Goal: Book appointment/travel/reservation

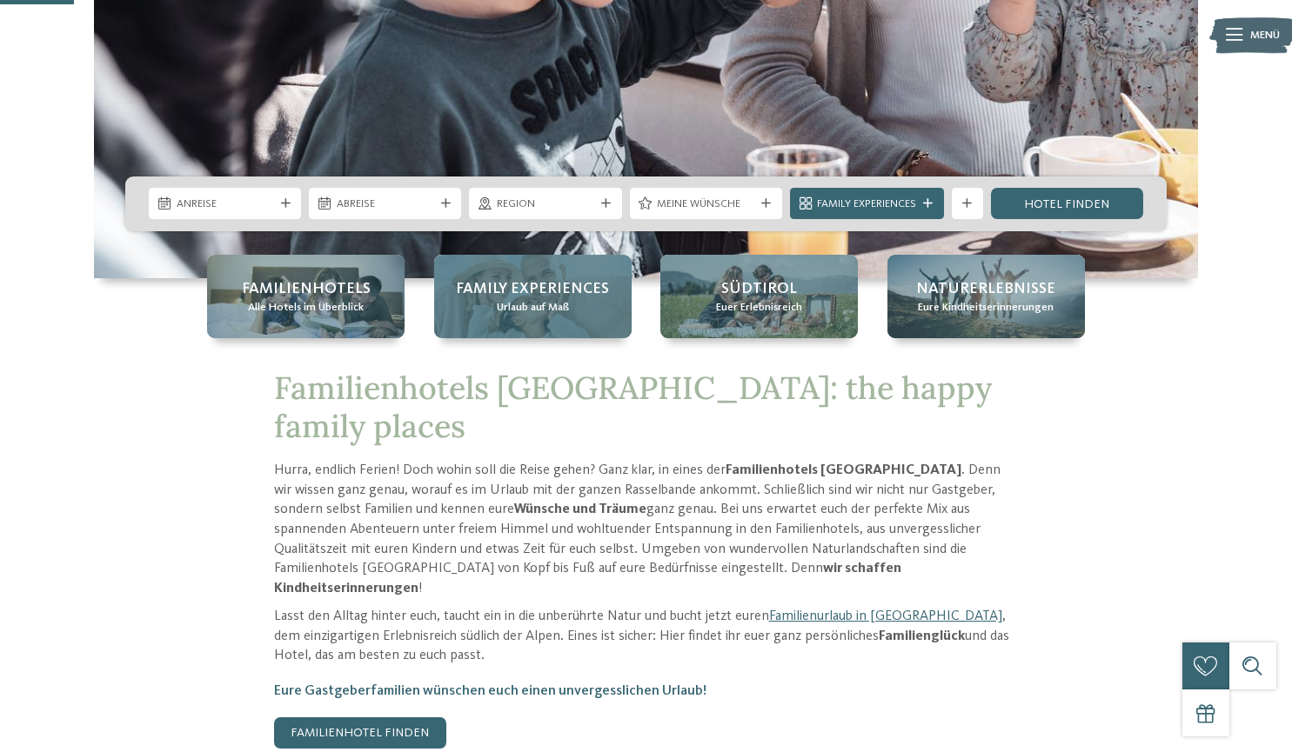
scroll to position [348, 0]
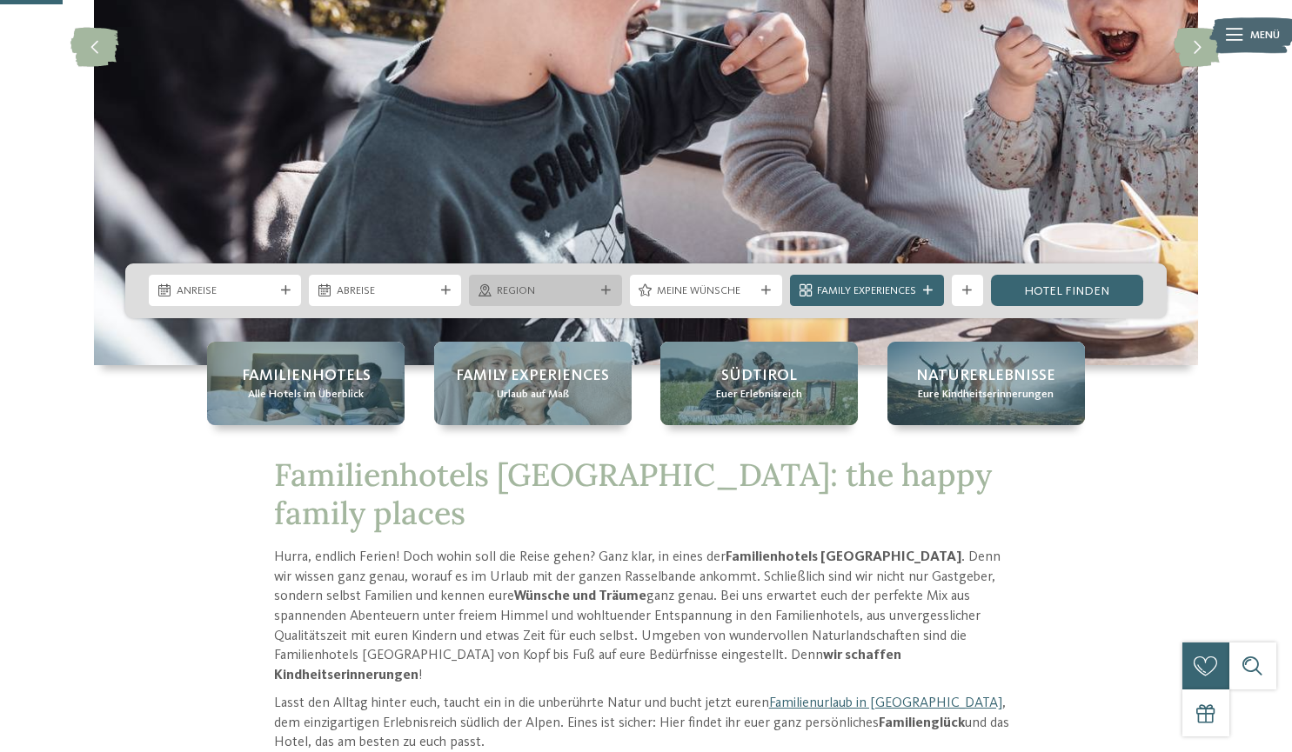
click at [535, 292] on span "Region" at bounding box center [545, 292] width 97 height 16
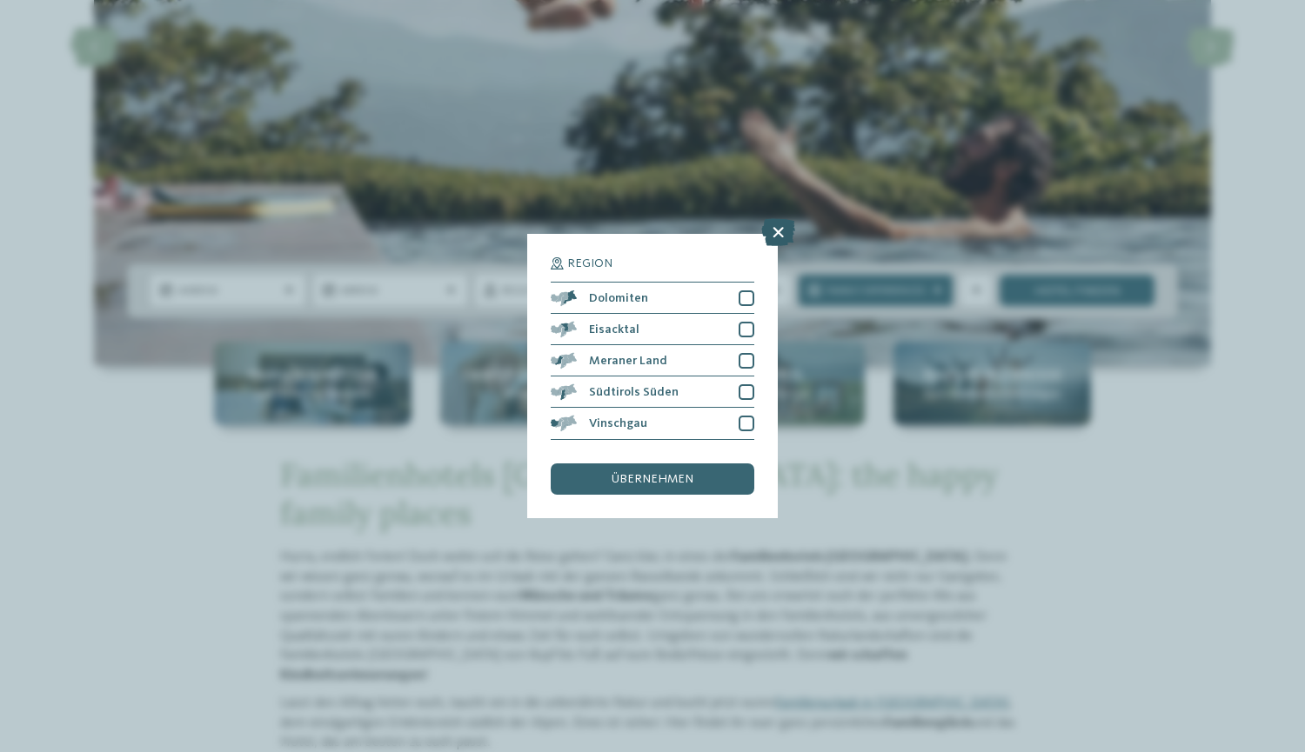
click at [779, 231] on icon at bounding box center [778, 233] width 34 height 28
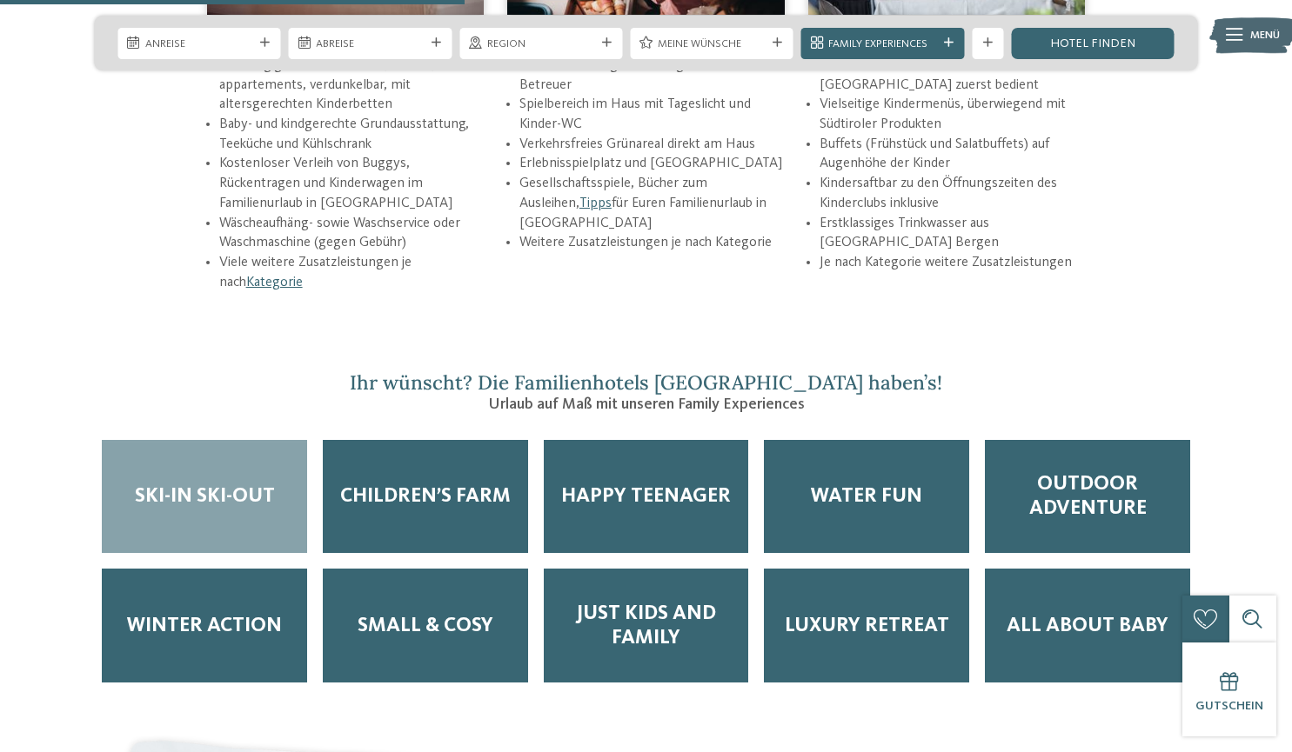
scroll to position [2609, 0]
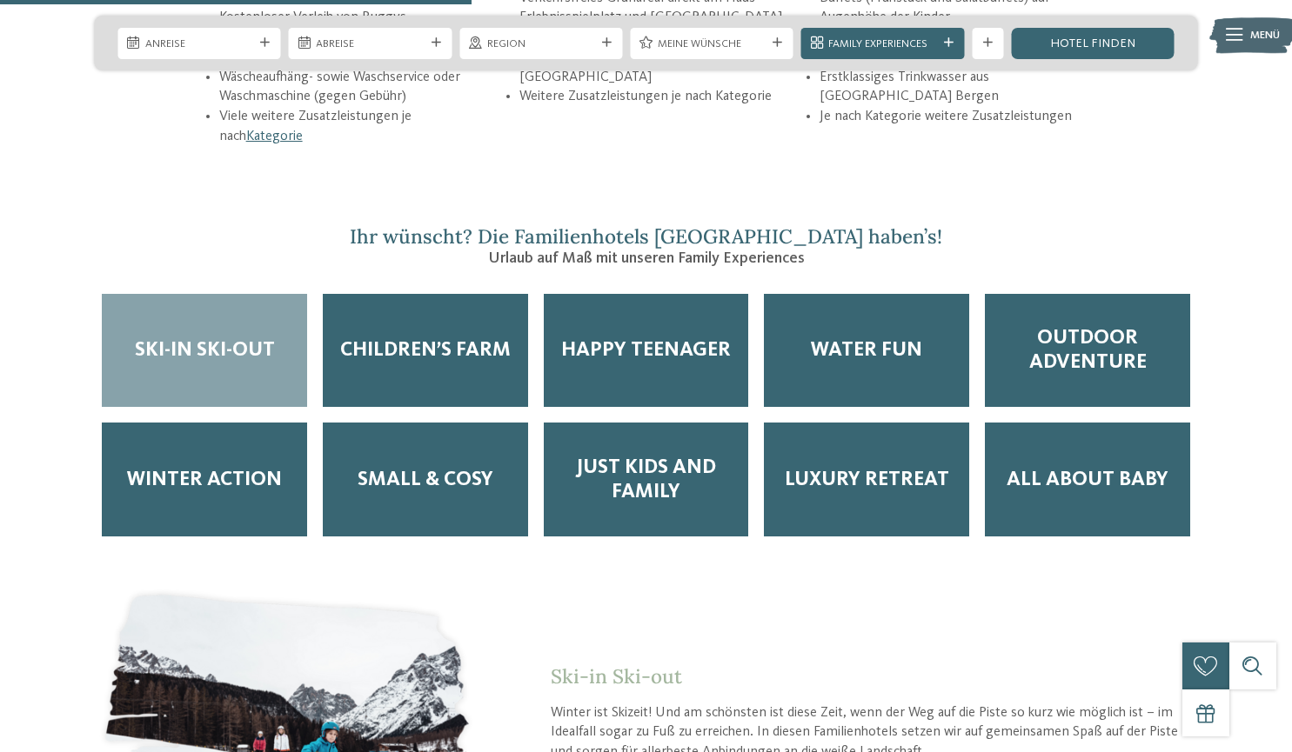
click at [224, 338] on span "Ski-in Ski-out" at bounding box center [205, 350] width 140 height 24
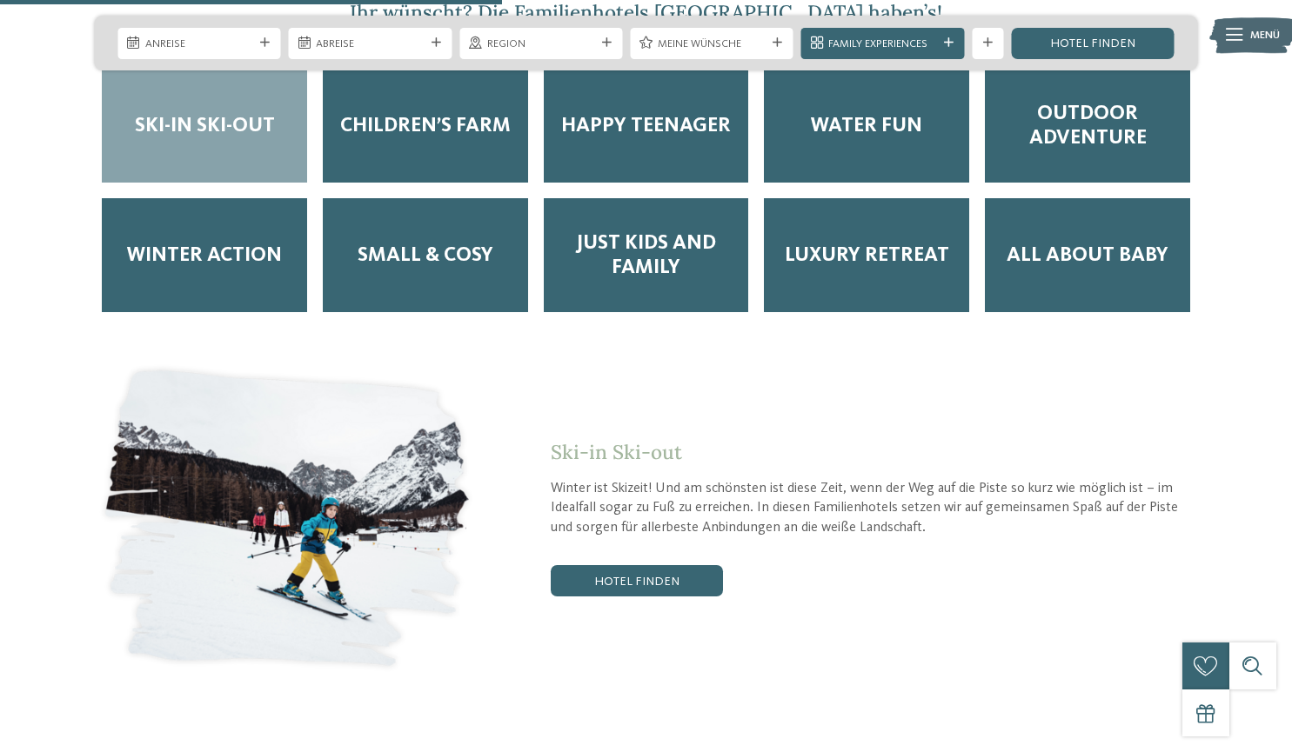
scroll to position [2957, 0]
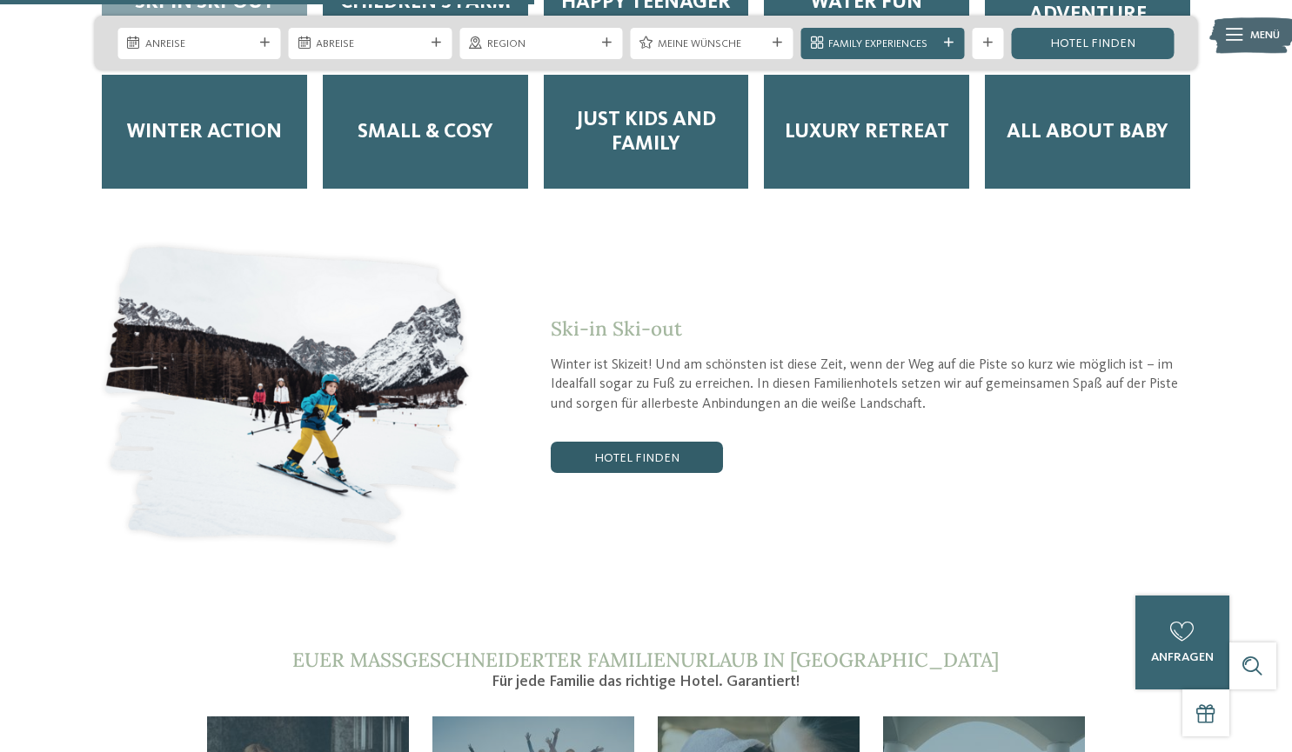
click at [622, 442] on link "Hotel finden" at bounding box center [637, 457] width 172 height 31
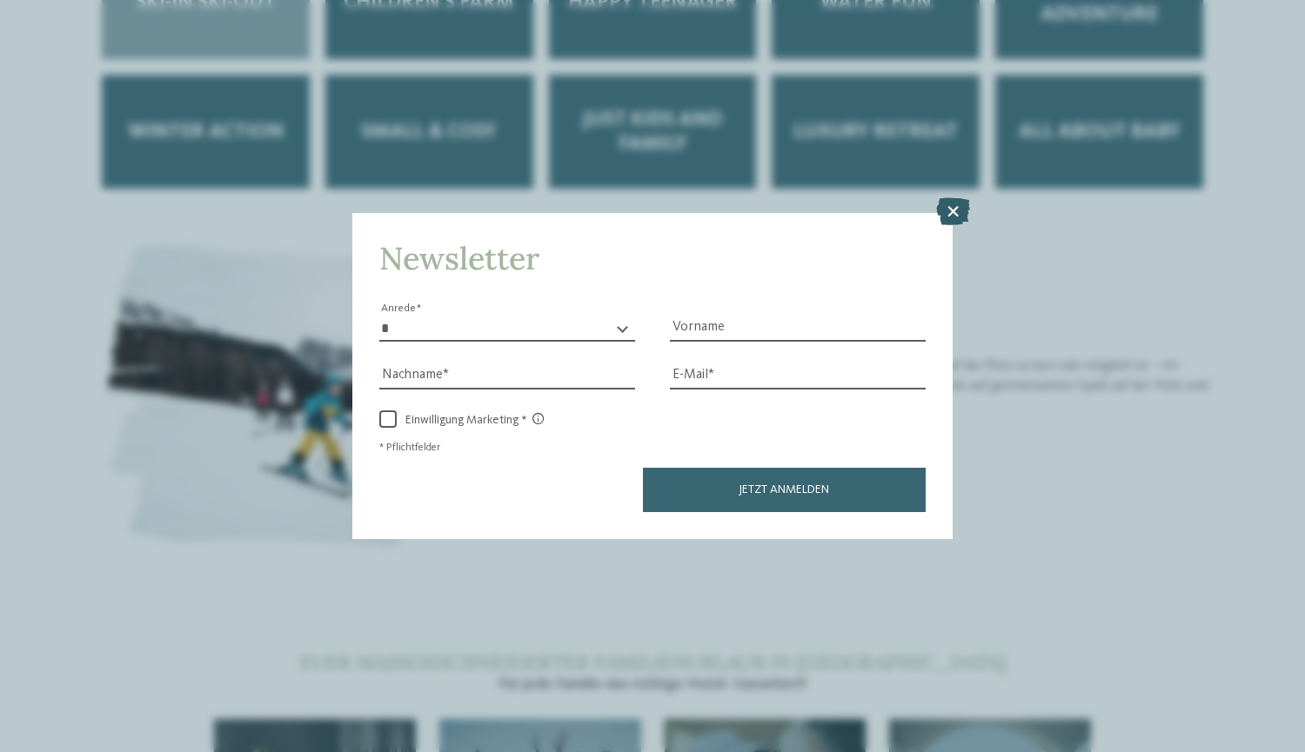
click at [955, 202] on icon at bounding box center [953, 211] width 34 height 28
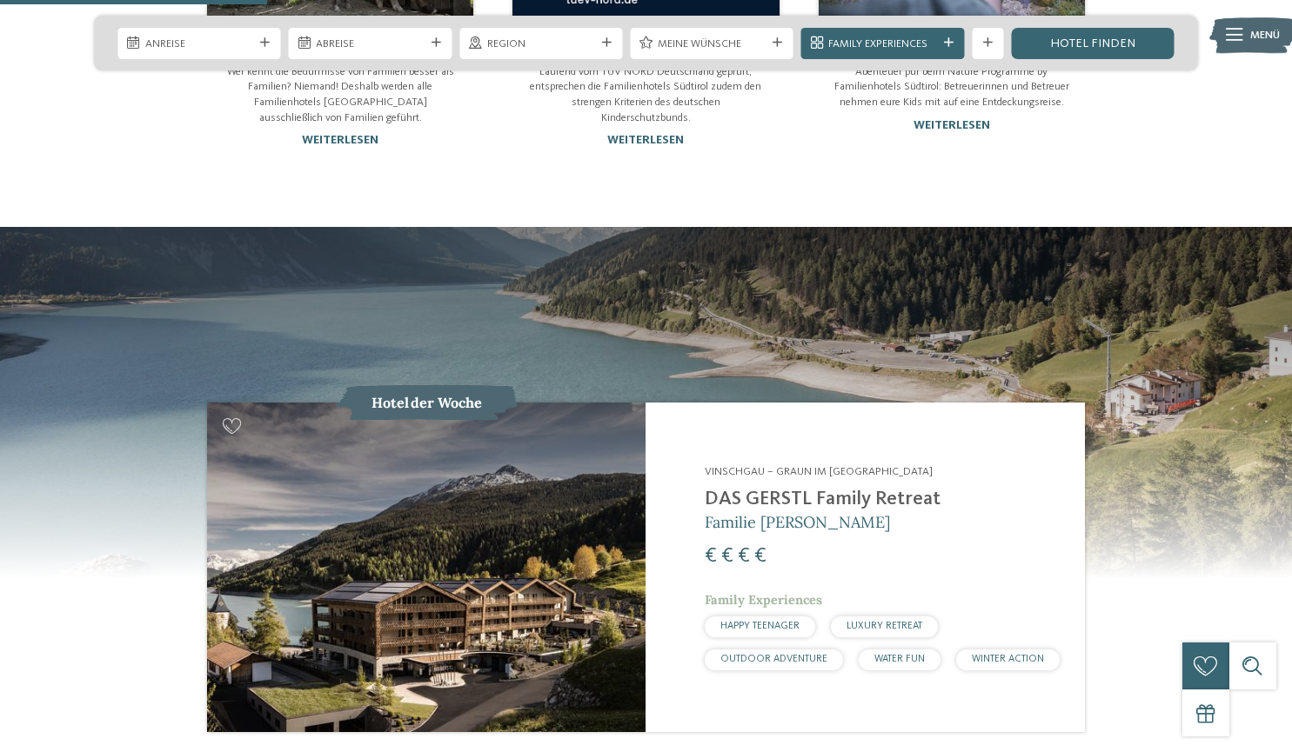
scroll to position [1479, 0]
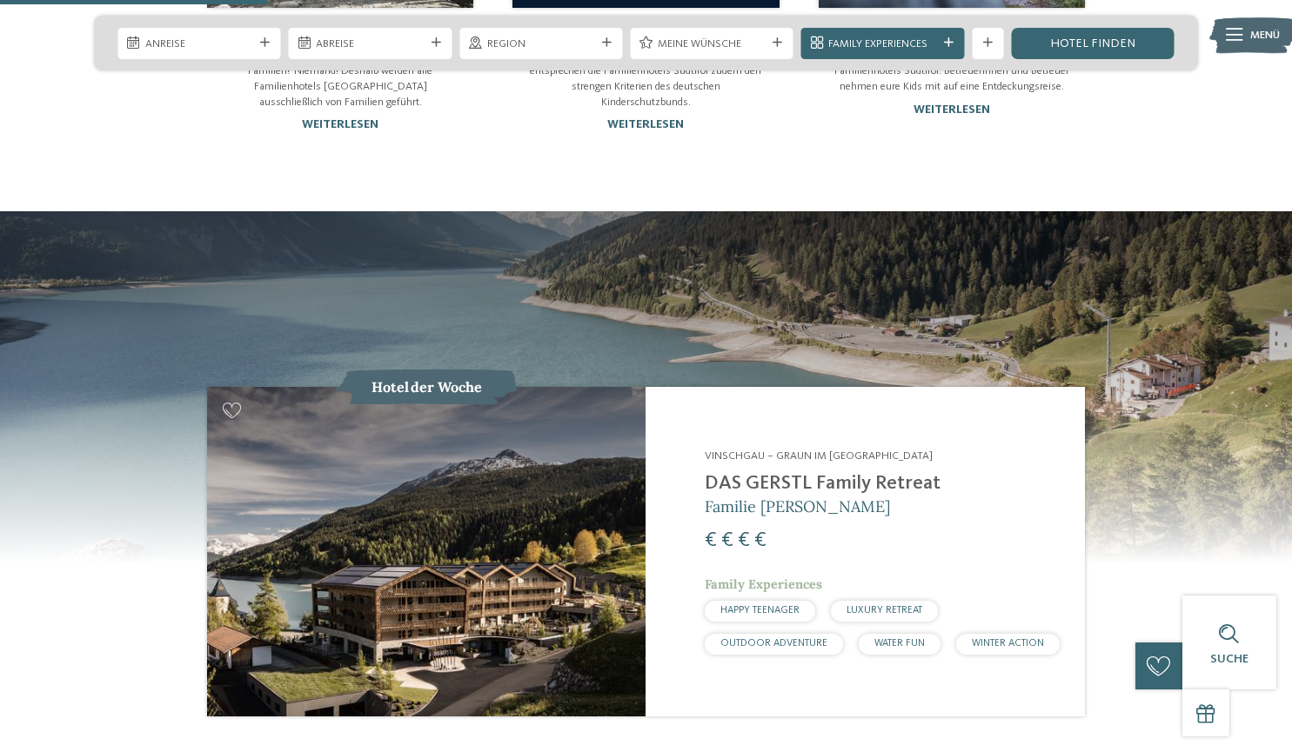
click at [657, 434] on div "Vinschgau – Graun im Vinschgau am Reschensee DAS GERSTL Family Retreat Familie …" at bounding box center [864, 551] width 438 height 329
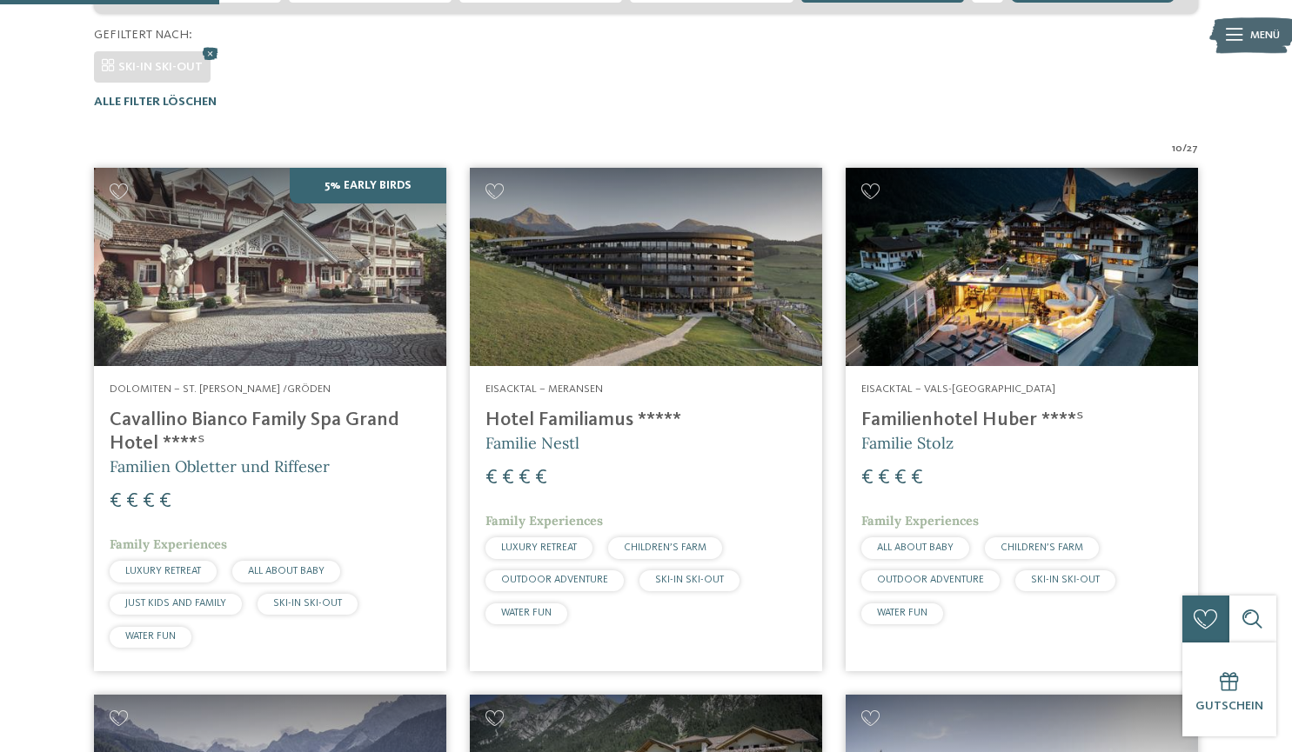
scroll to position [417, 0]
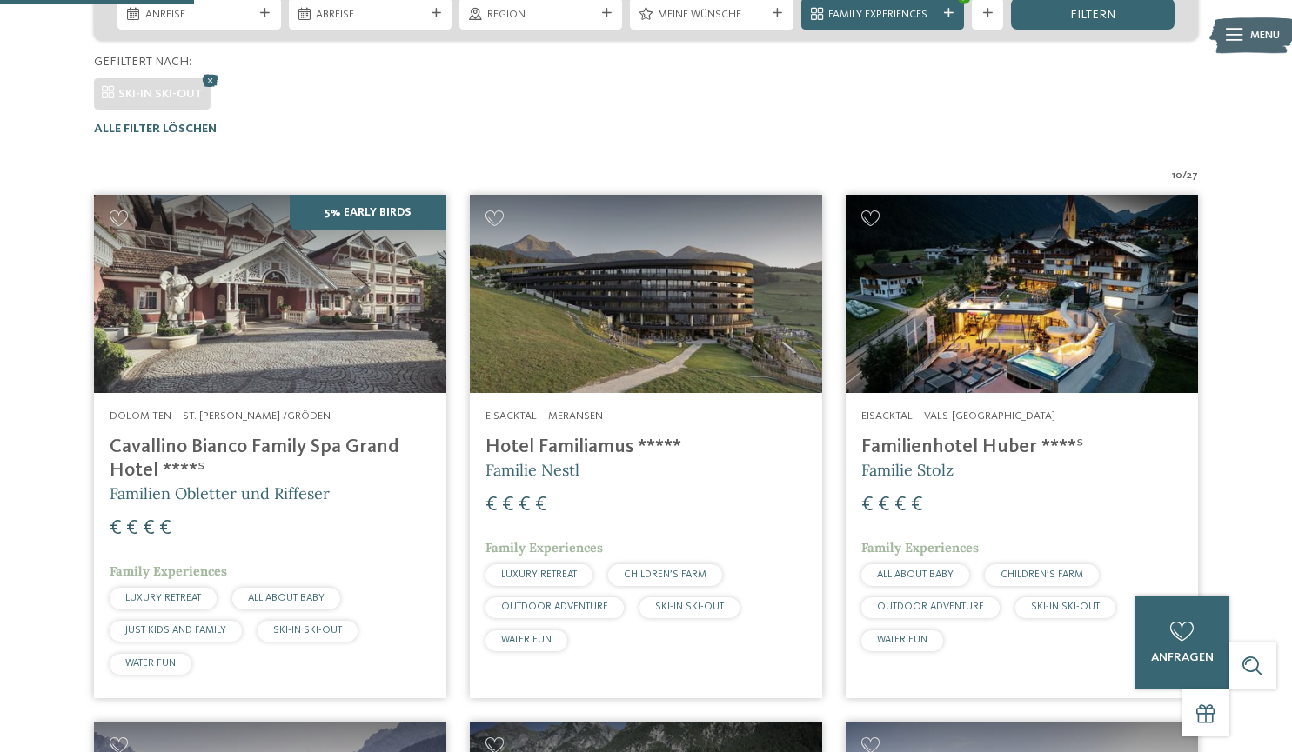
click at [578, 432] on div "Eisacktal – Meransen Hotel Familiamus ***** Familie Nestl € € € € Family Experi…" at bounding box center [646, 534] width 352 height 282
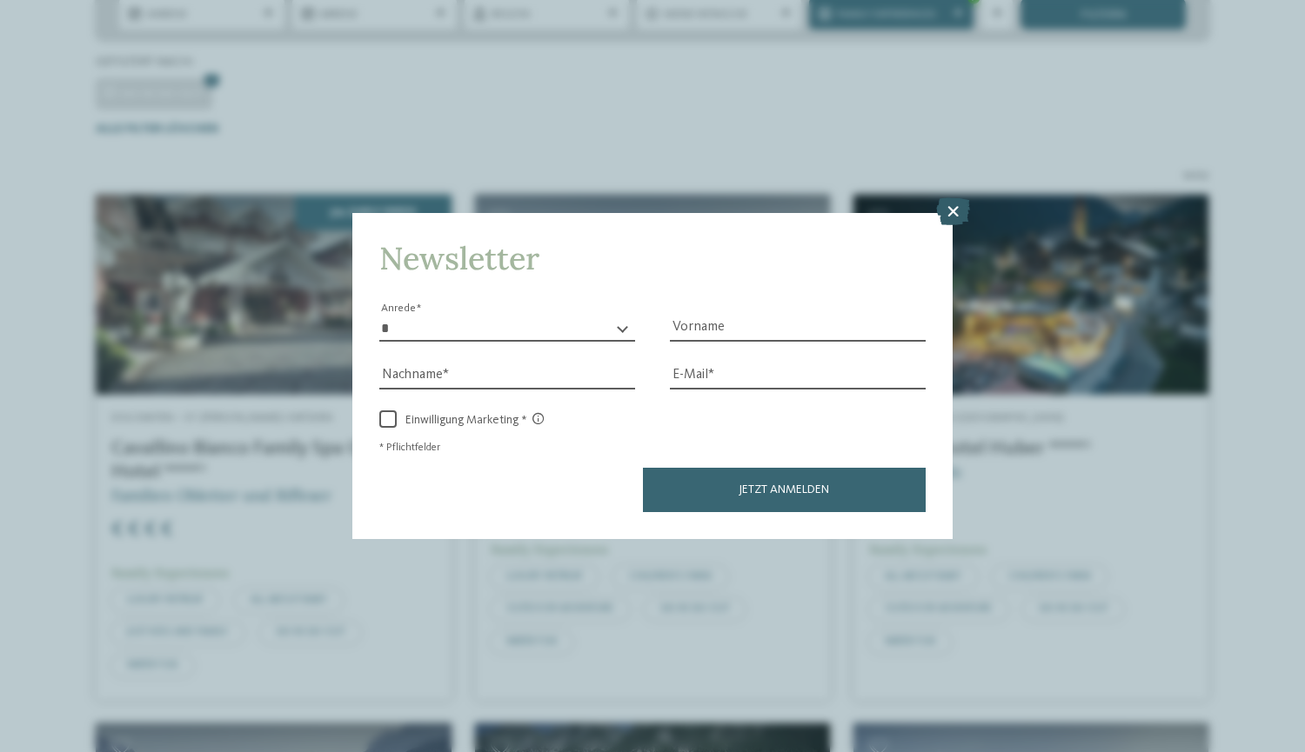
click at [952, 205] on icon at bounding box center [953, 211] width 34 height 28
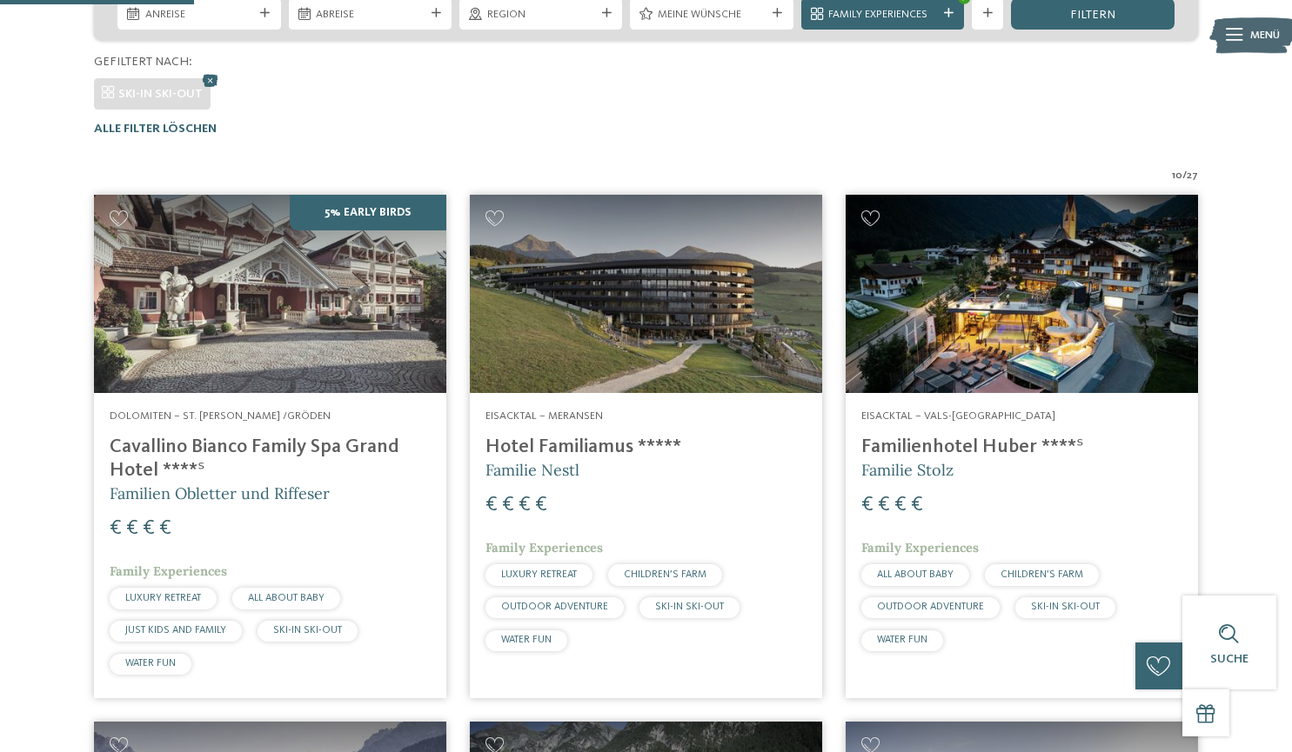
click at [991, 442] on h4 "Familienhotel Huber ****ˢ" at bounding box center [1021, 447] width 321 height 23
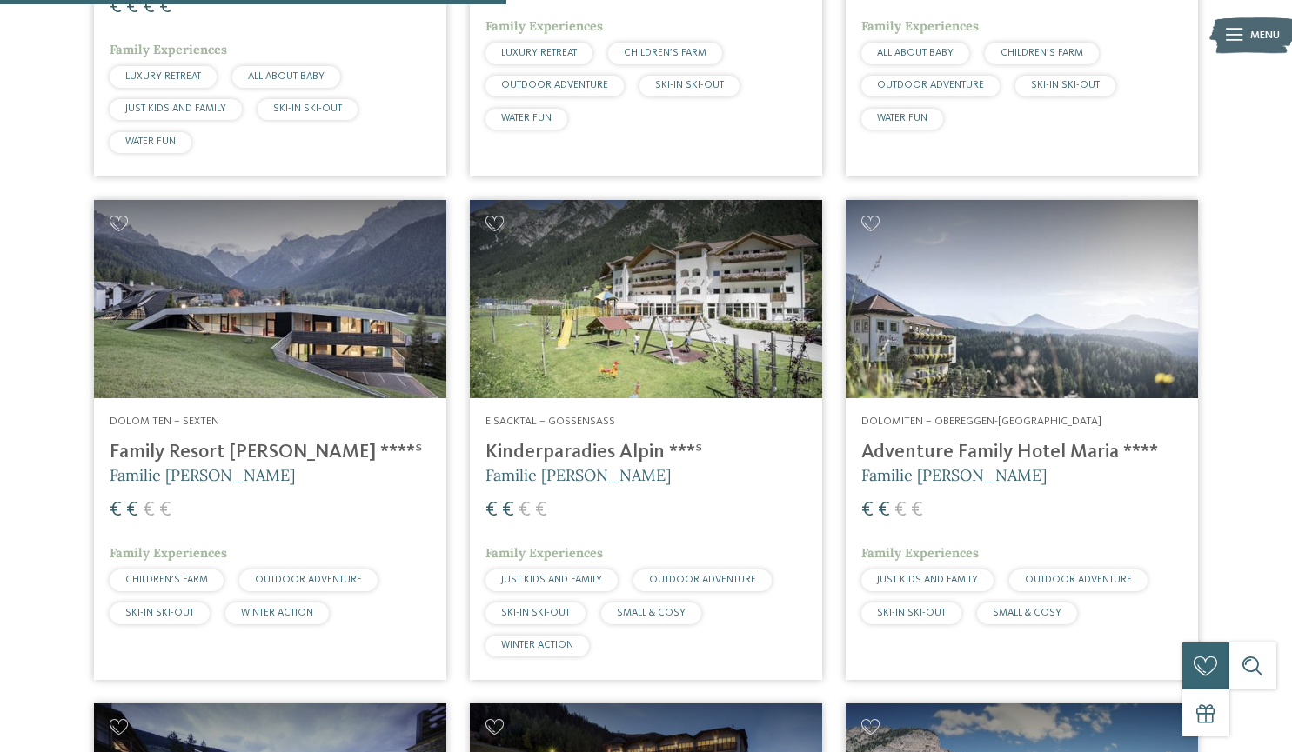
scroll to position [1460, 0]
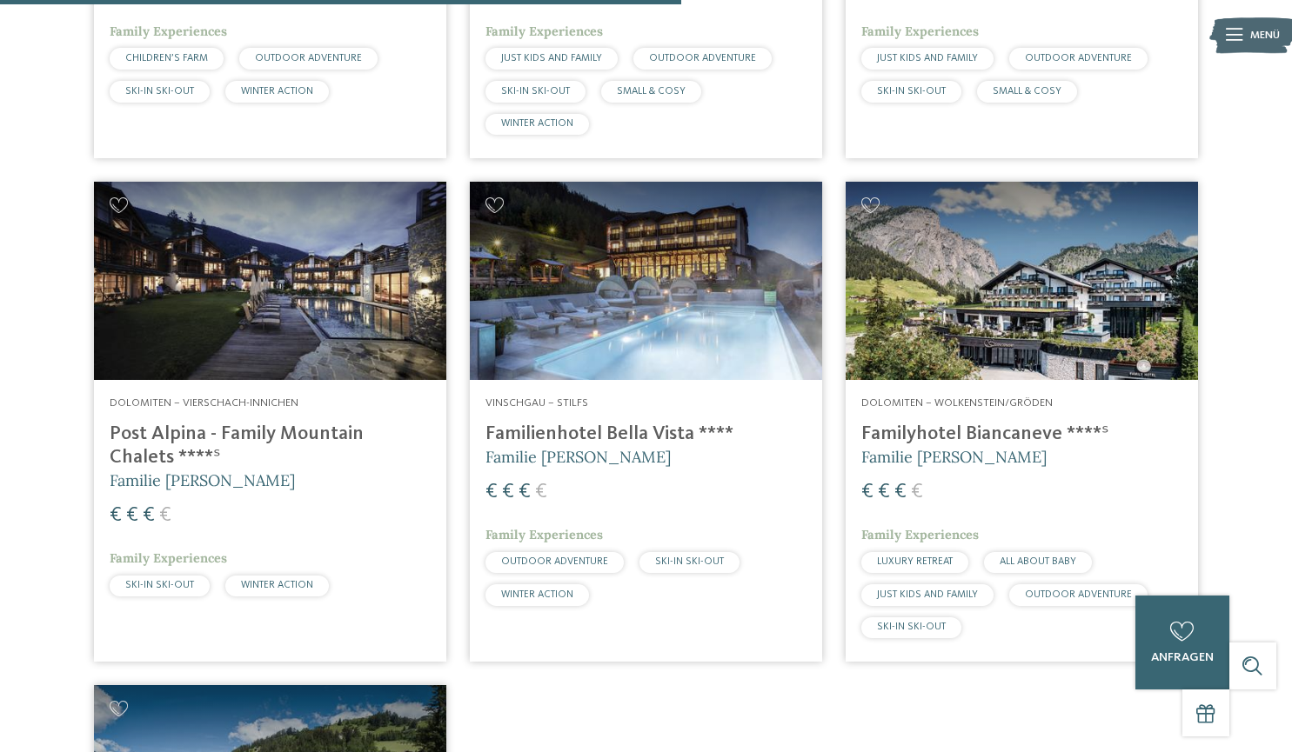
click at [184, 433] on h4 "Post Alpina - Family Mountain Chalets ****ˢ" at bounding box center [270, 446] width 321 height 47
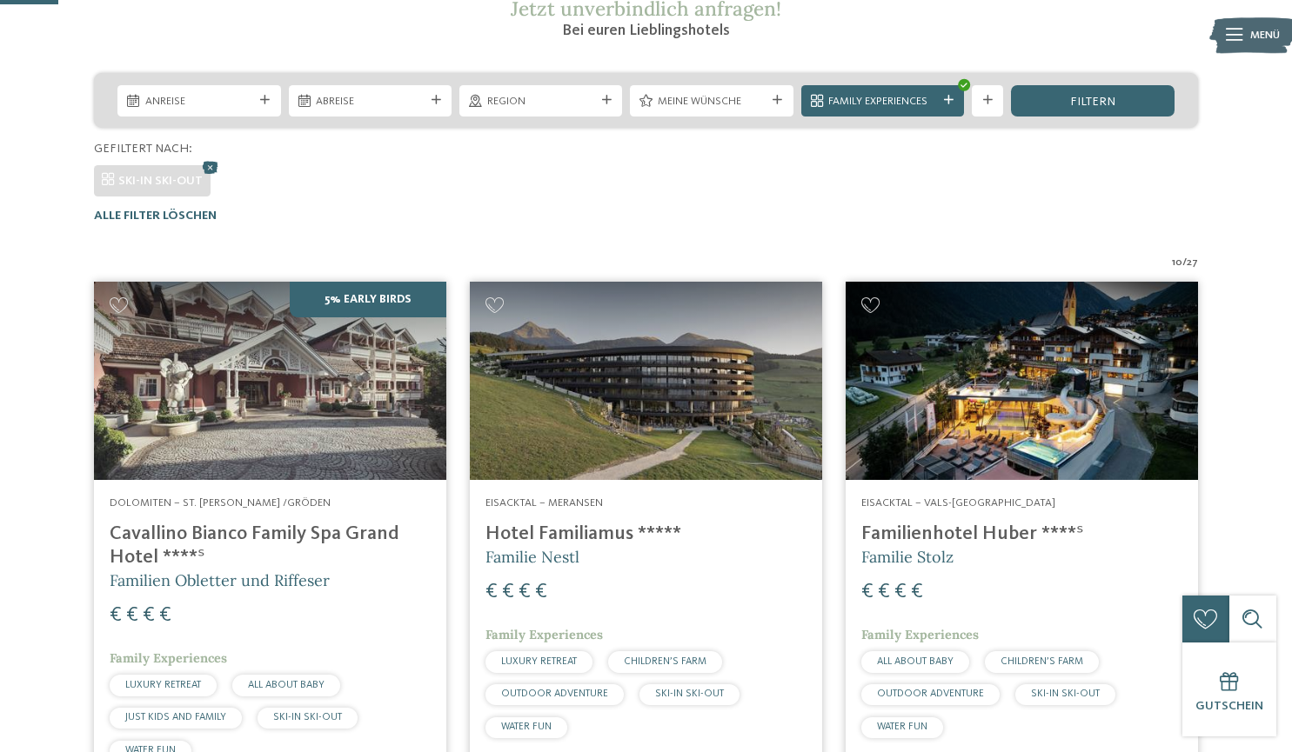
scroll to position [0, 0]
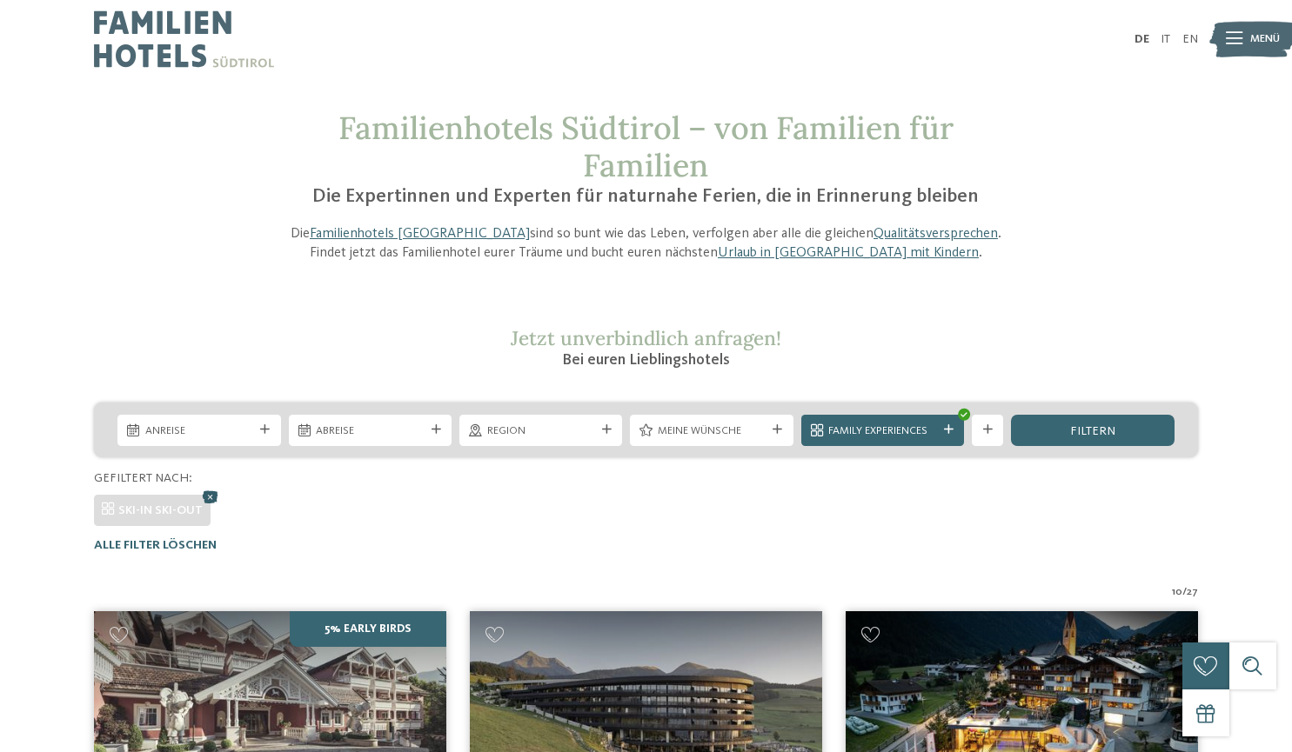
click at [204, 496] on icon at bounding box center [209, 496] width 23 height 21
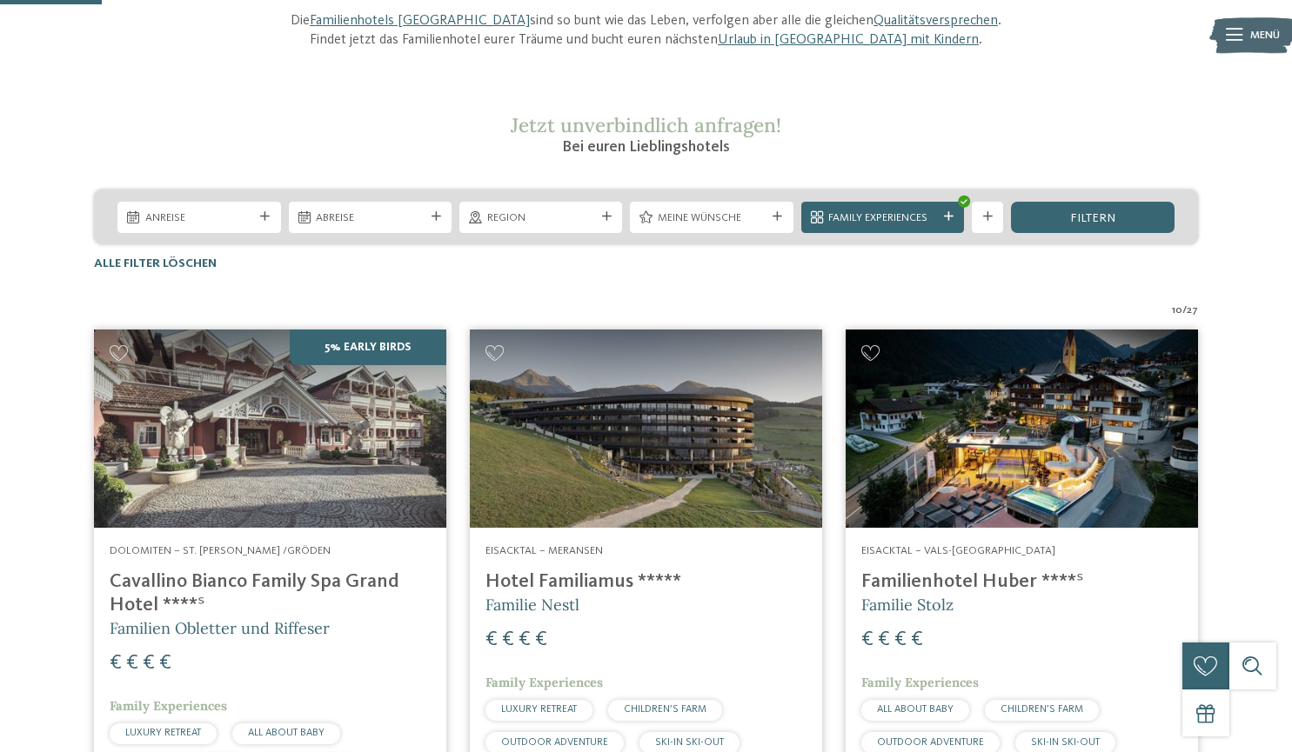
scroll to position [88, 0]
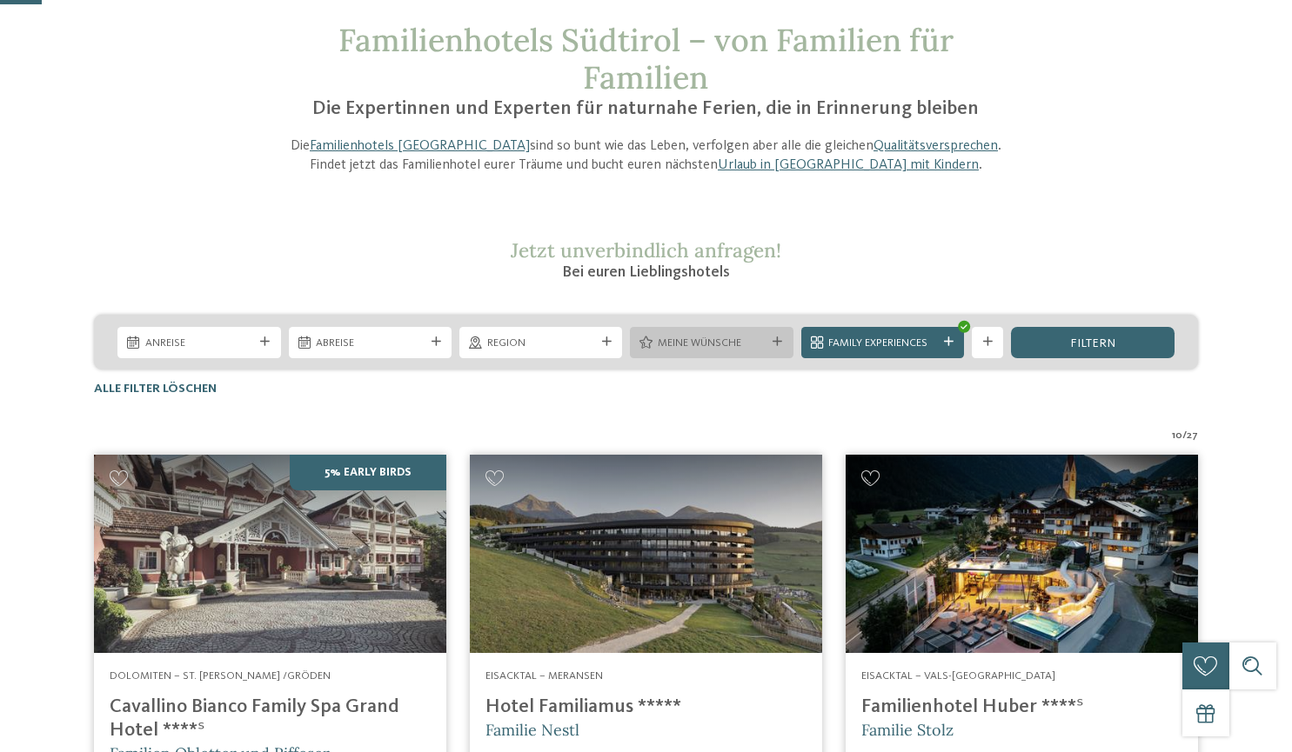
click at [734, 344] on span "Meine Wünsche" at bounding box center [712, 344] width 108 height 16
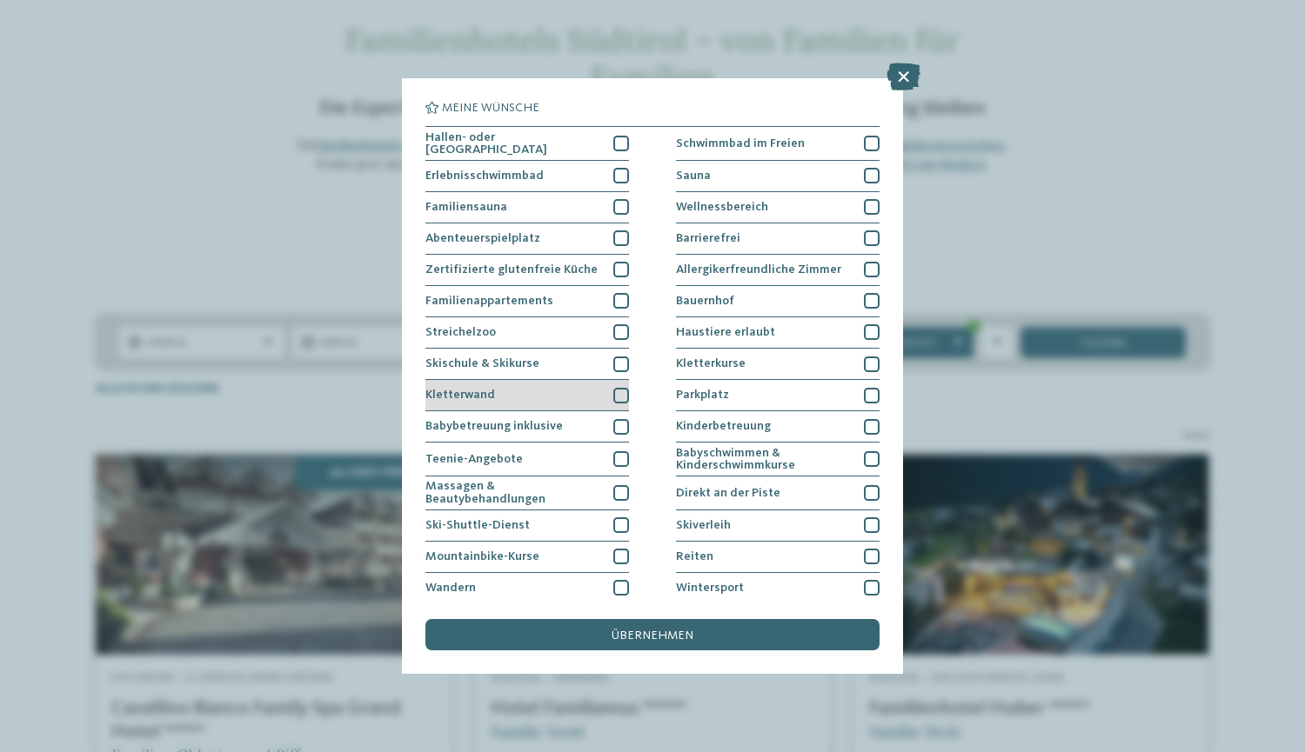
click at [616, 390] on div at bounding box center [621, 396] width 16 height 16
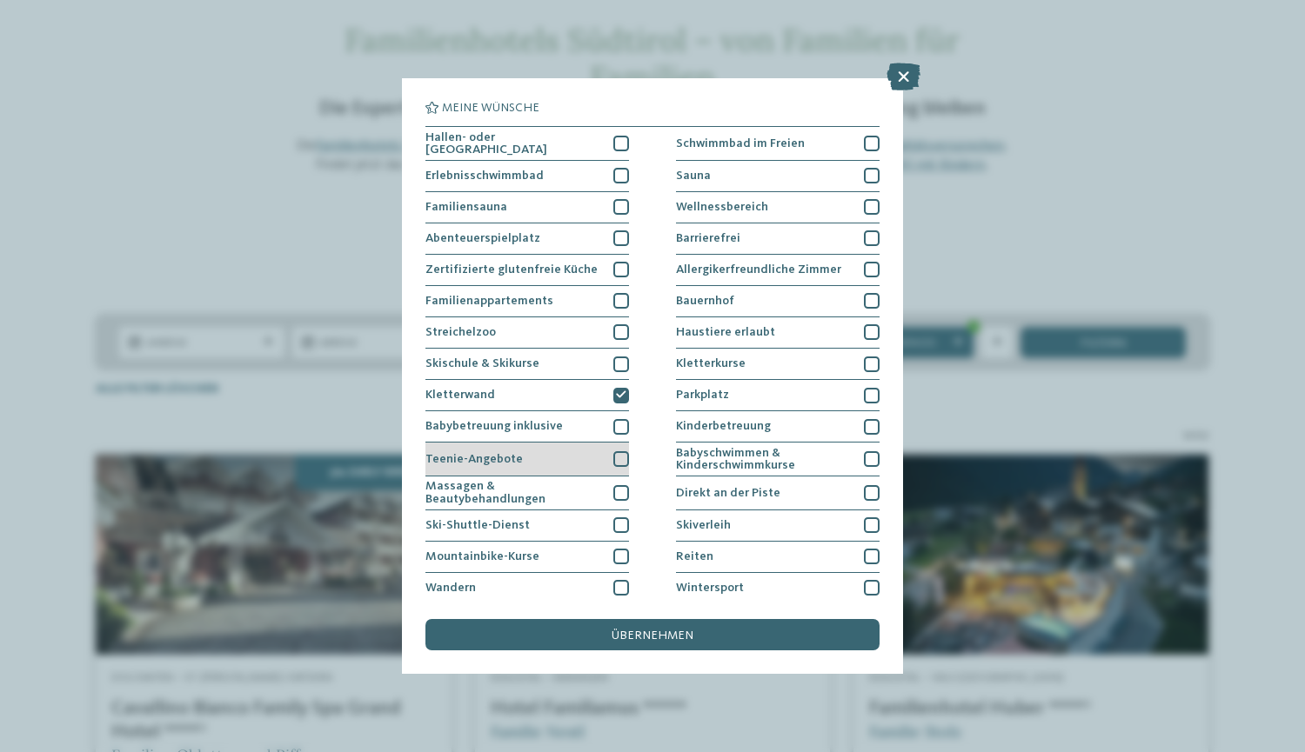
click at [598, 452] on div "Teenie-Angebote" at bounding box center [527, 460] width 204 height 34
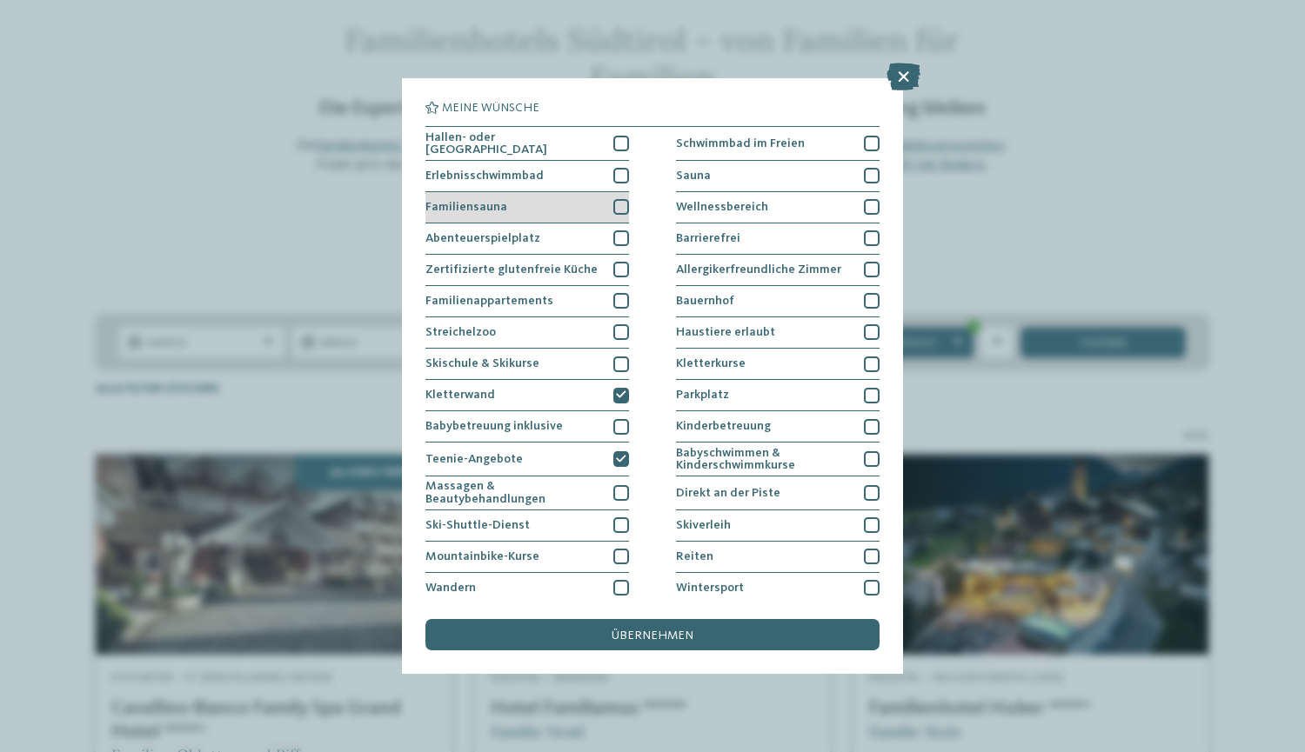
click at [613, 208] on div at bounding box center [621, 207] width 16 height 16
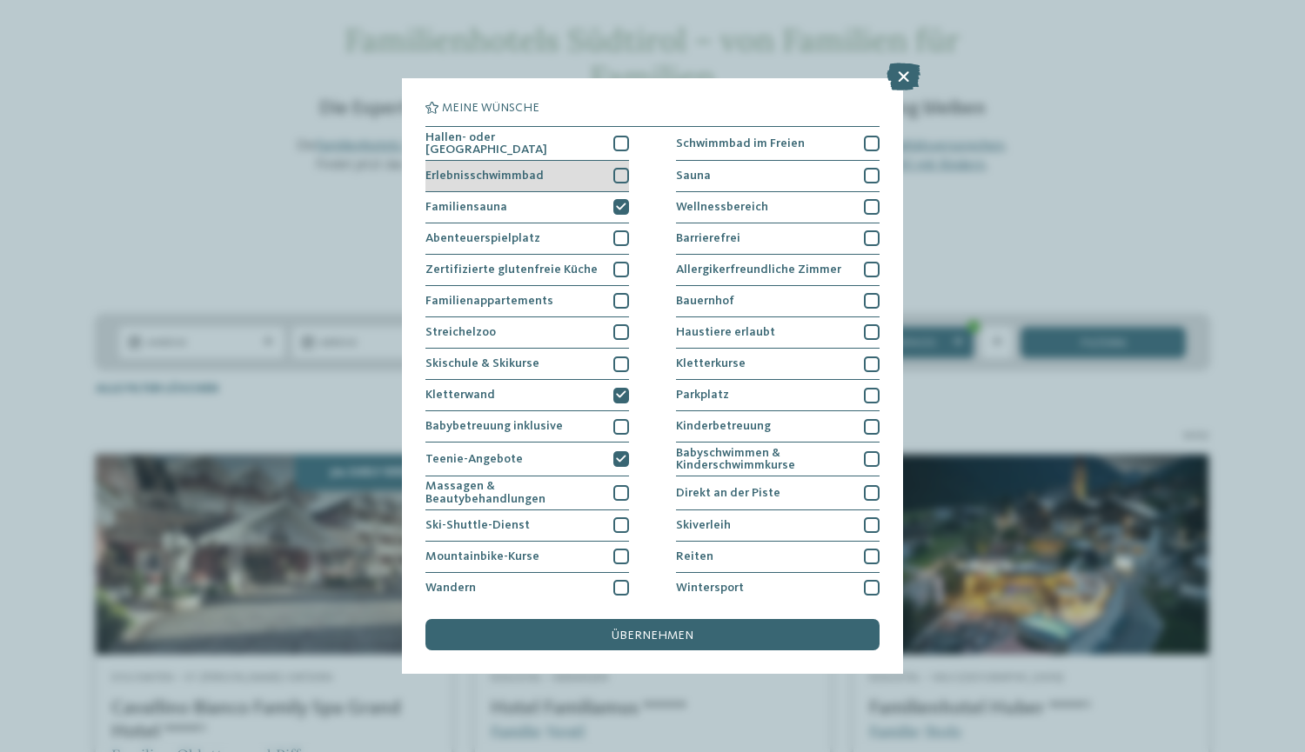
click at [605, 181] on div "Erlebnisschwimmbad" at bounding box center [527, 176] width 204 height 31
click at [618, 142] on div at bounding box center [621, 144] width 16 height 16
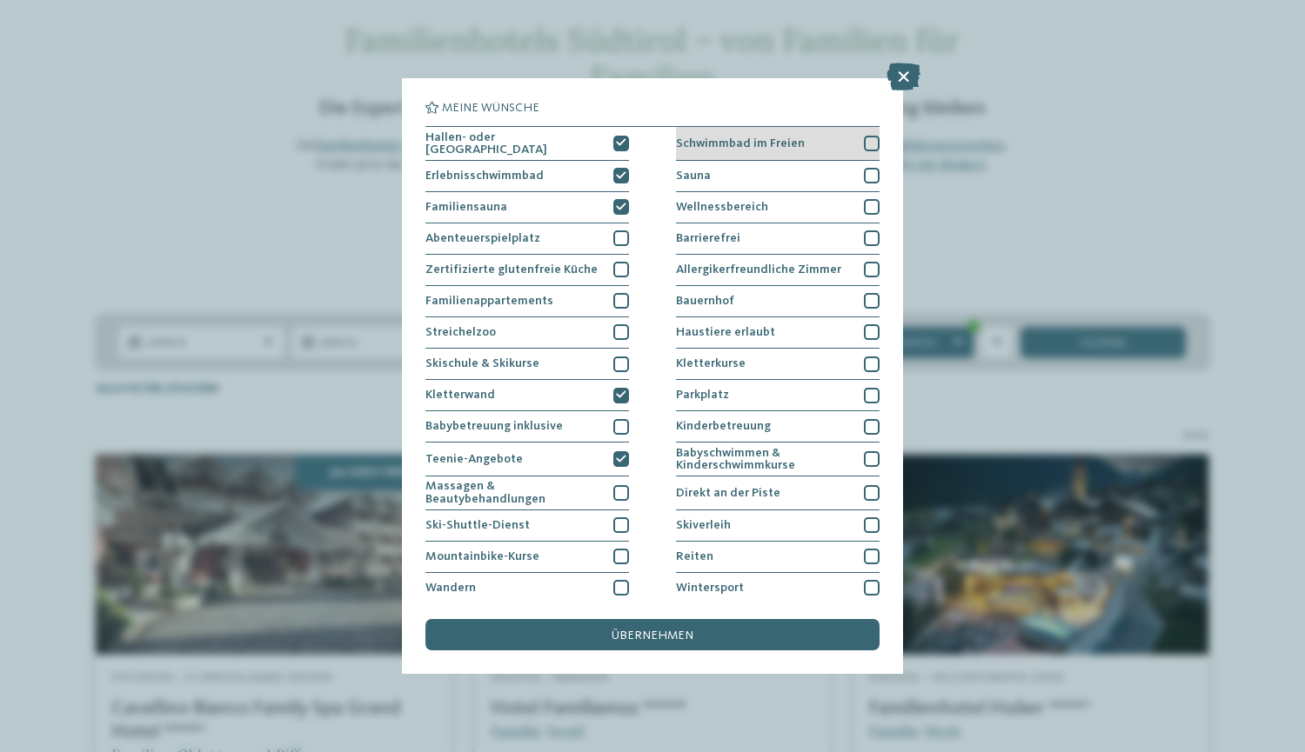
click at [860, 132] on div "Schwimmbad im Freien" at bounding box center [778, 144] width 204 height 34
click at [674, 636] on span "übernehmen" at bounding box center [652, 636] width 82 height 12
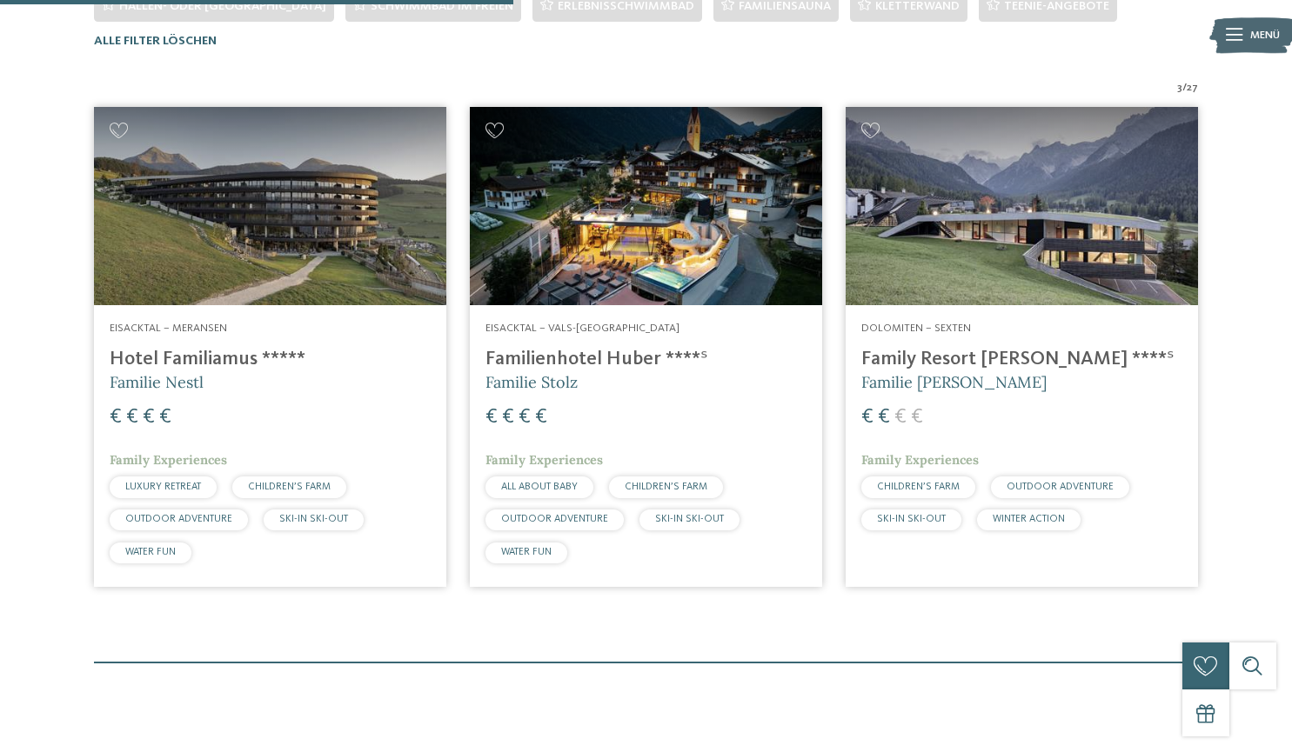
scroll to position [504, 0]
click at [915, 361] on h4 "Family Resort Rainer ****ˢ" at bounding box center [1021, 360] width 321 height 23
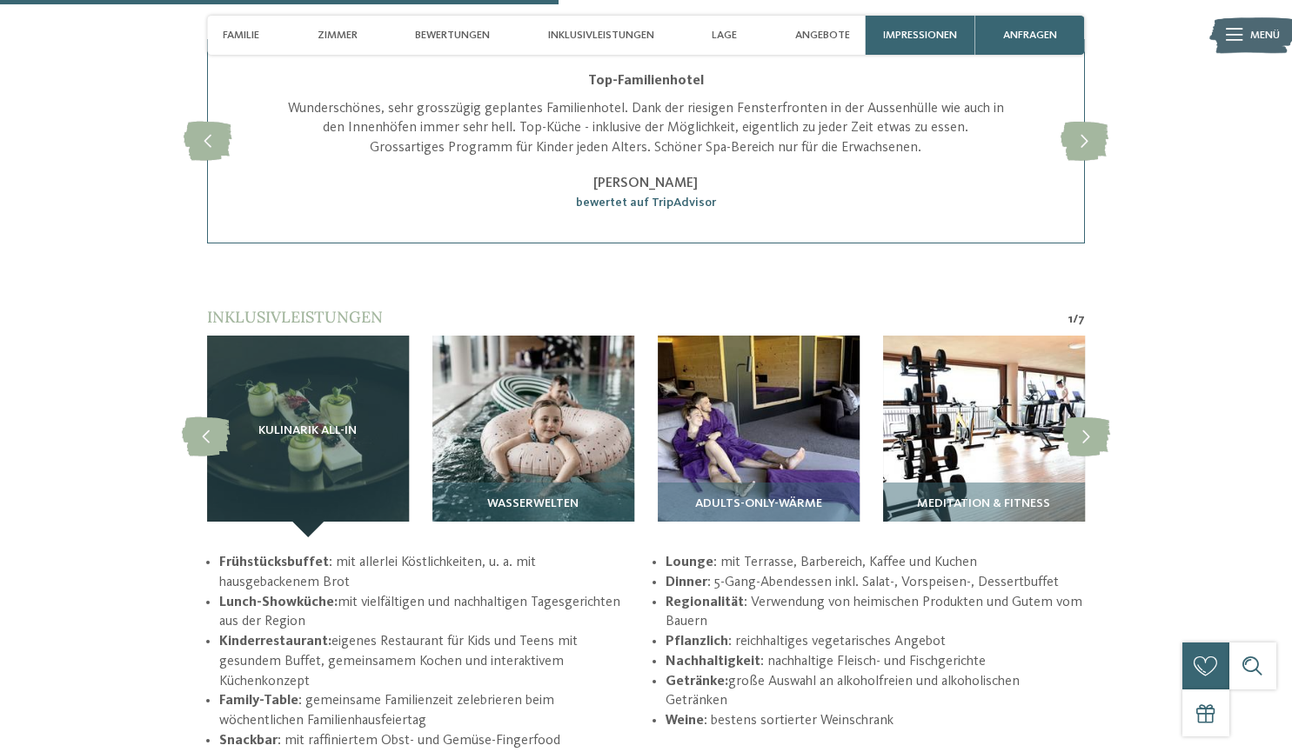
scroll to position [2435, 0]
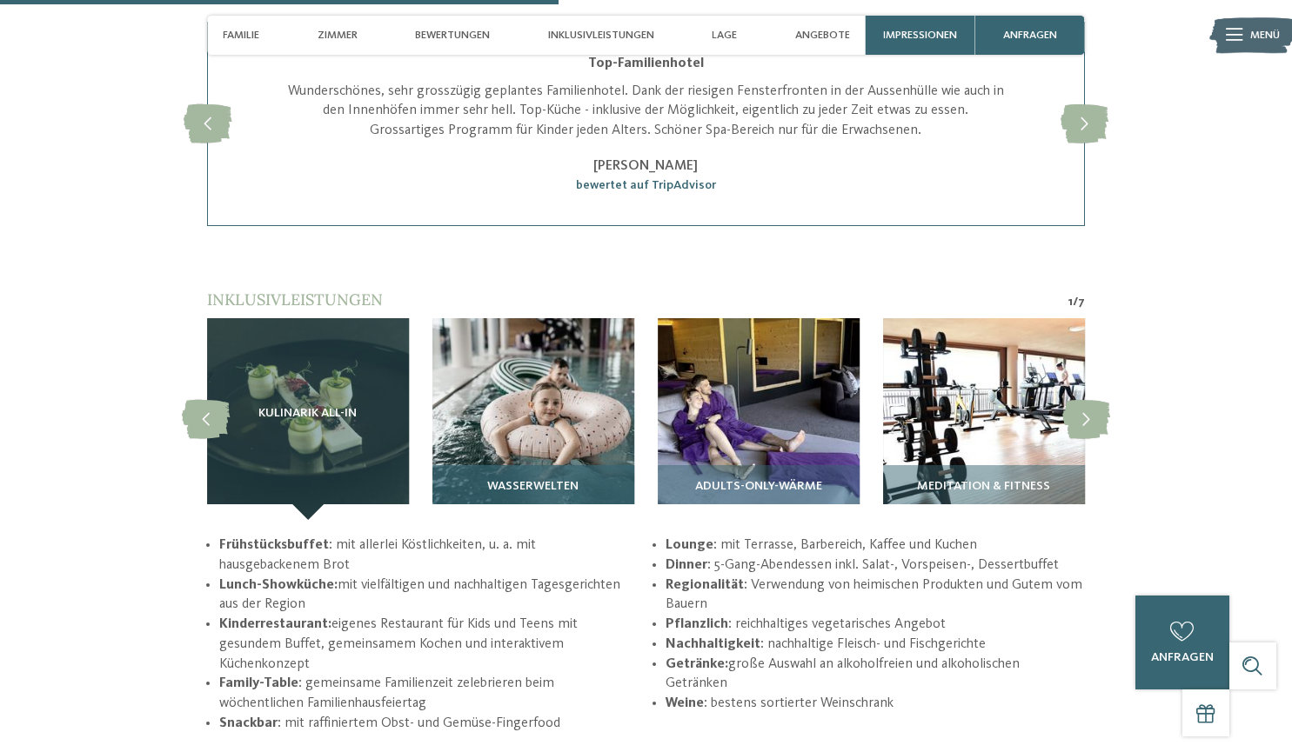
click at [489, 466] on div "Wasserwelten" at bounding box center [533, 492] width 202 height 55
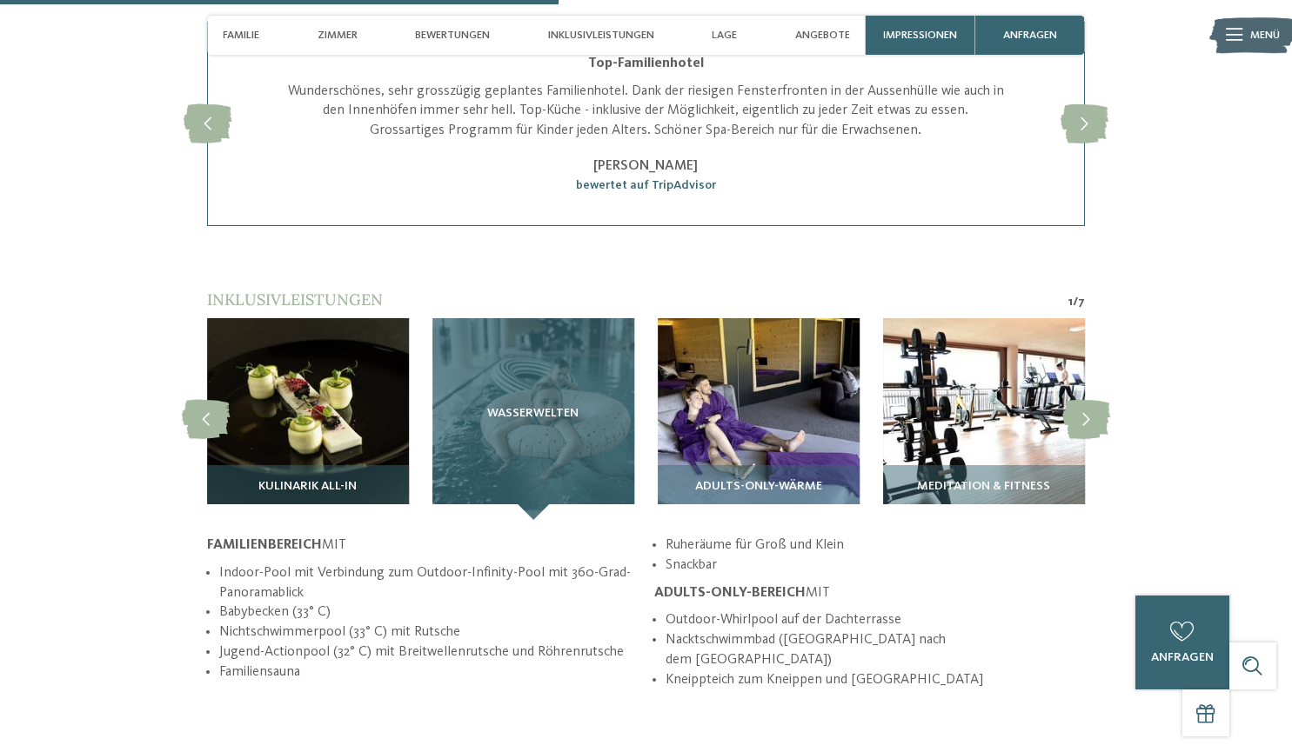
click at [489, 466] on div "Wasserwelten" at bounding box center [533, 419] width 202 height 202
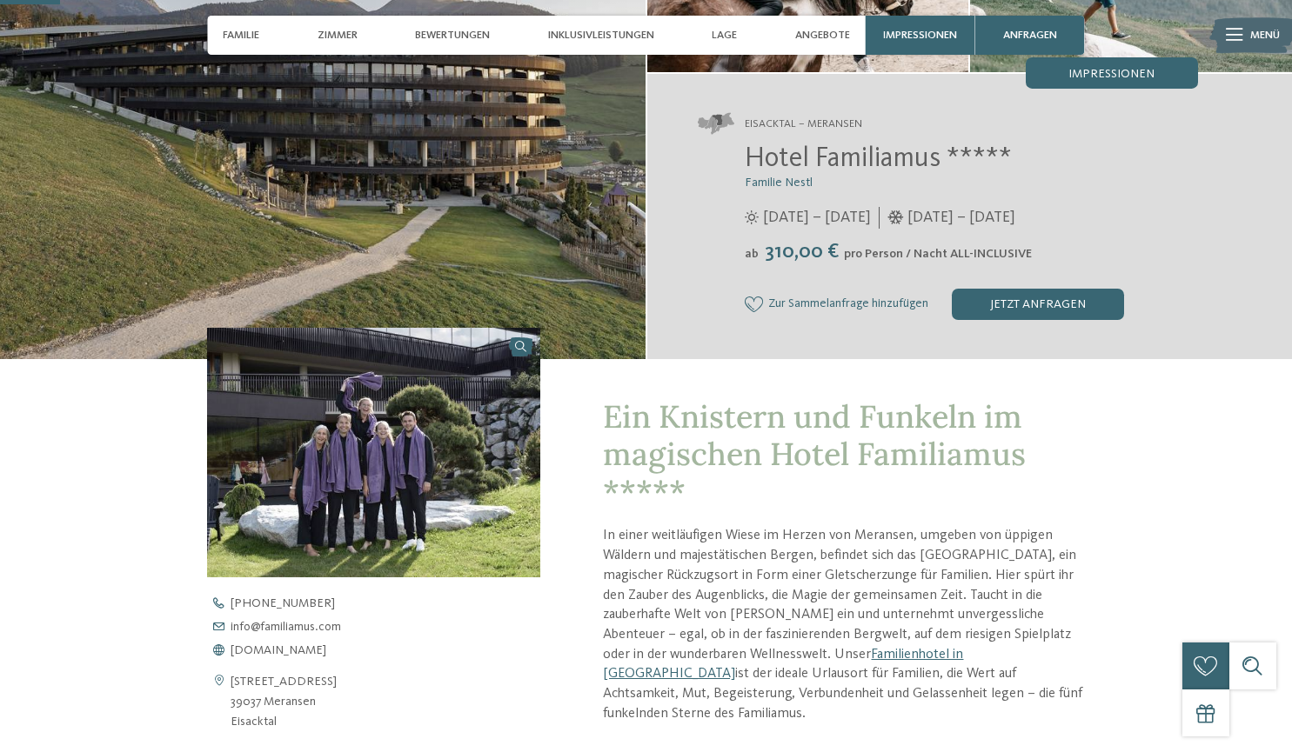
scroll to position [261, 0]
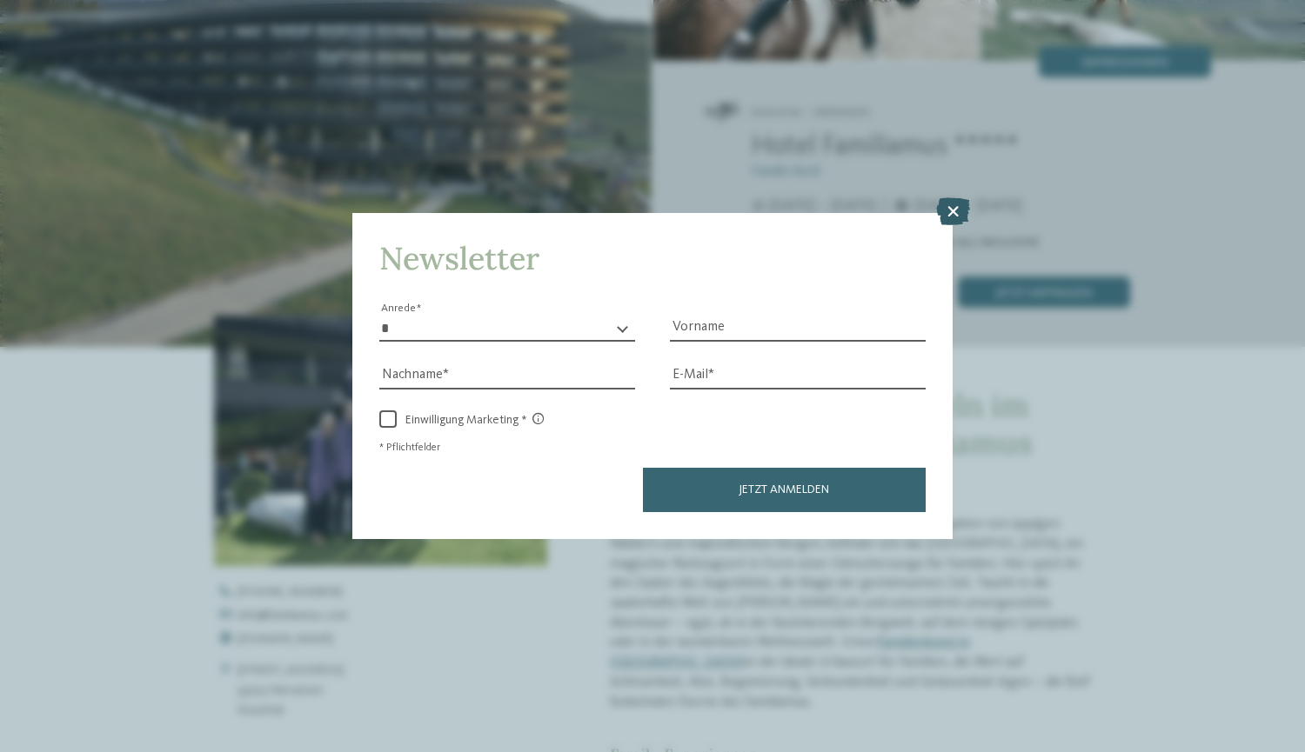
click at [950, 211] on icon at bounding box center [953, 211] width 34 height 28
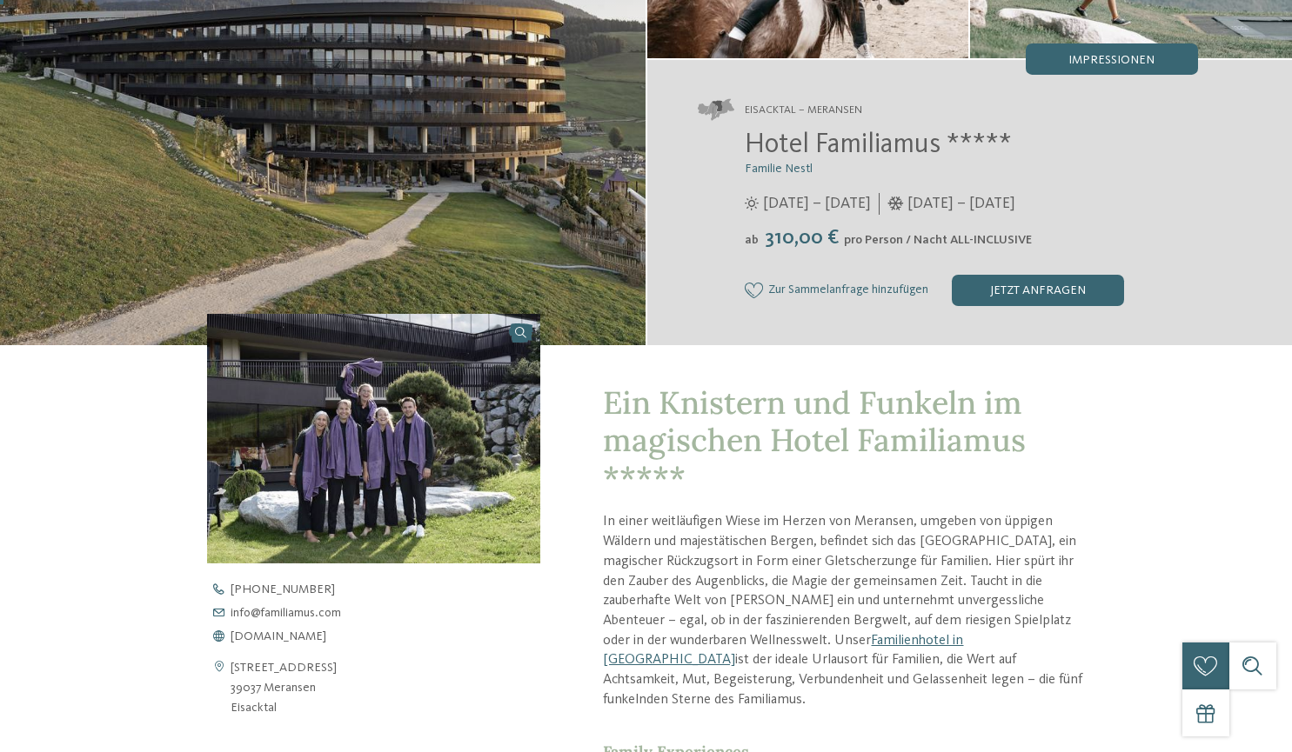
scroll to position [0, 0]
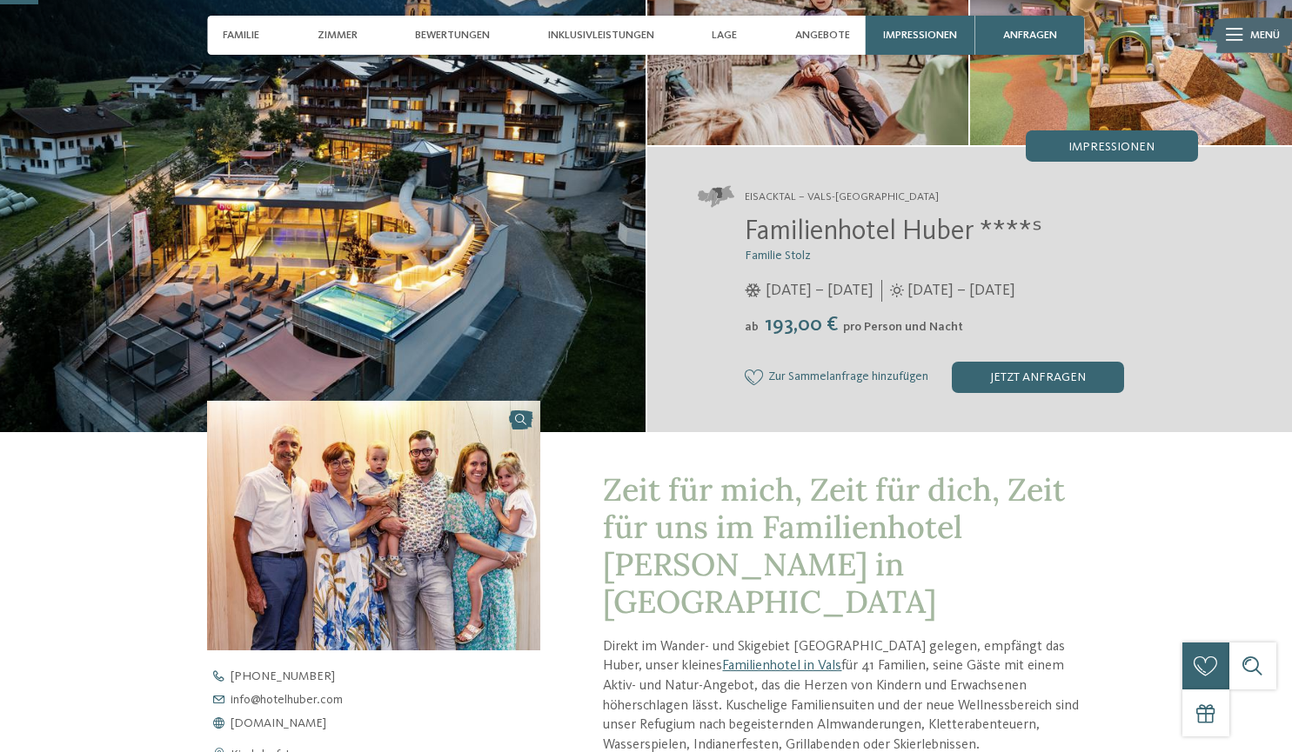
scroll to position [87, 0]
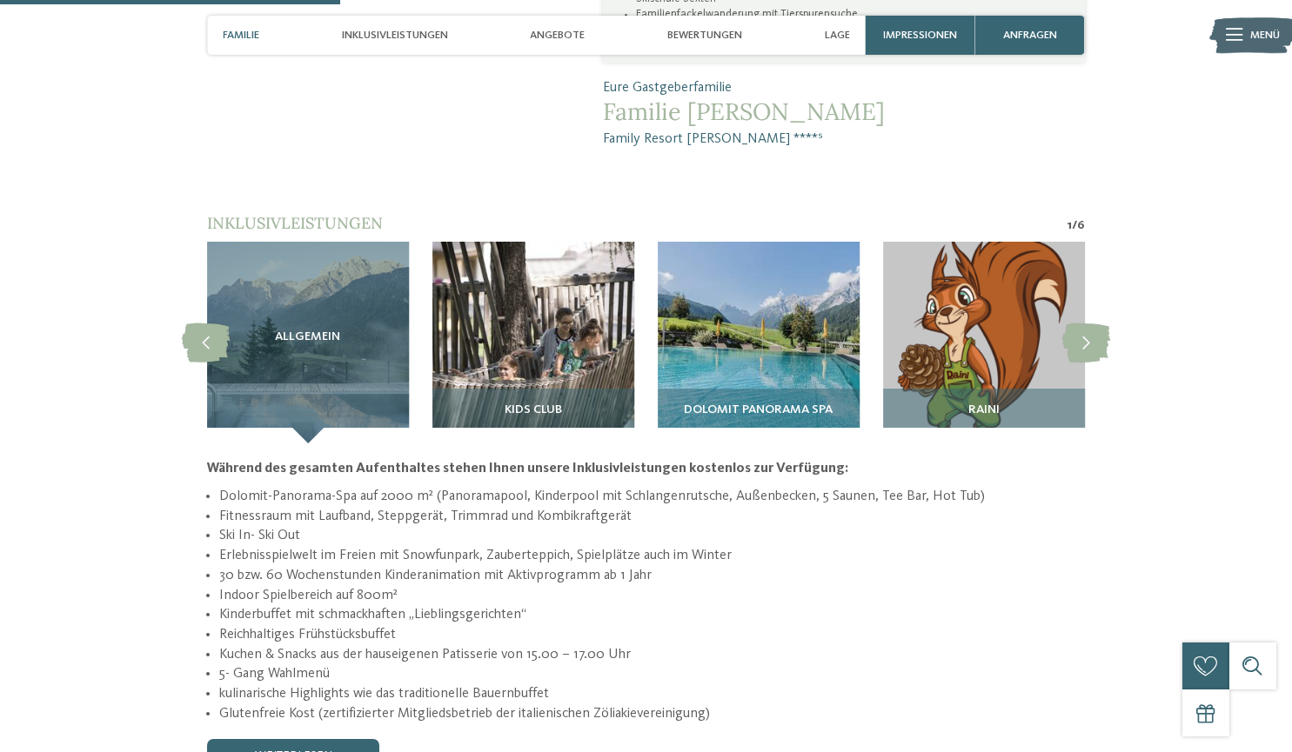
scroll to position [1479, 0]
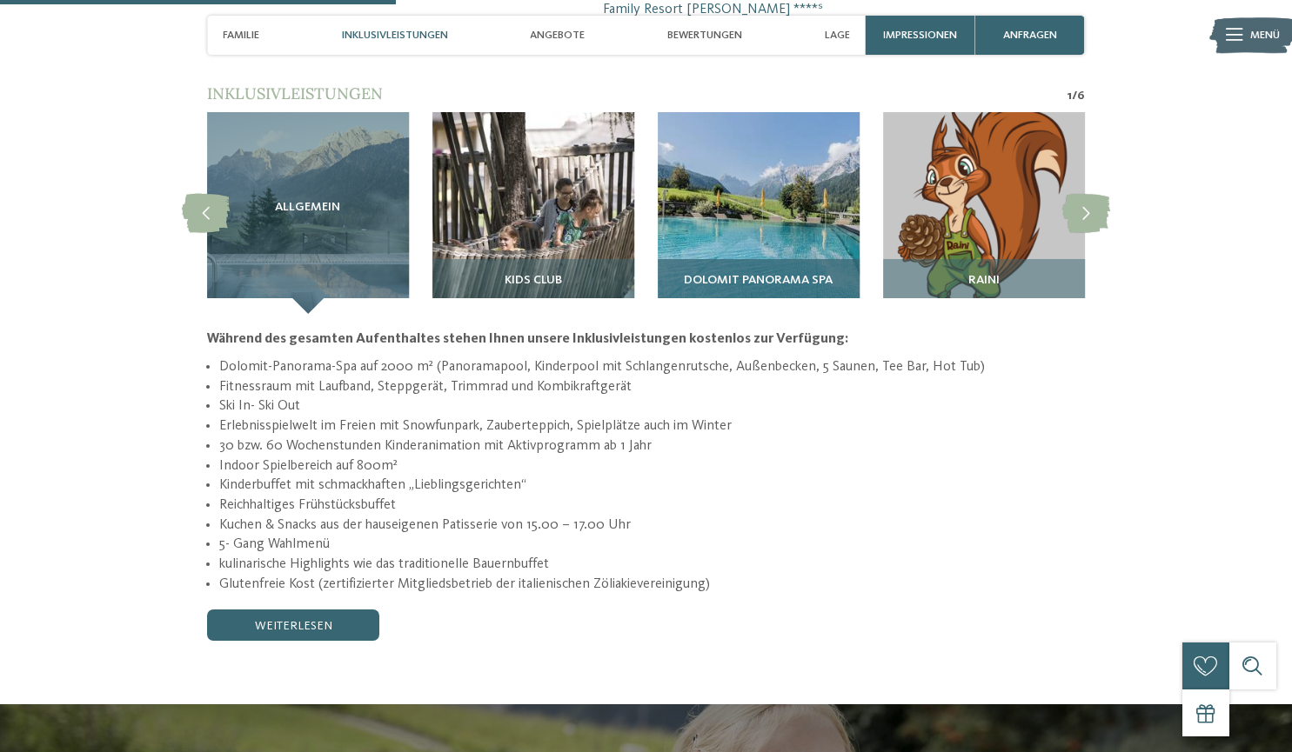
click at [748, 259] on div "Dolomit Panorama SPA" at bounding box center [759, 286] width 202 height 55
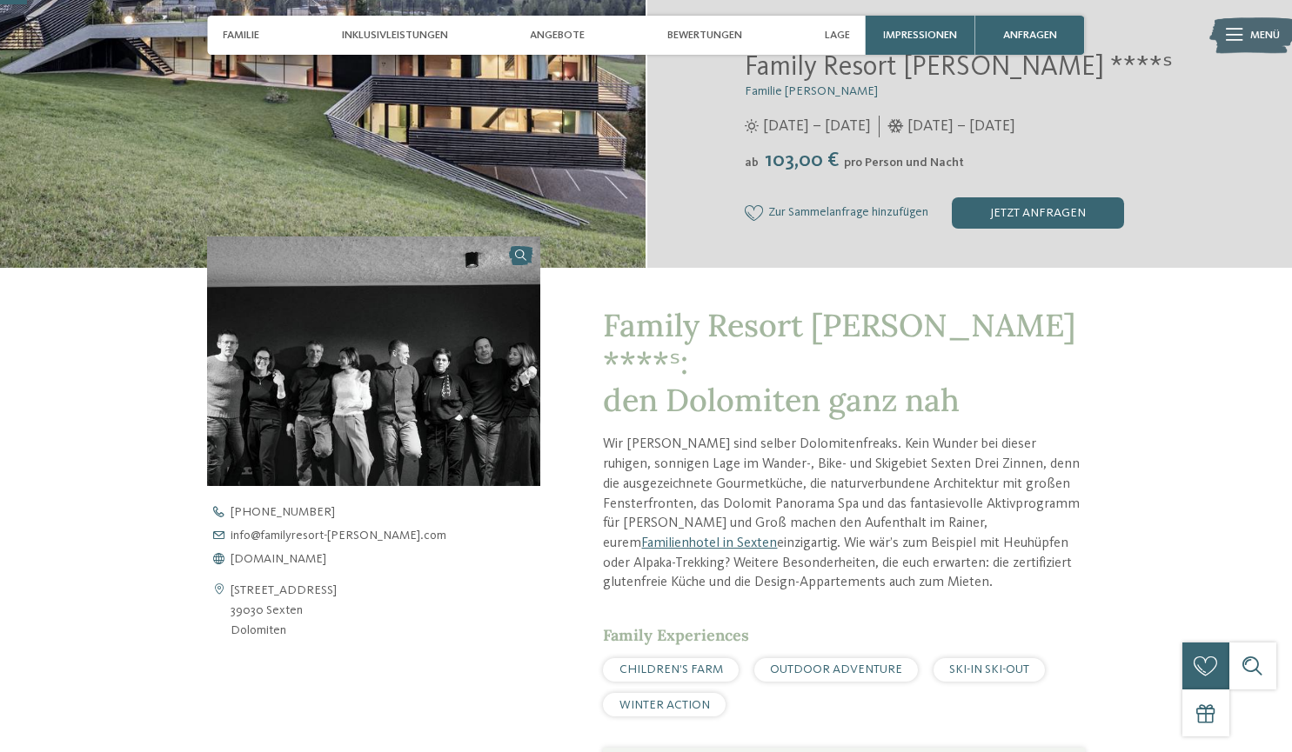
scroll to position [0, 0]
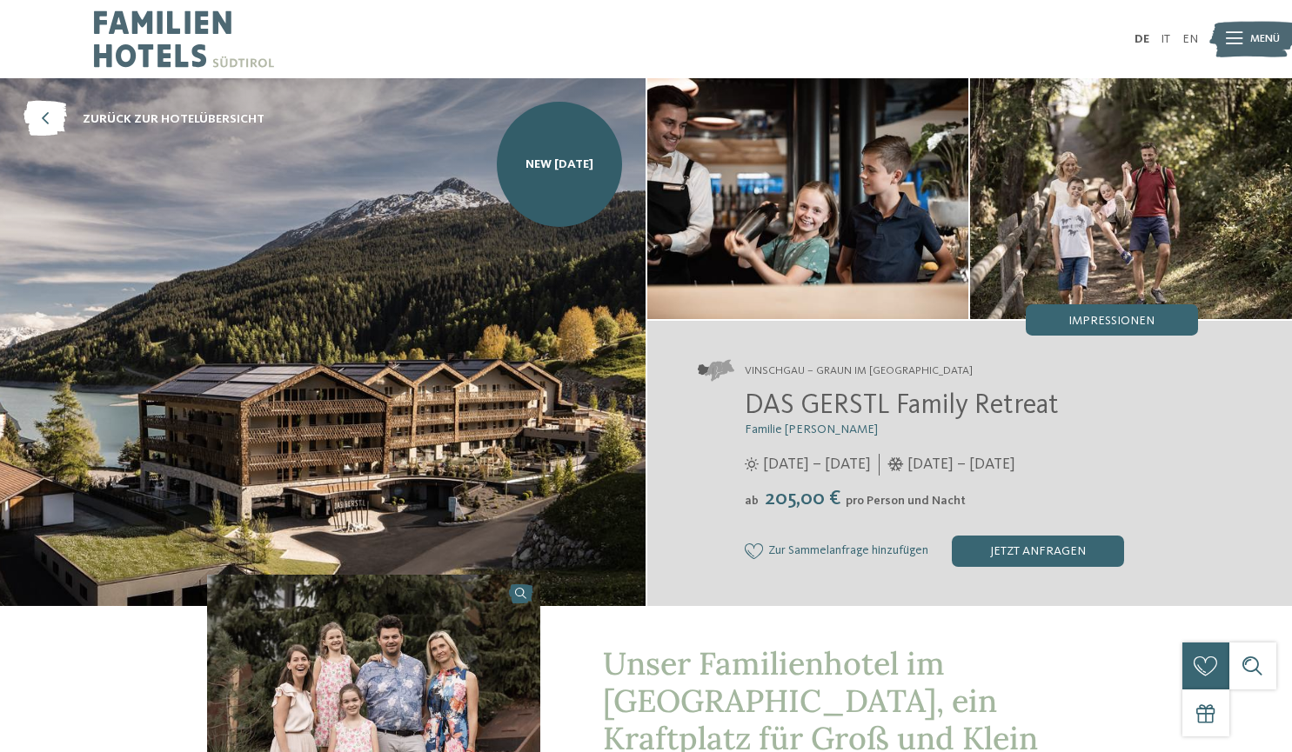
click at [1124, 322] on span "Impressionen" at bounding box center [1111, 321] width 86 height 12
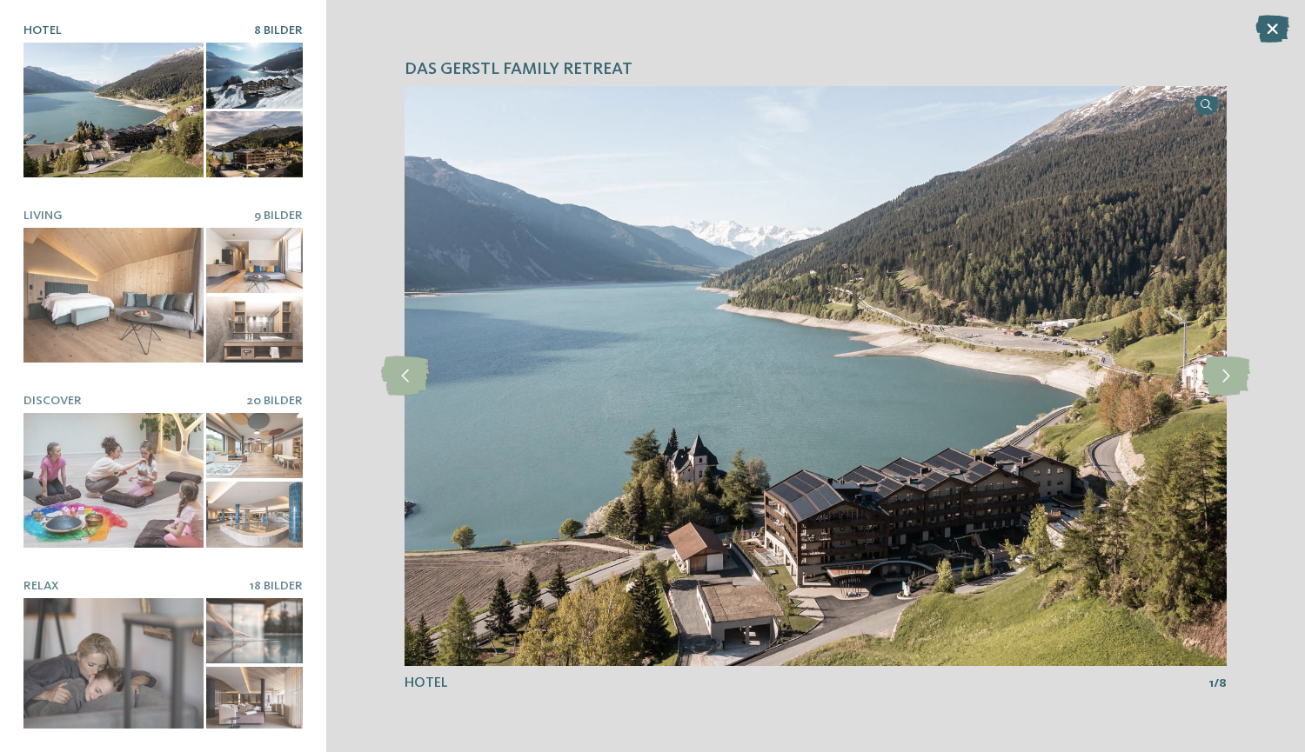
click at [123, 120] on div at bounding box center [113, 110] width 180 height 135
click at [1247, 377] on icon at bounding box center [1226, 376] width 48 height 39
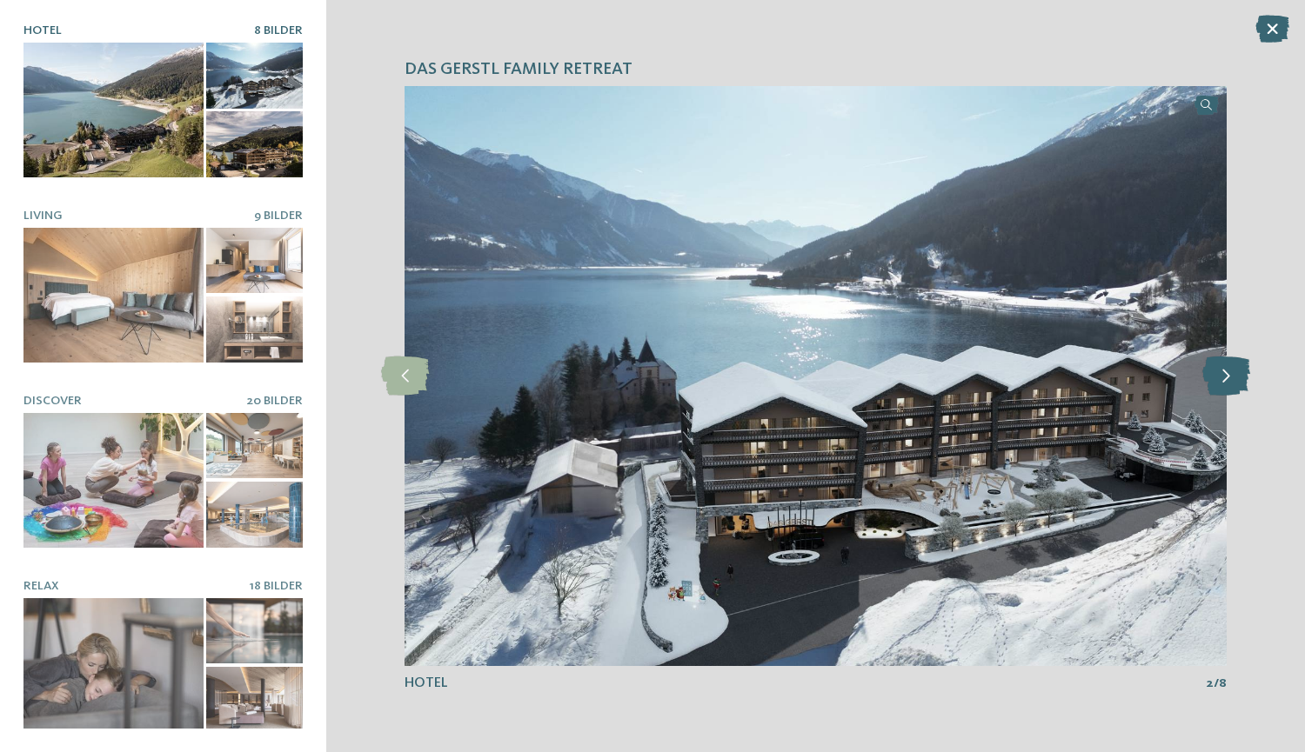
click at [1247, 377] on icon at bounding box center [1226, 376] width 48 height 39
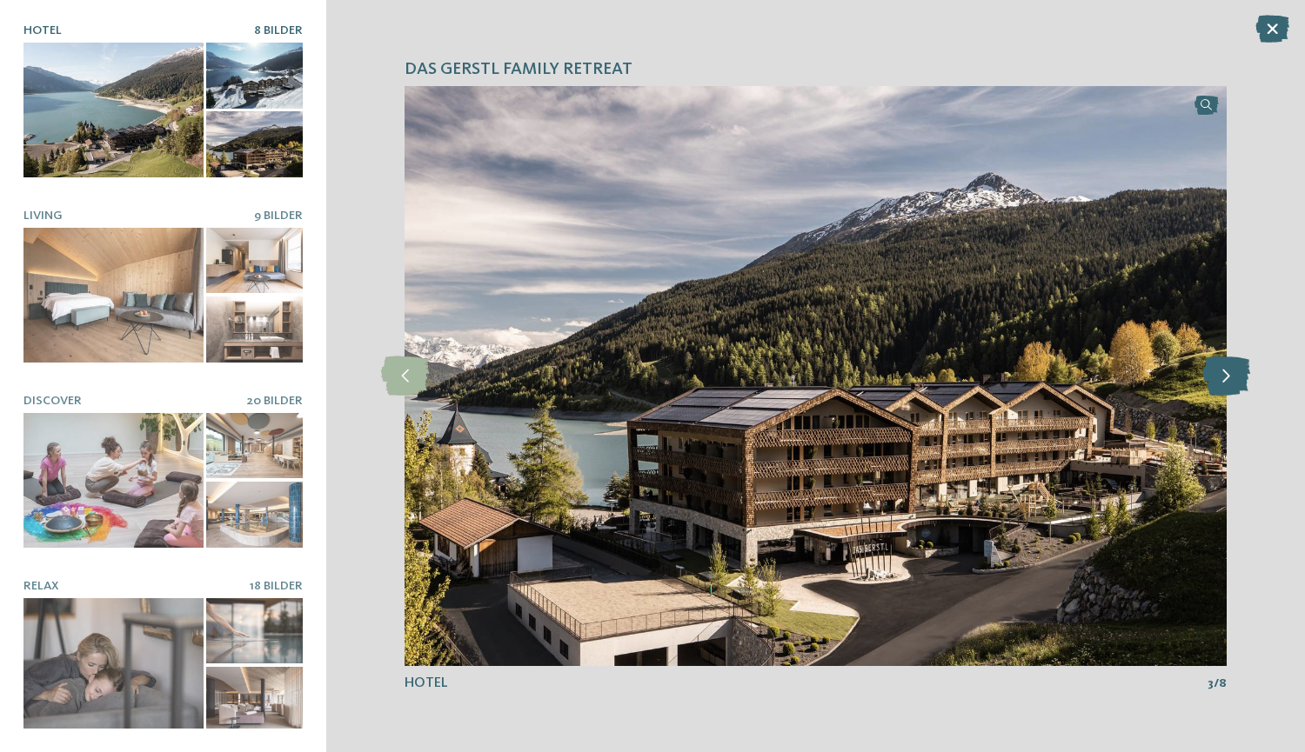
click at [1247, 377] on icon at bounding box center [1226, 376] width 48 height 39
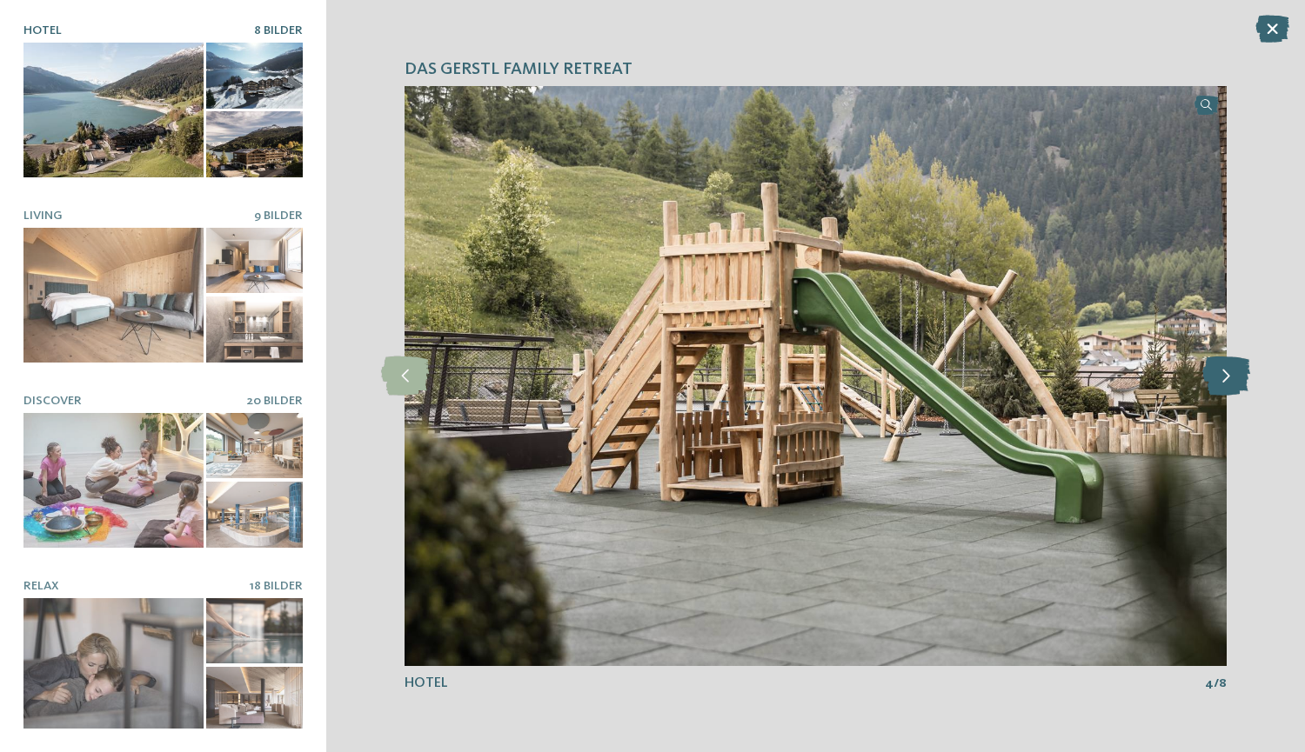
click at [1247, 377] on icon at bounding box center [1226, 376] width 48 height 39
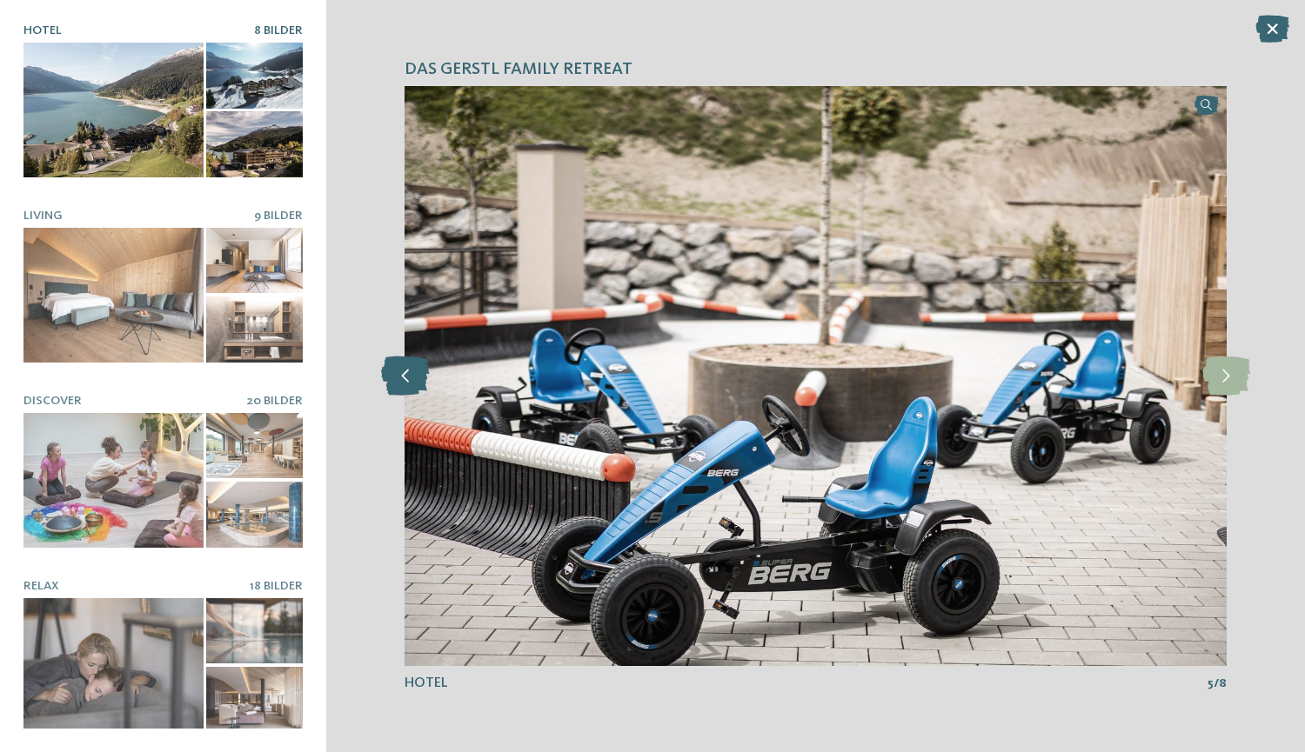
click at [392, 369] on icon at bounding box center [405, 376] width 48 height 39
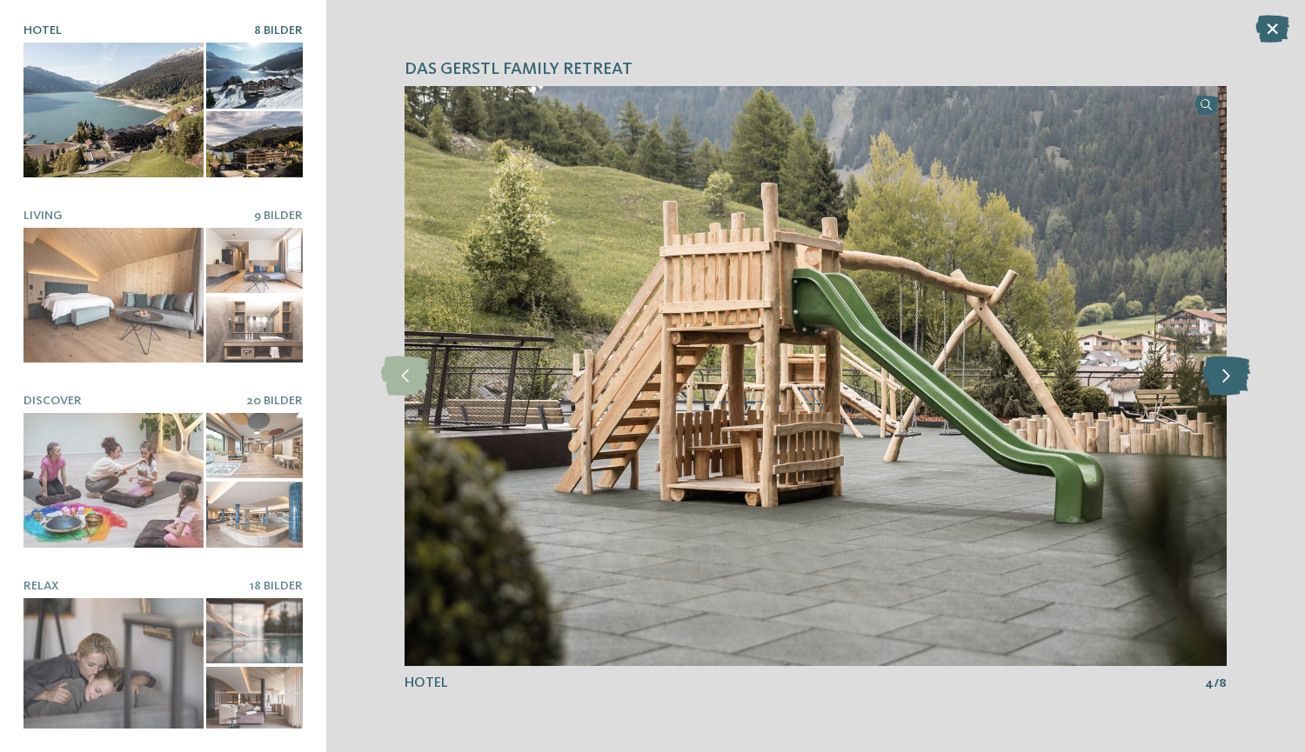
click at [1215, 375] on icon at bounding box center [1226, 376] width 48 height 39
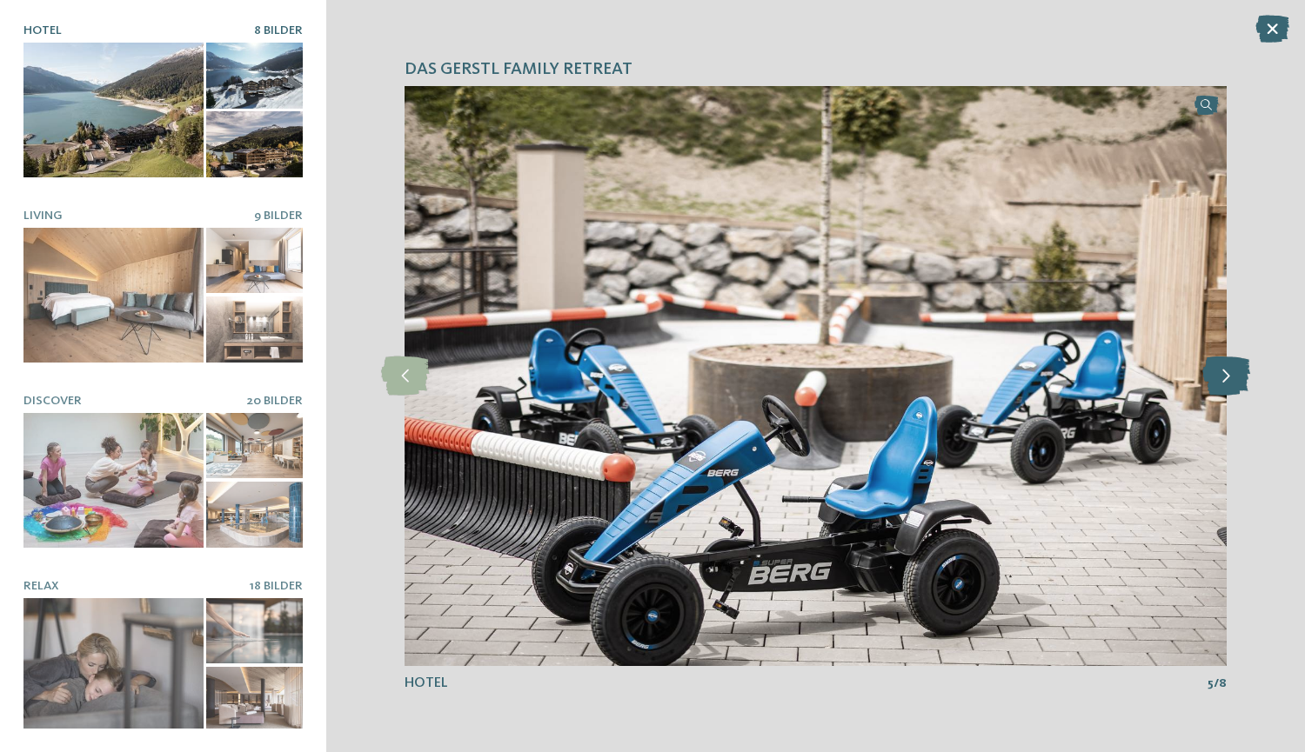
click at [1218, 374] on icon at bounding box center [1226, 376] width 48 height 39
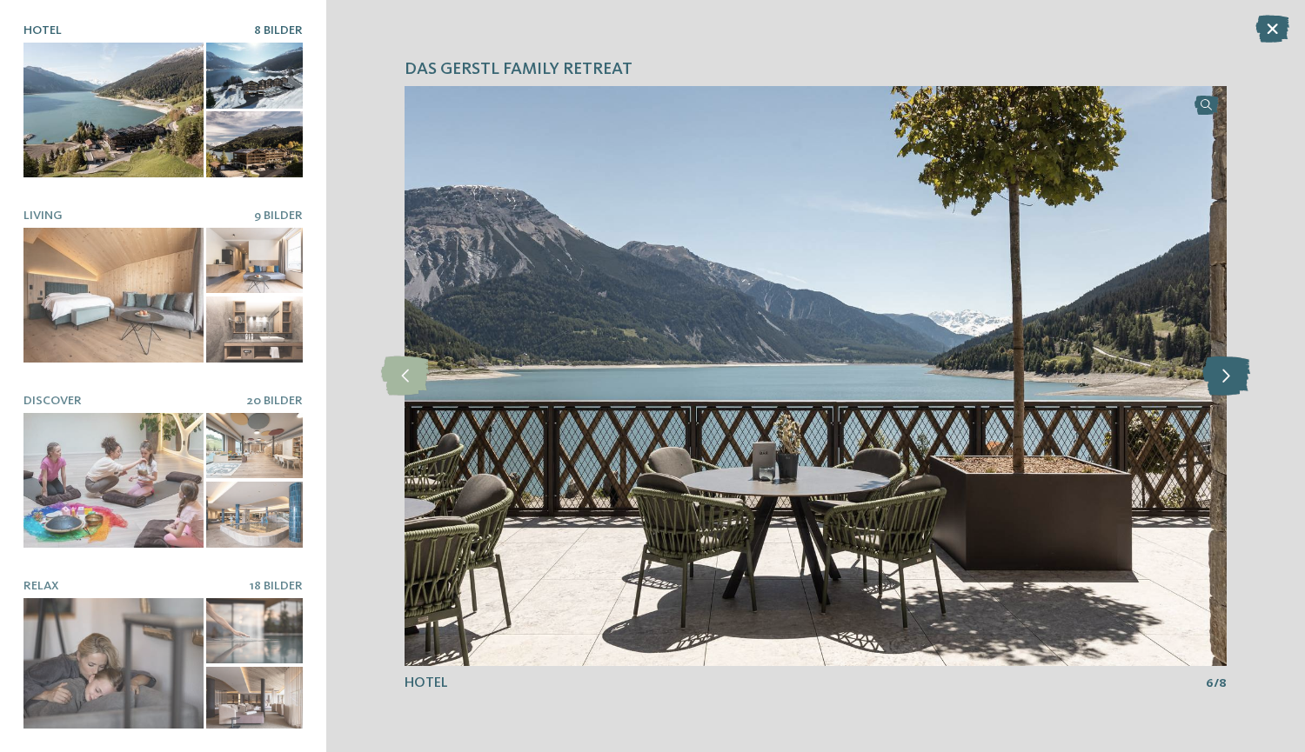
click at [1218, 374] on icon at bounding box center [1226, 376] width 48 height 39
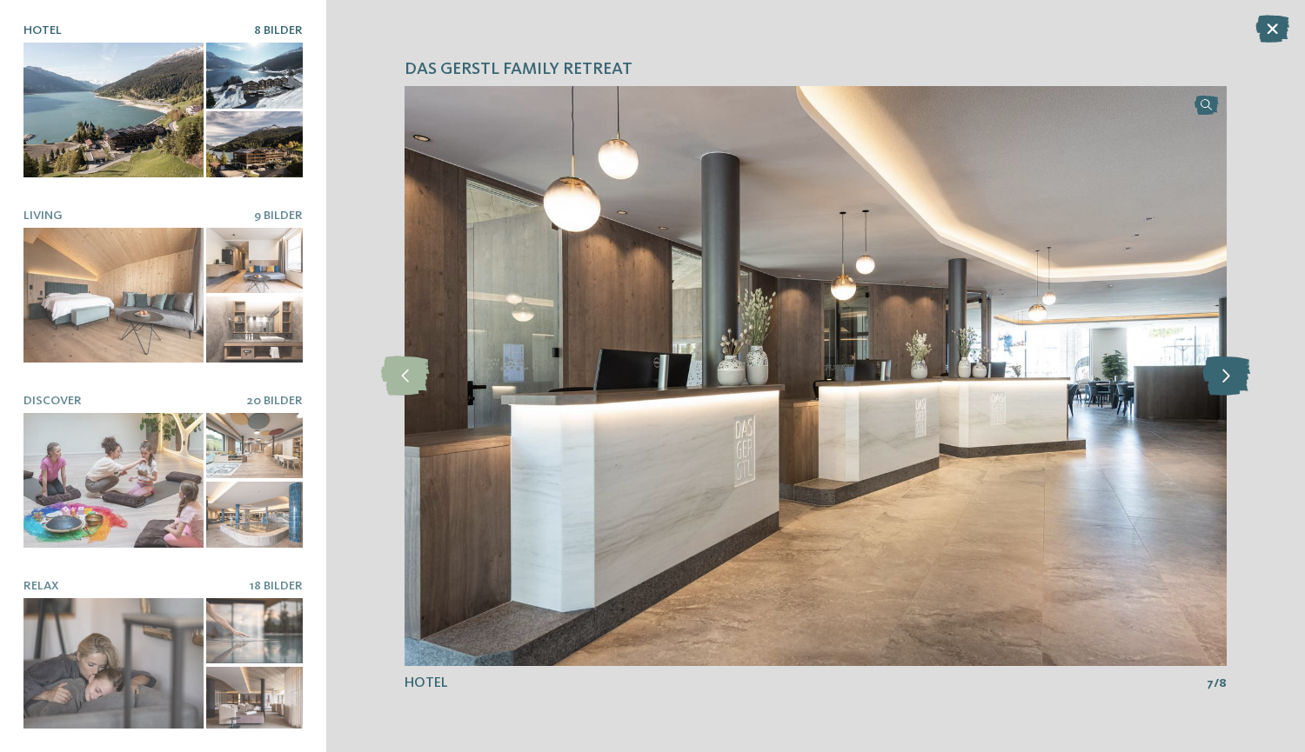
click at [1218, 374] on icon at bounding box center [1226, 376] width 48 height 39
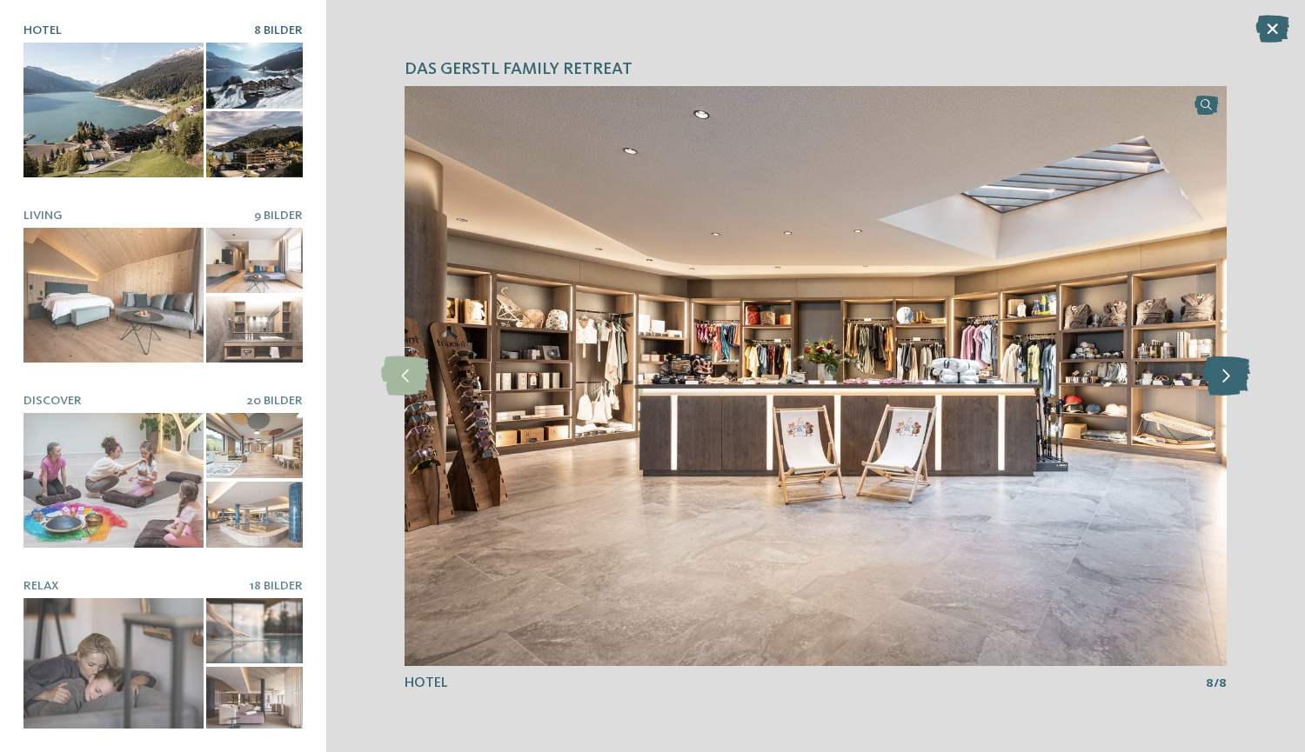
click at [1218, 374] on icon at bounding box center [1226, 376] width 48 height 39
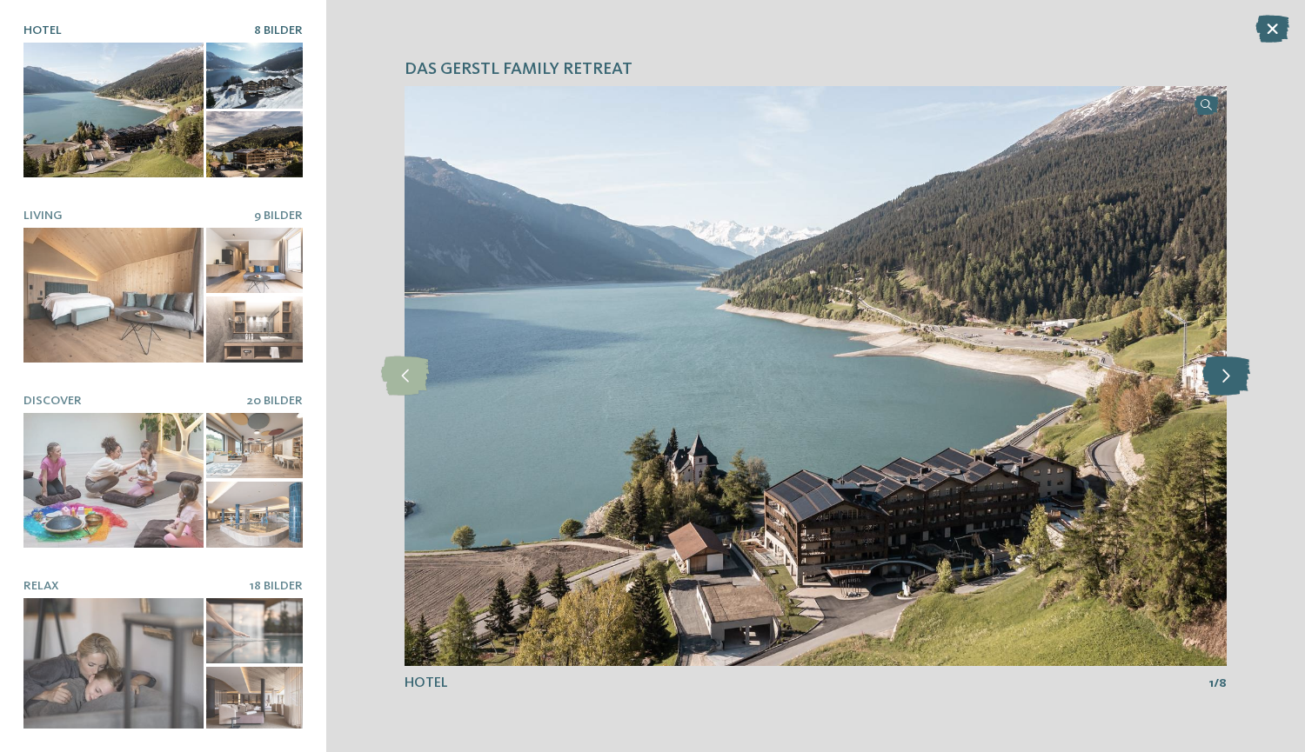
click at [1218, 374] on icon at bounding box center [1226, 376] width 48 height 39
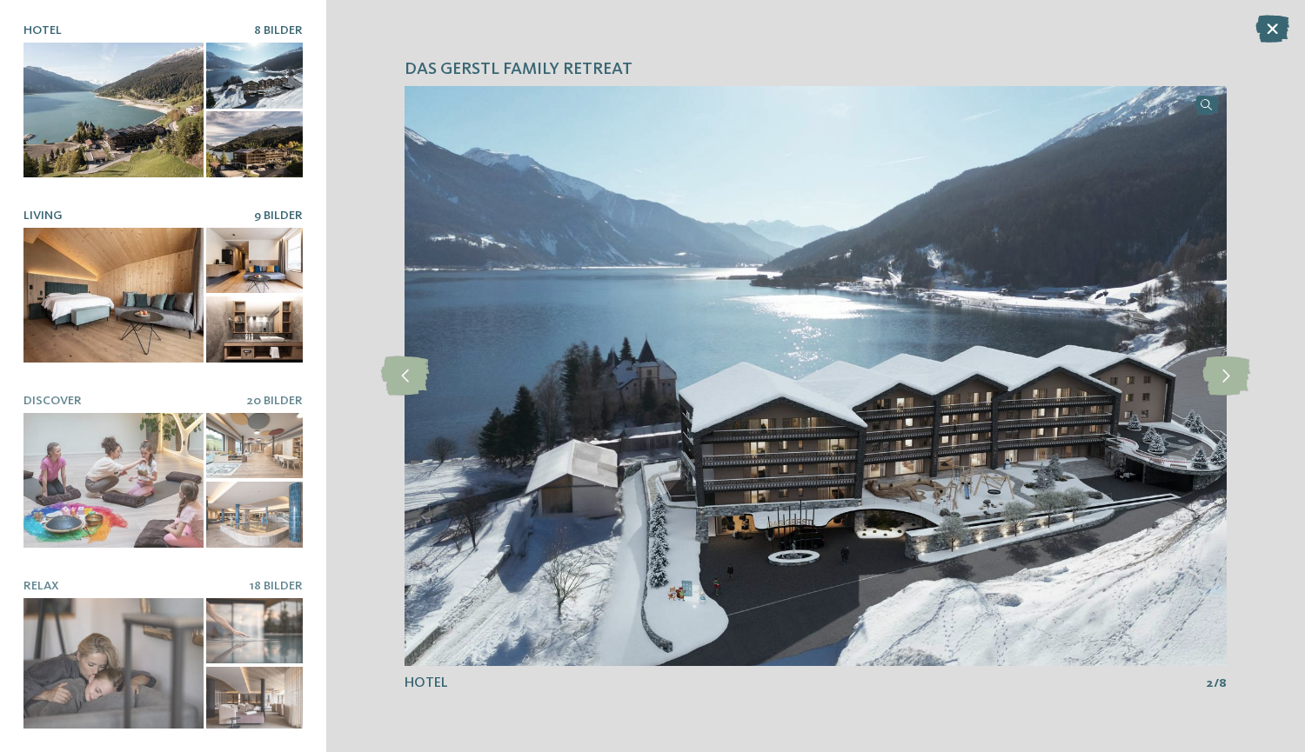
click at [169, 344] on div at bounding box center [113, 295] width 180 height 135
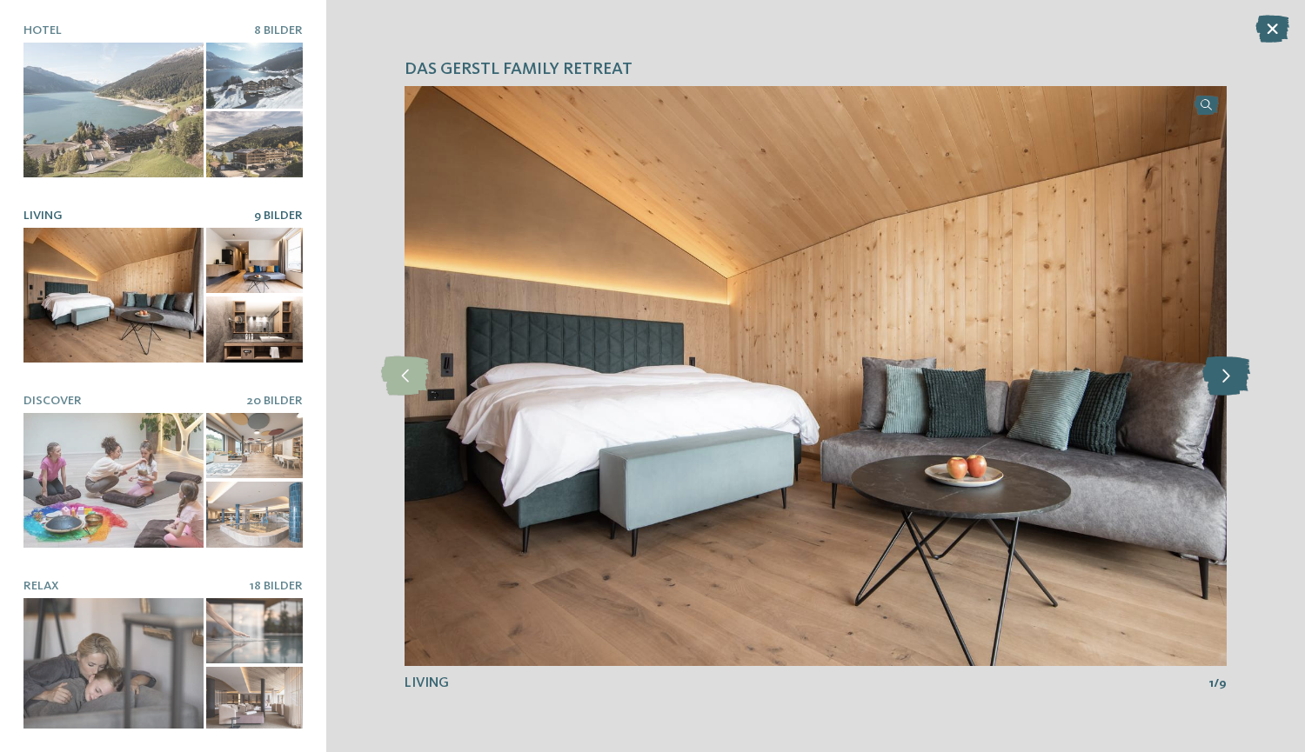
click at [1249, 383] on icon at bounding box center [1226, 376] width 48 height 39
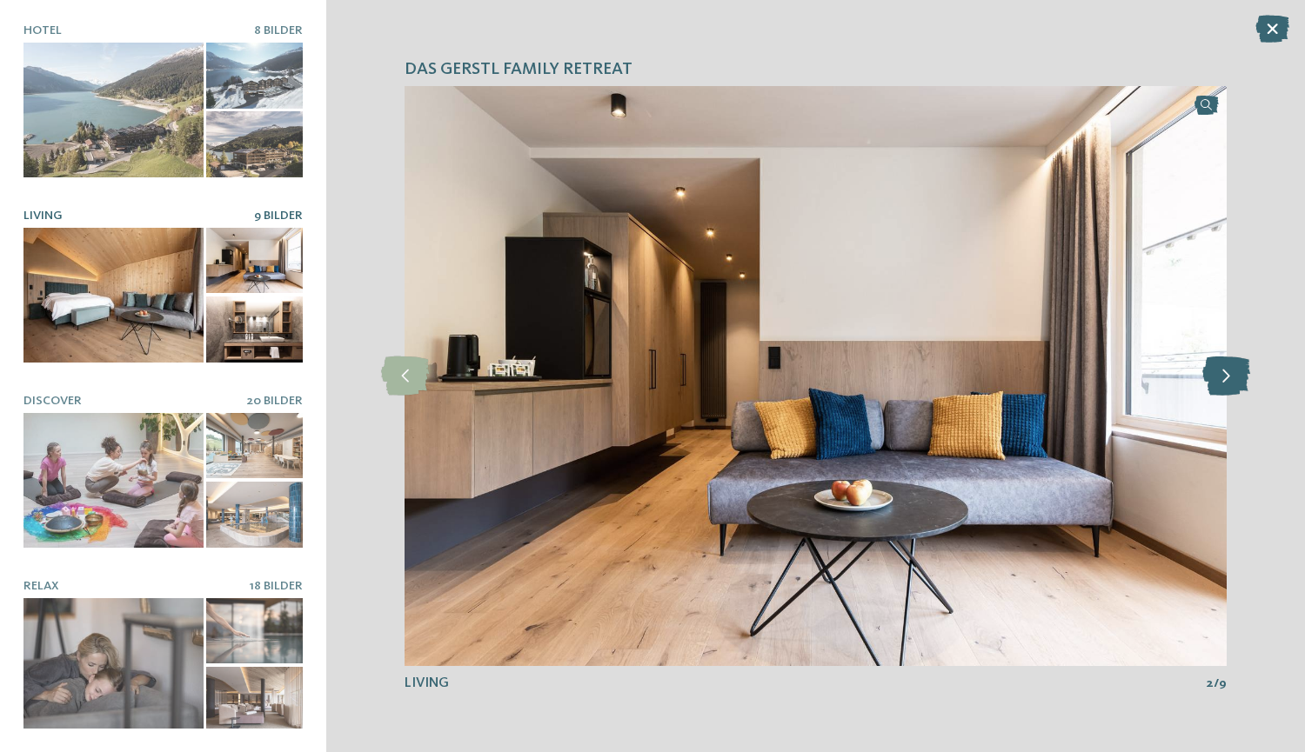
click at [1249, 383] on icon at bounding box center [1226, 376] width 48 height 39
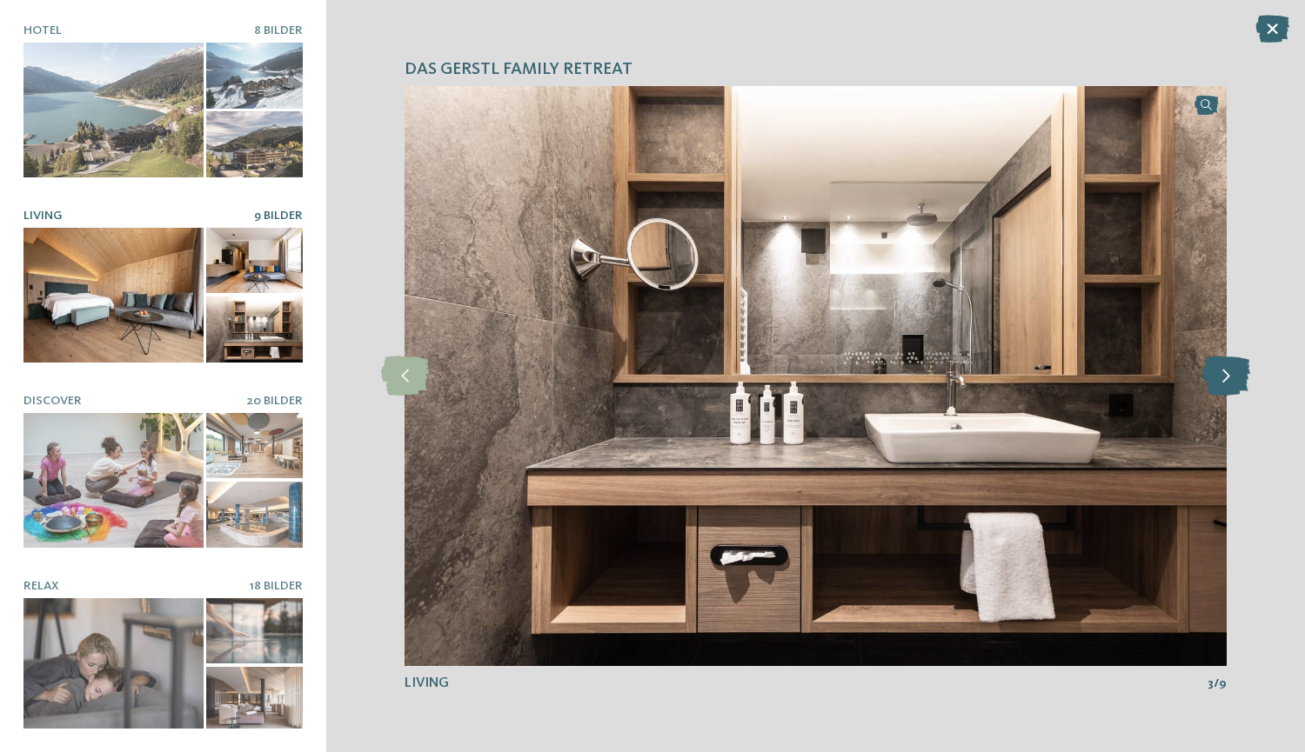
click at [1249, 383] on icon at bounding box center [1226, 376] width 48 height 39
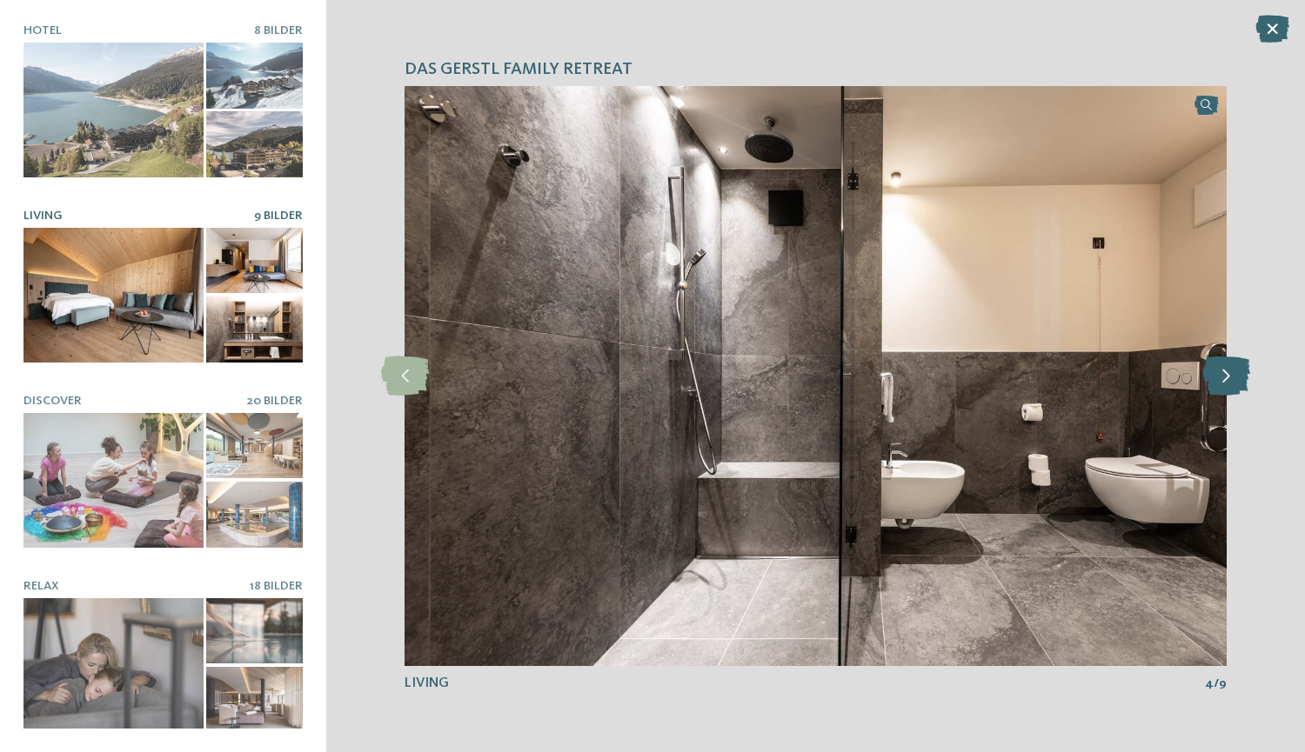
click at [1249, 383] on icon at bounding box center [1226, 376] width 48 height 39
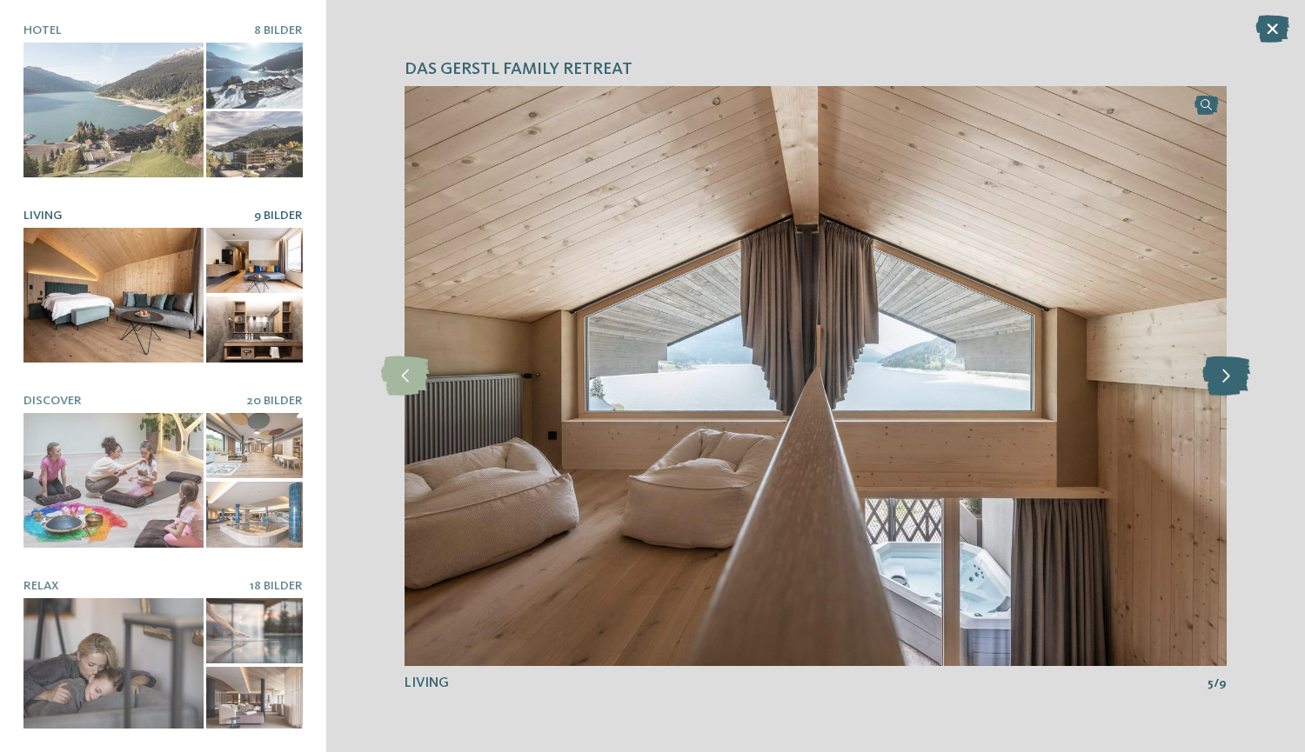
click at [1249, 383] on icon at bounding box center [1226, 376] width 48 height 39
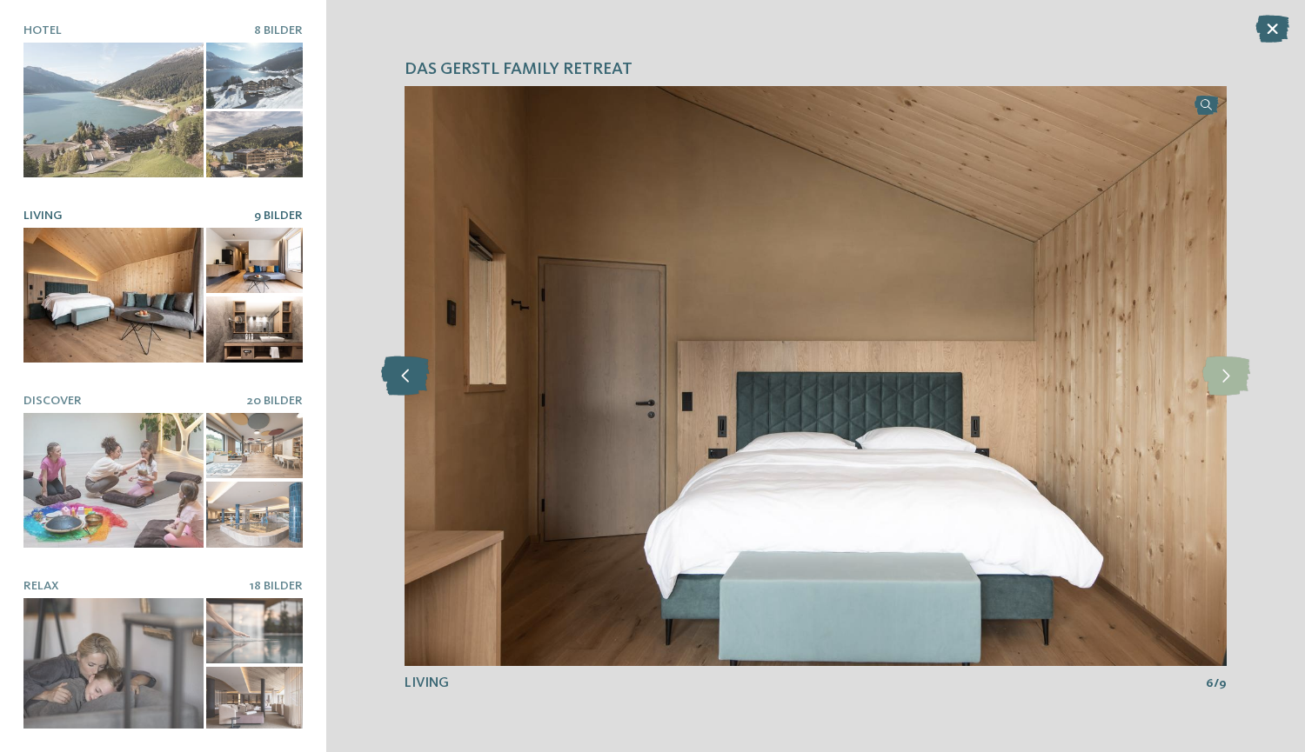
click at [381, 372] on icon at bounding box center [405, 376] width 48 height 39
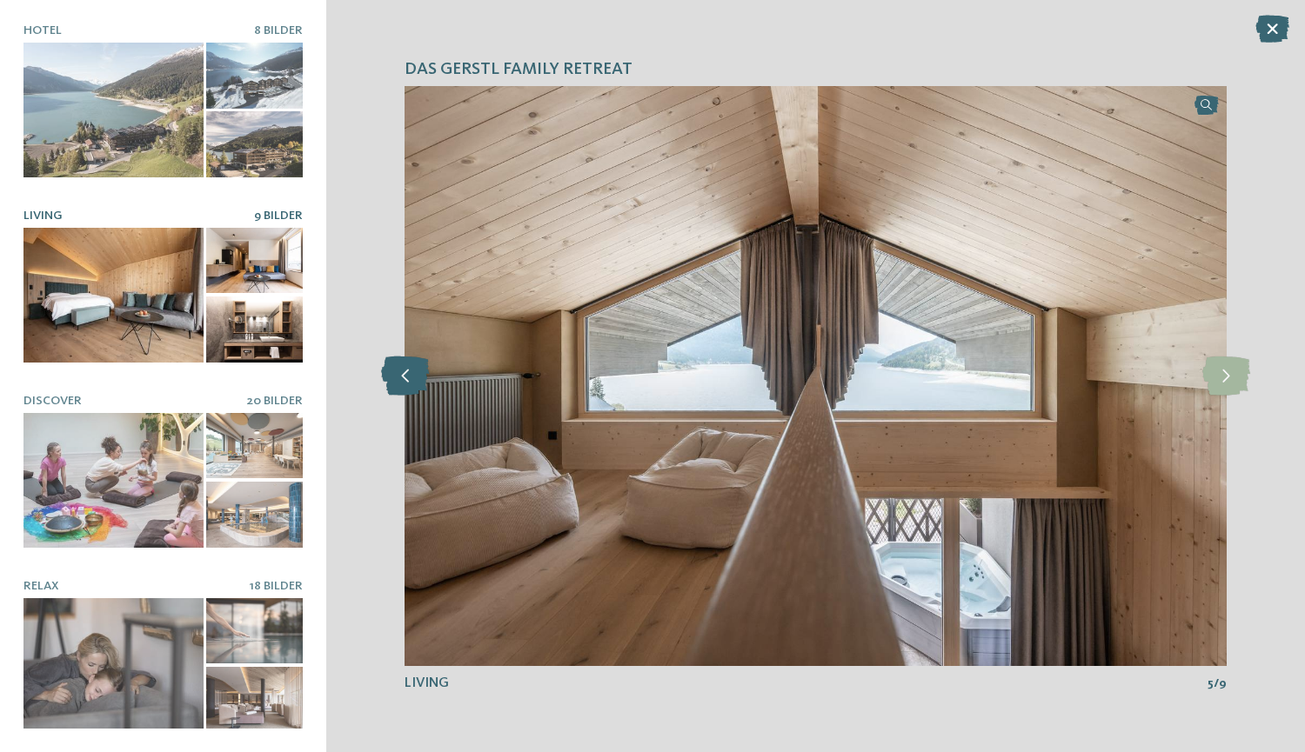
click at [381, 372] on icon at bounding box center [405, 376] width 48 height 39
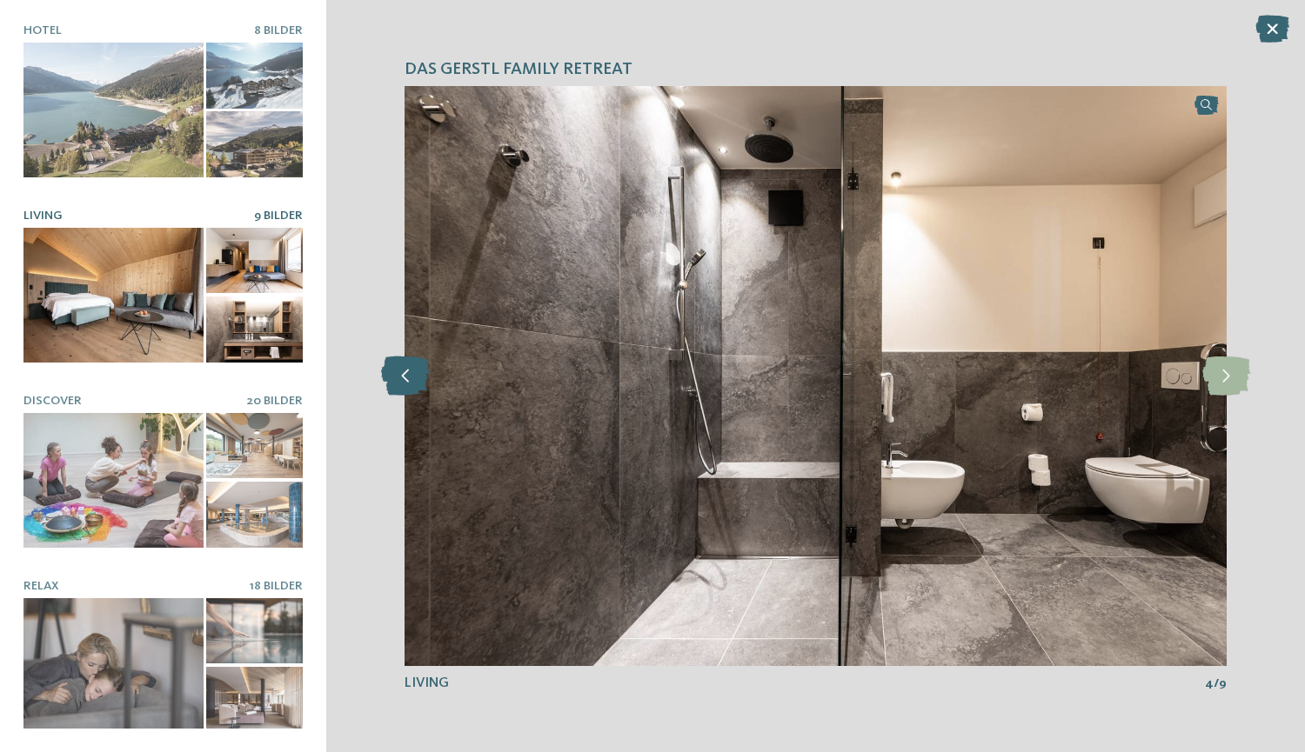
click at [381, 372] on icon at bounding box center [405, 376] width 48 height 39
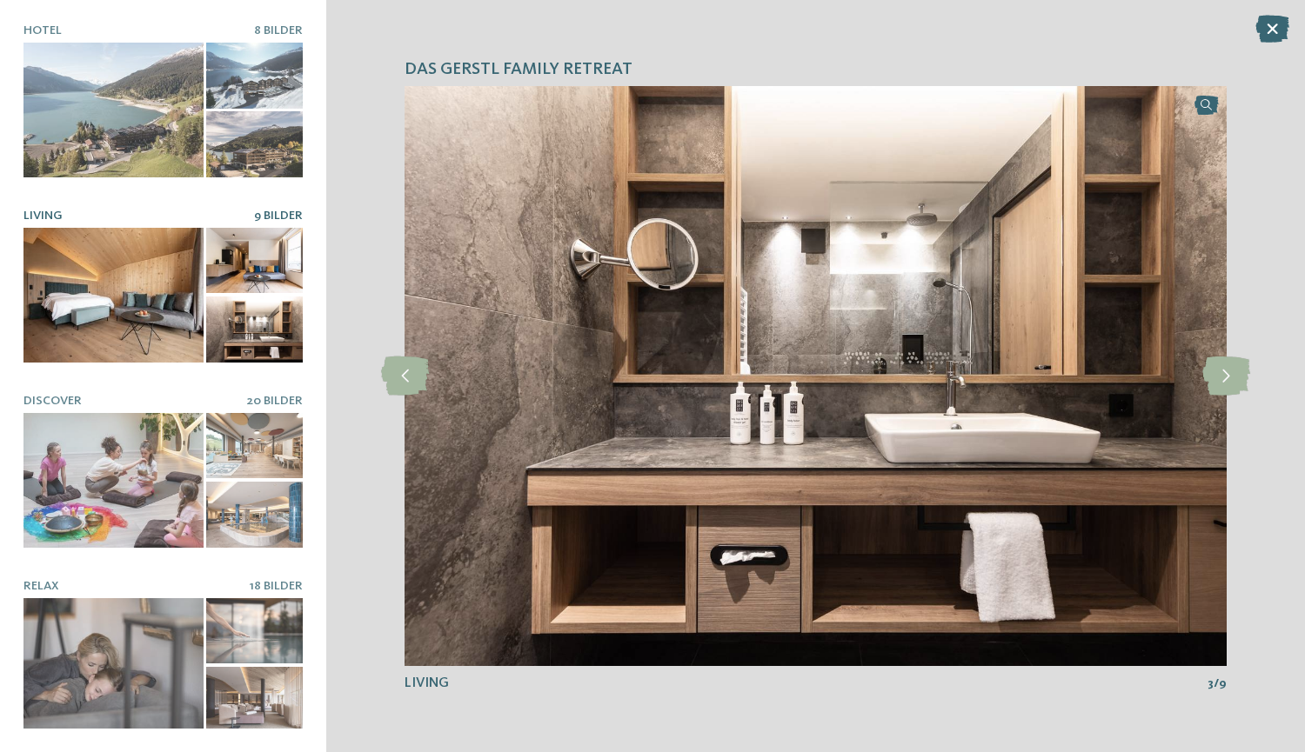
click at [759, 423] on img at bounding box center [815, 376] width 822 height 580
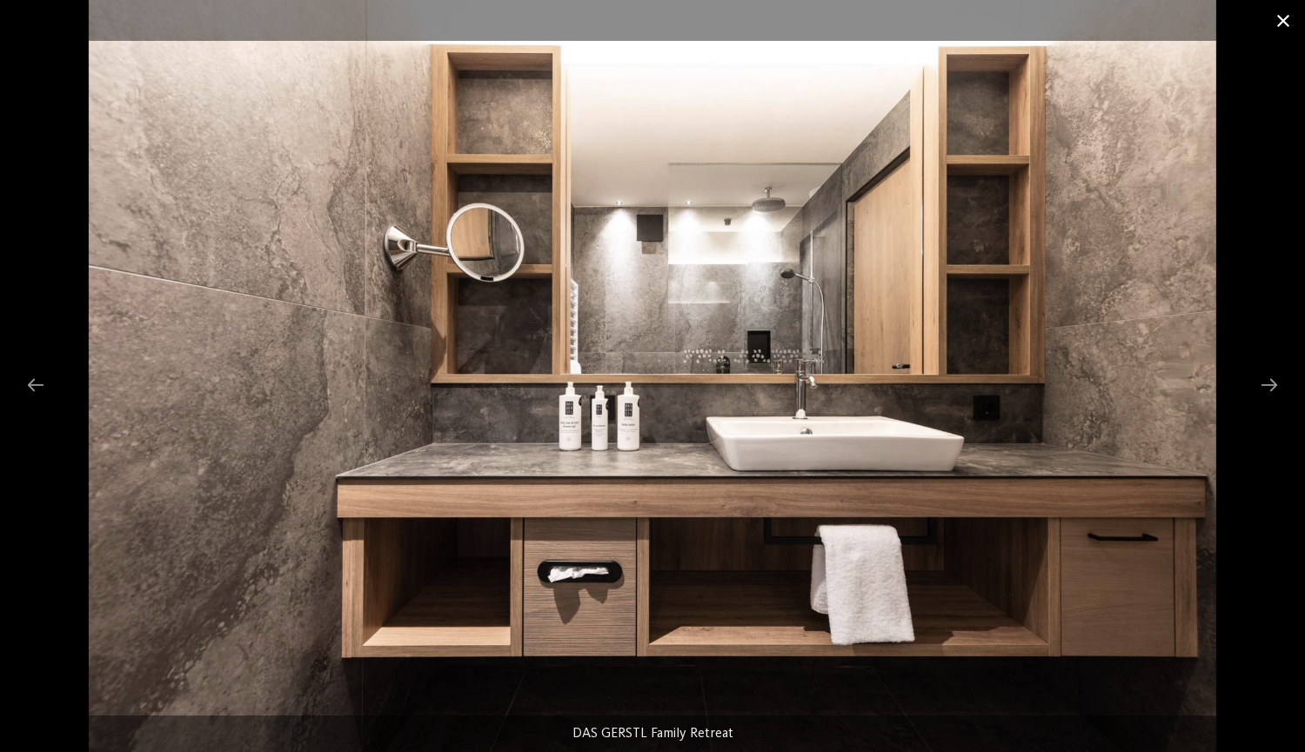
click at [1291, 11] on span at bounding box center [1282, 20] width 43 height 41
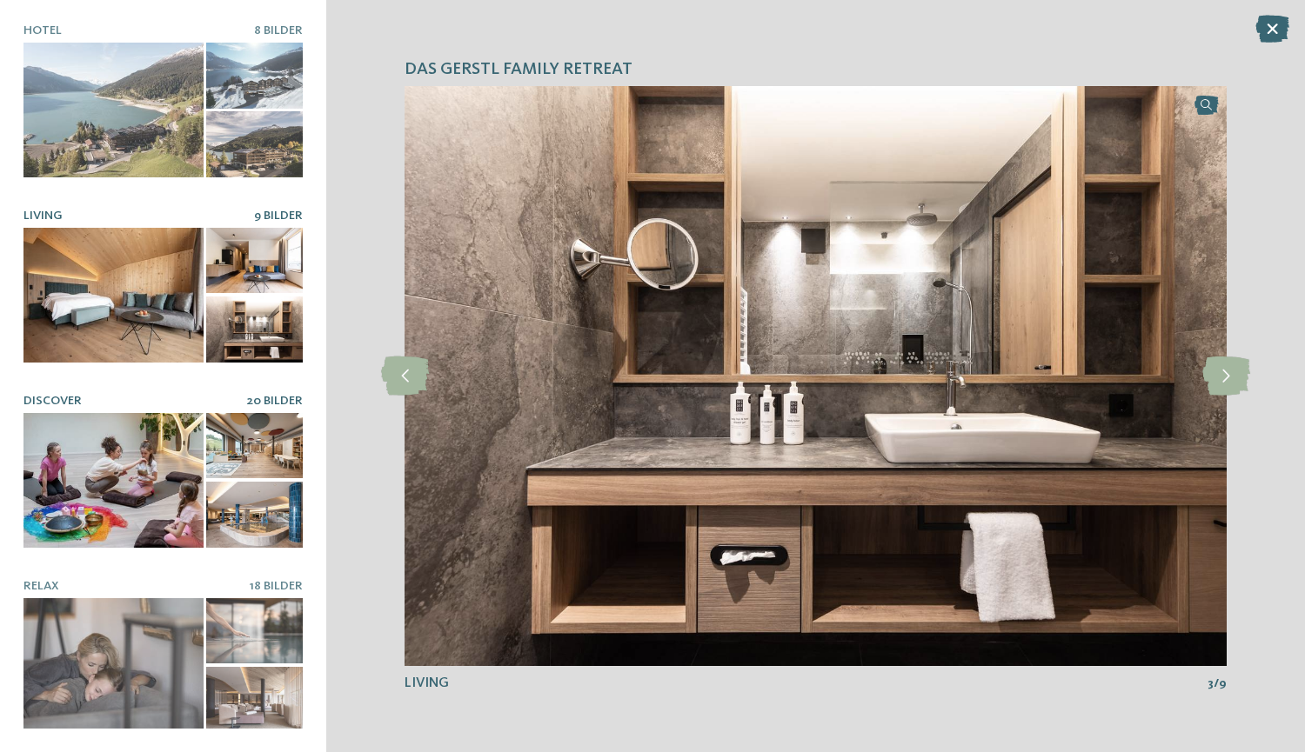
click at [97, 516] on div at bounding box center [113, 480] width 180 height 135
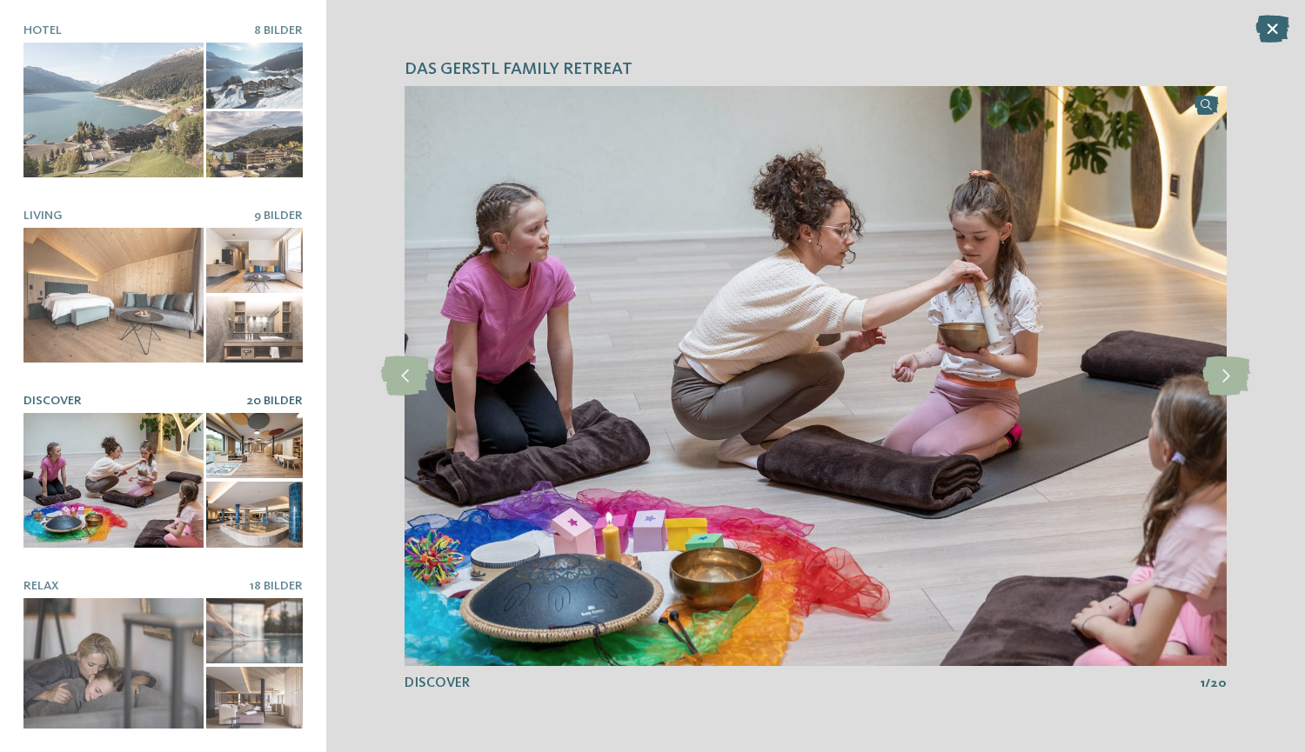
click at [1252, 376] on div "DAS GERSTL Family Retreat slide 2 of 8" at bounding box center [815, 376] width 978 height 752
click at [1231, 380] on icon at bounding box center [1226, 376] width 48 height 39
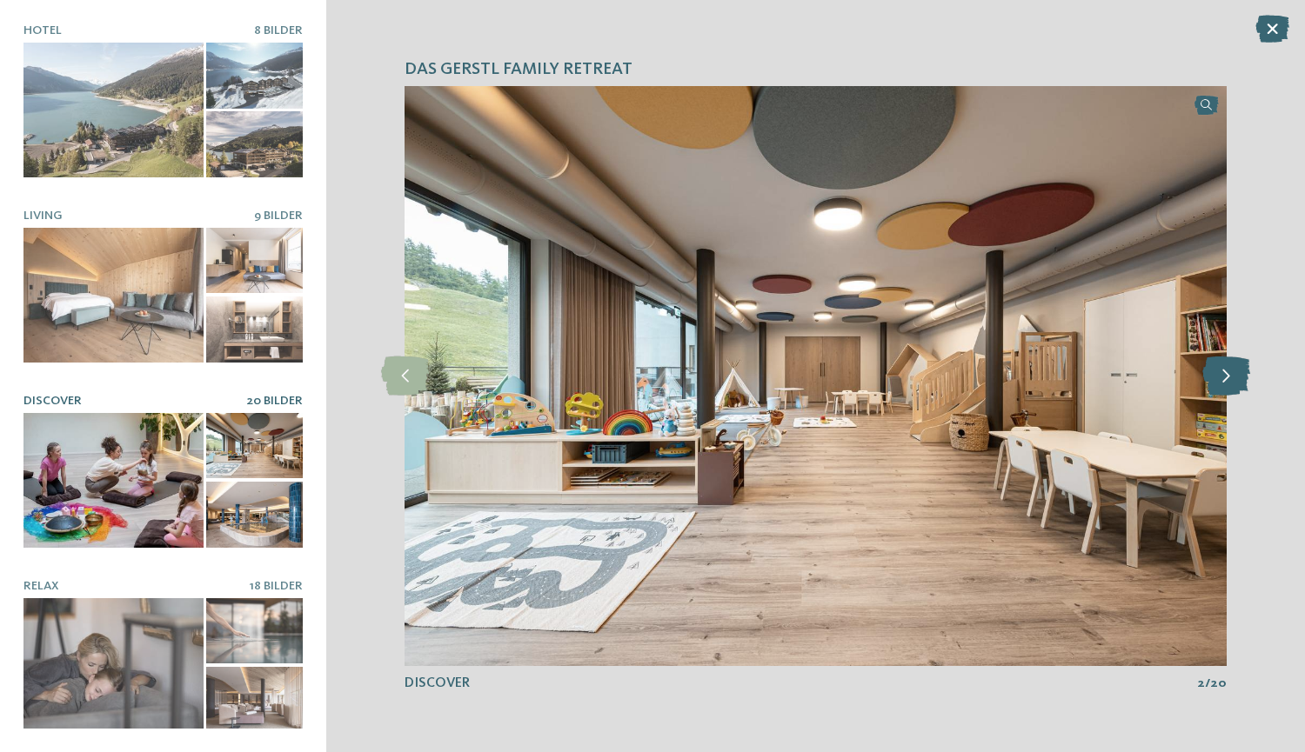
click at [1231, 379] on icon at bounding box center [1226, 376] width 48 height 39
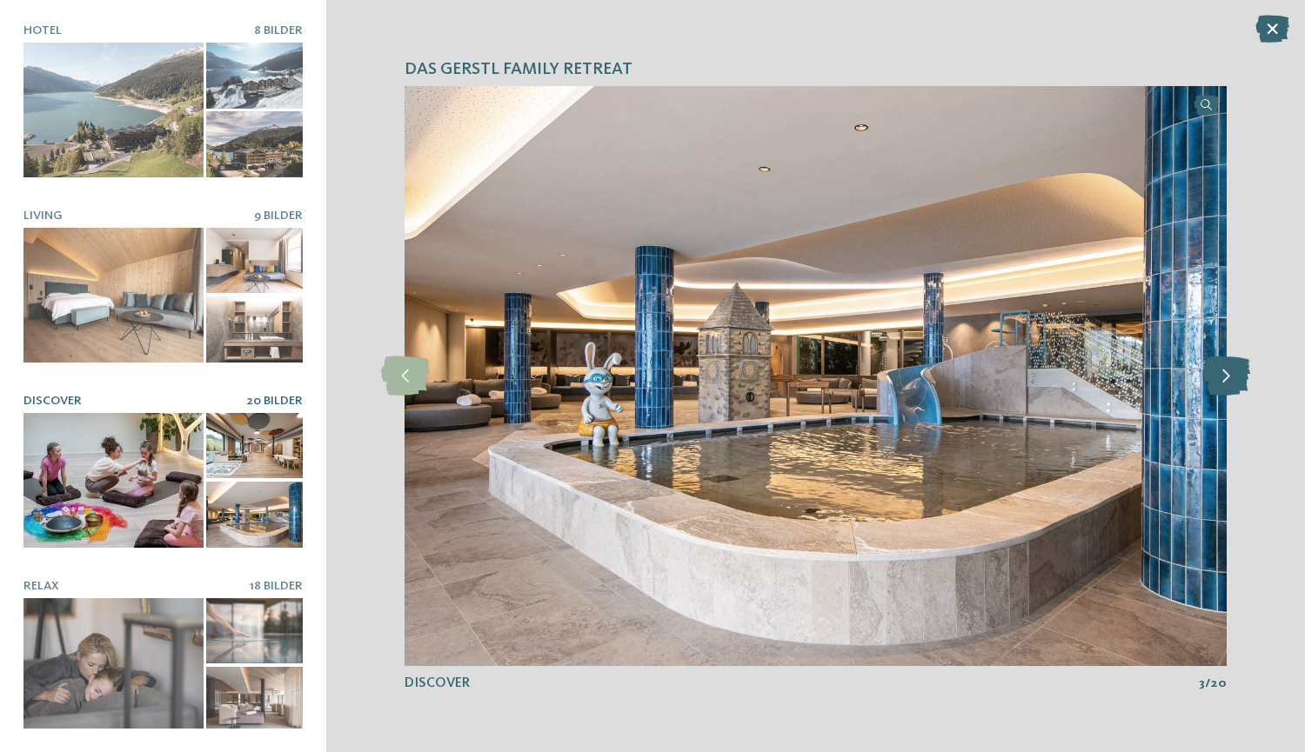
click at [1231, 379] on icon at bounding box center [1226, 376] width 48 height 39
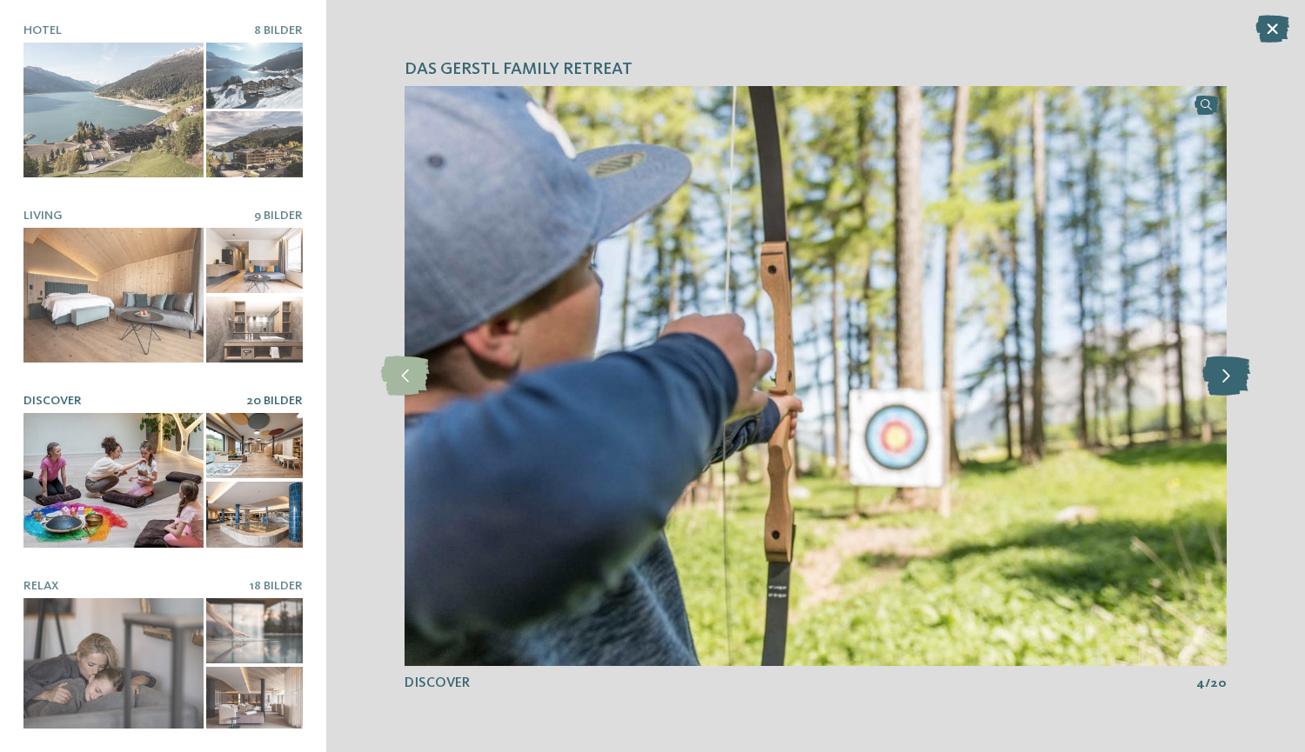
click at [1231, 379] on icon at bounding box center [1226, 376] width 48 height 39
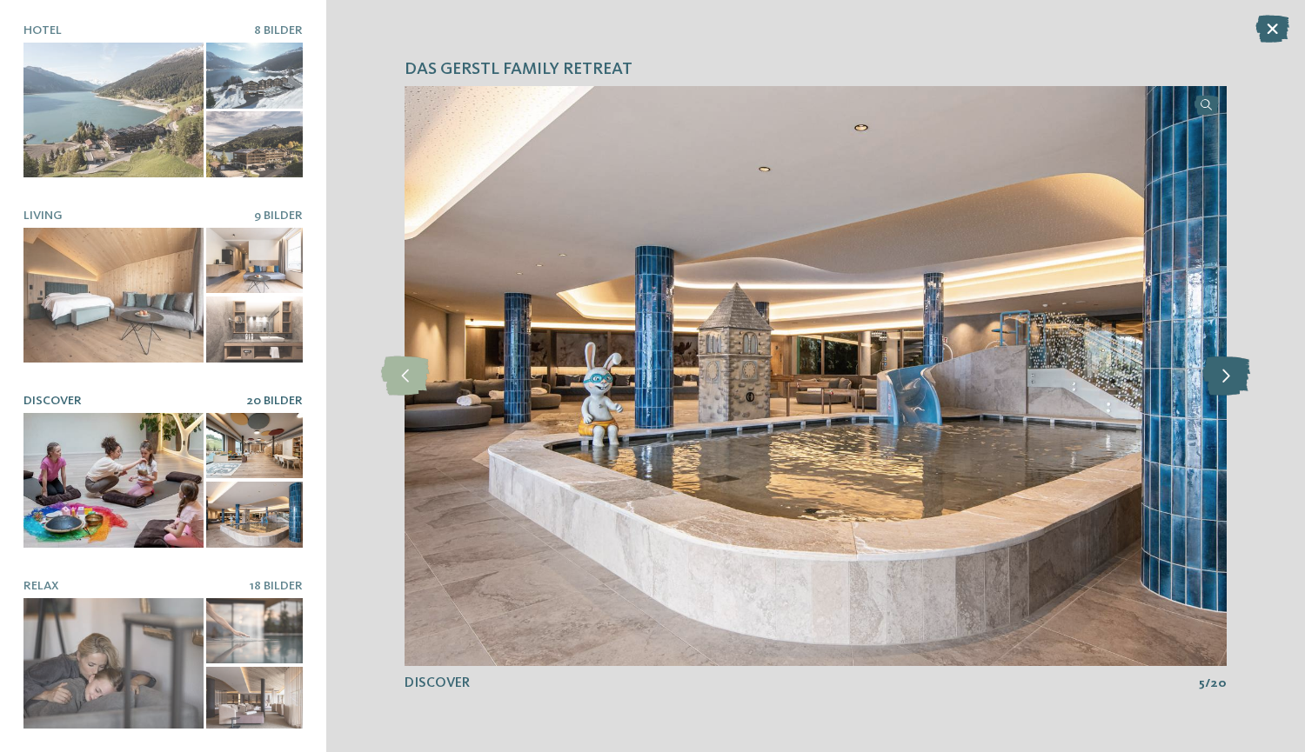
click at [1231, 379] on icon at bounding box center [1226, 376] width 48 height 39
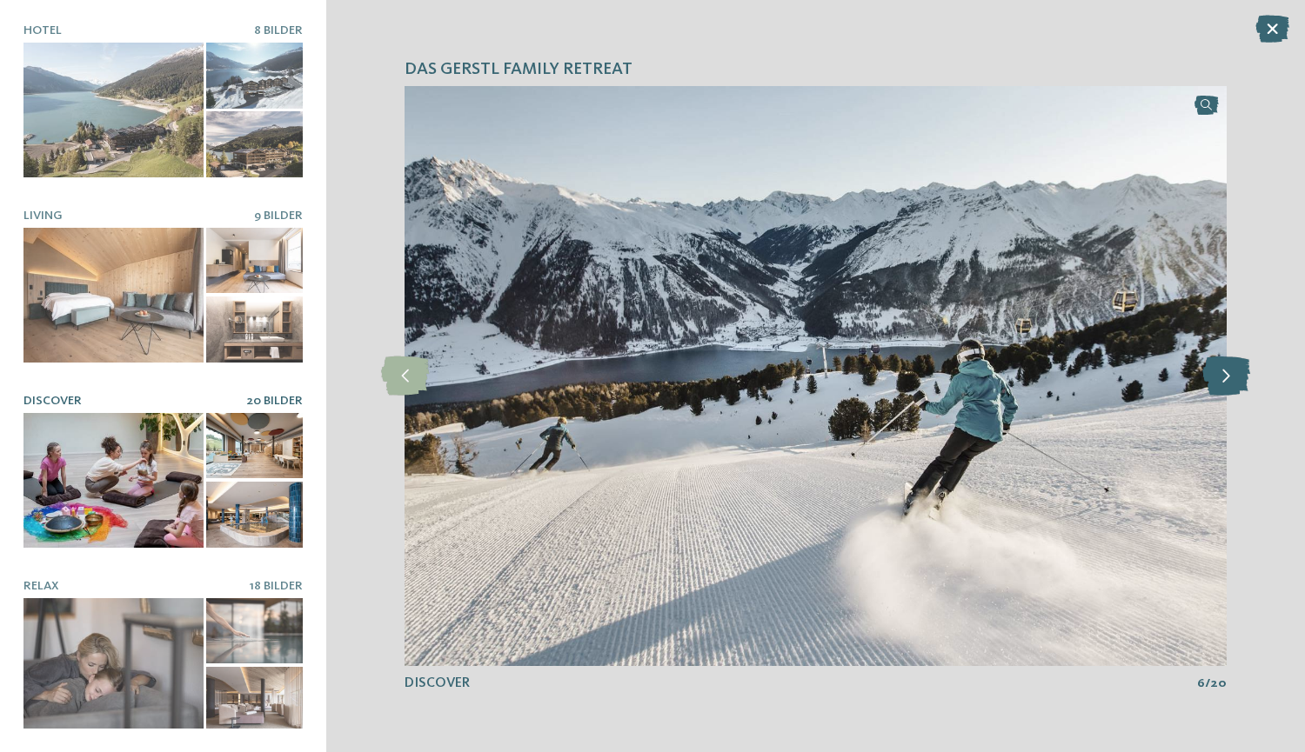
click at [1231, 379] on icon at bounding box center [1226, 376] width 48 height 39
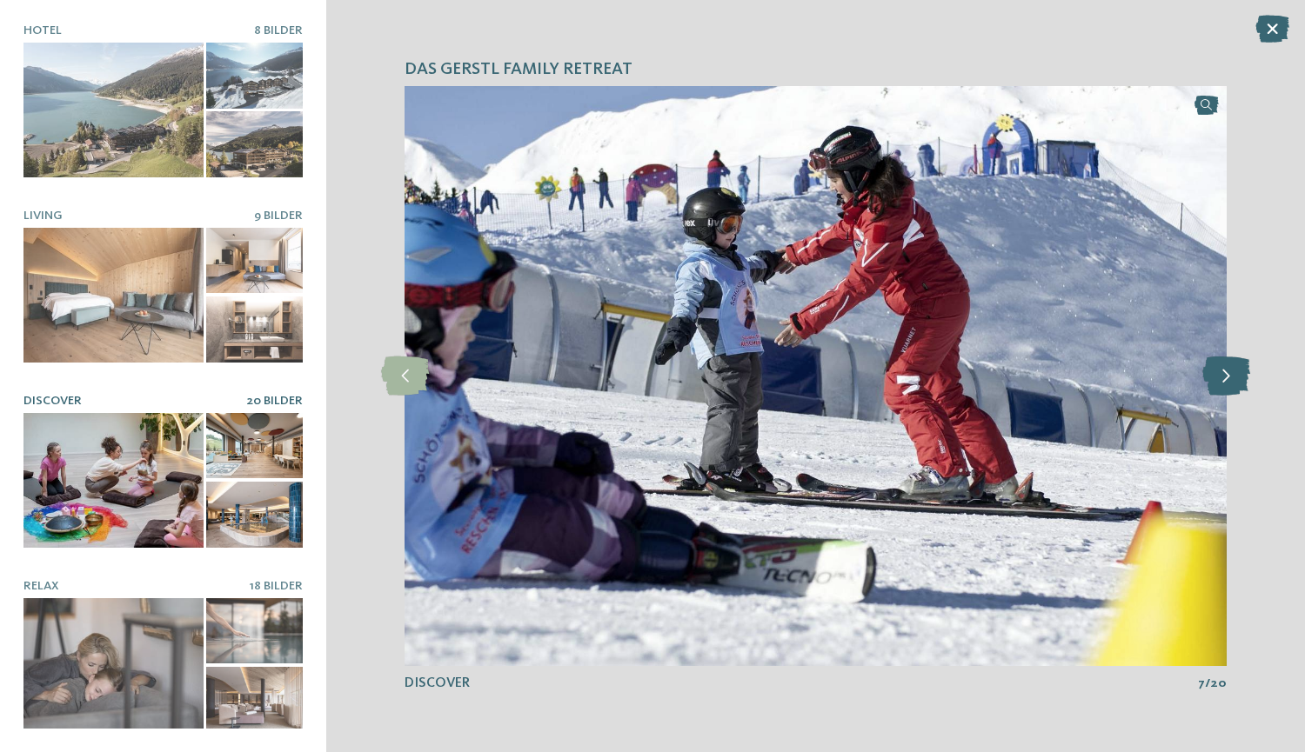
click at [1231, 379] on icon at bounding box center [1226, 376] width 48 height 39
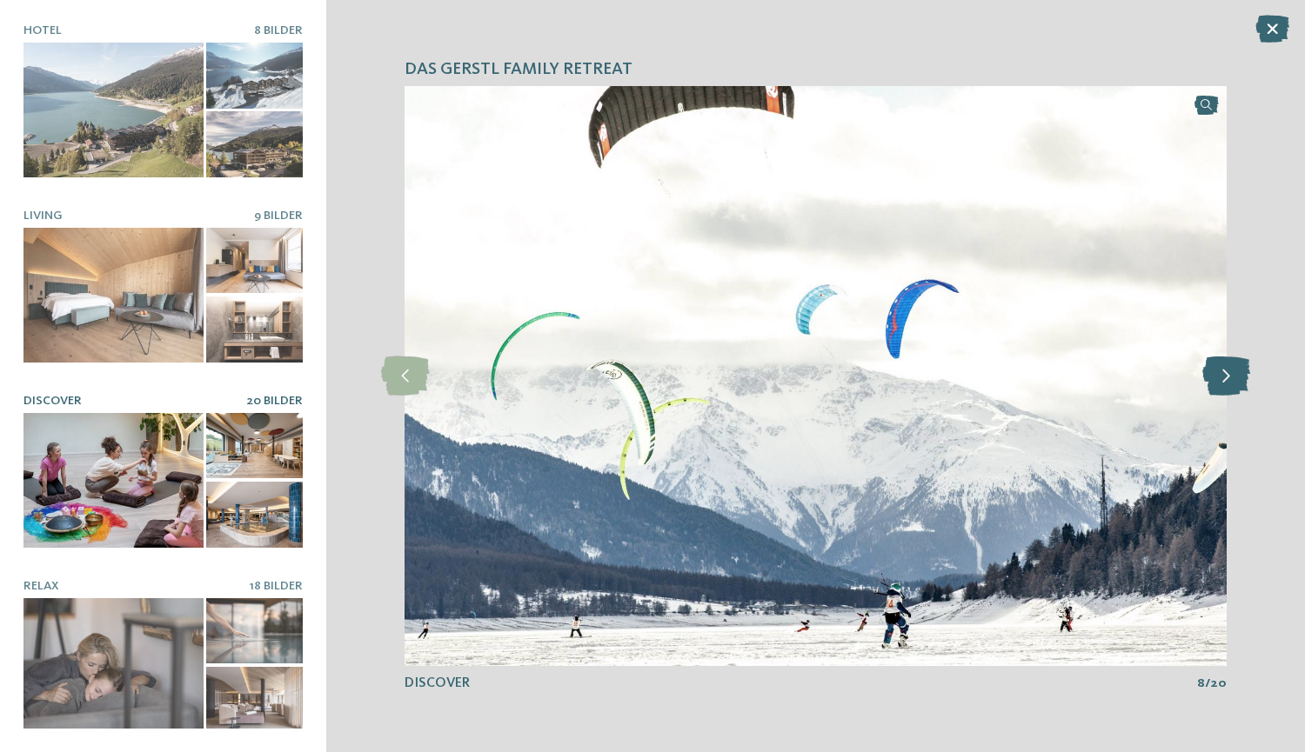
click at [1231, 379] on icon at bounding box center [1226, 376] width 48 height 39
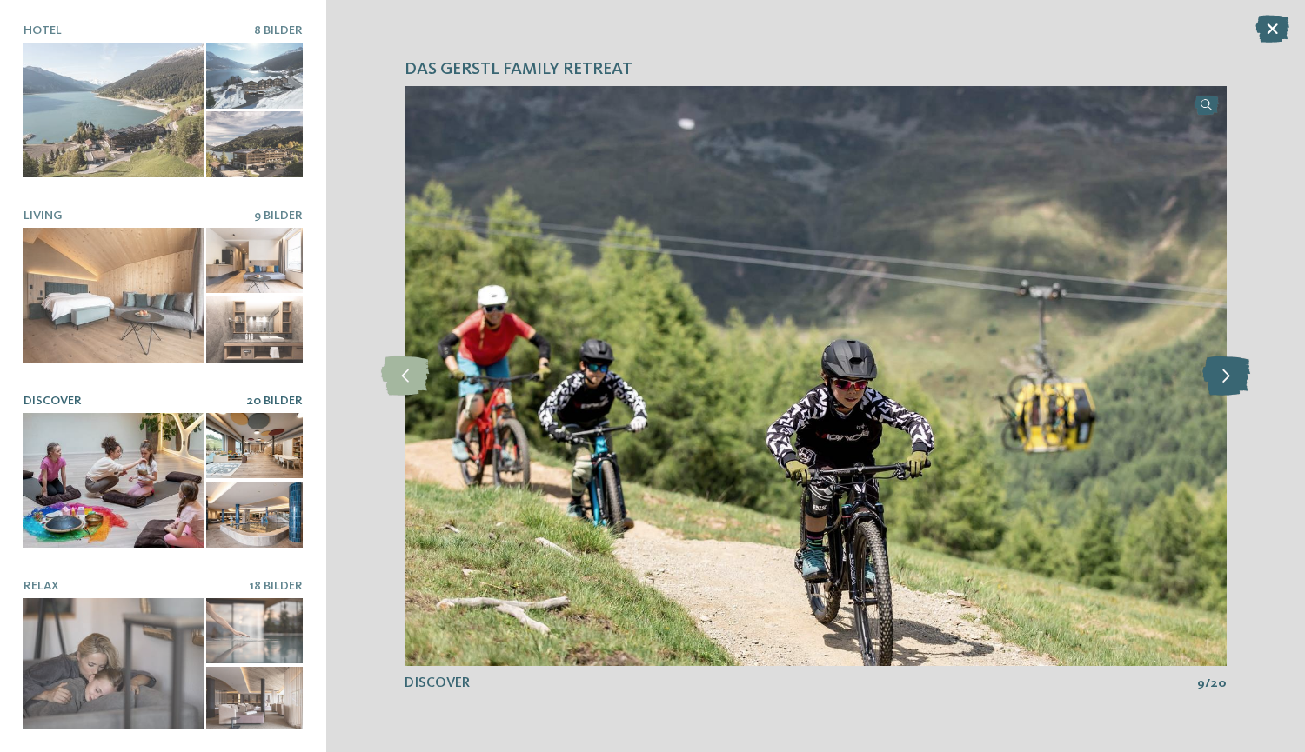
click at [1231, 379] on icon at bounding box center [1226, 376] width 48 height 39
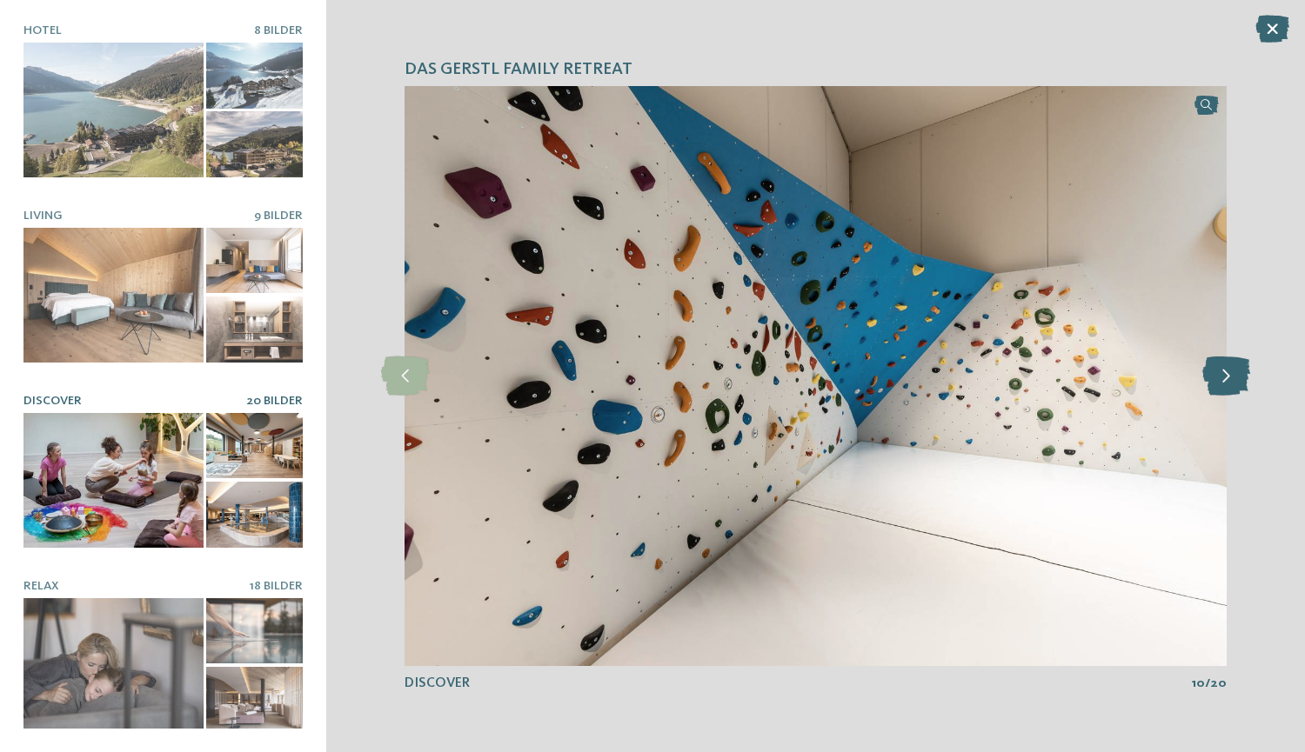
click at [1231, 379] on icon at bounding box center [1226, 376] width 48 height 39
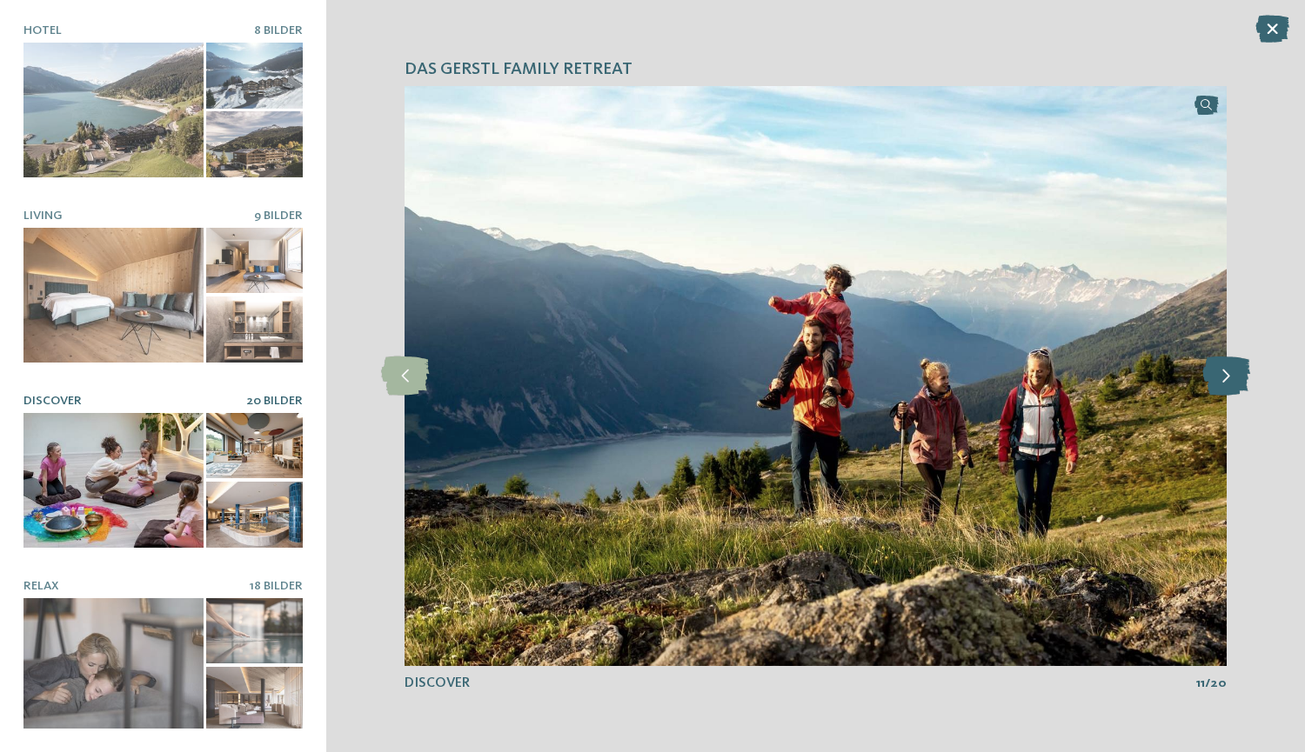
click at [1231, 379] on icon at bounding box center [1226, 376] width 48 height 39
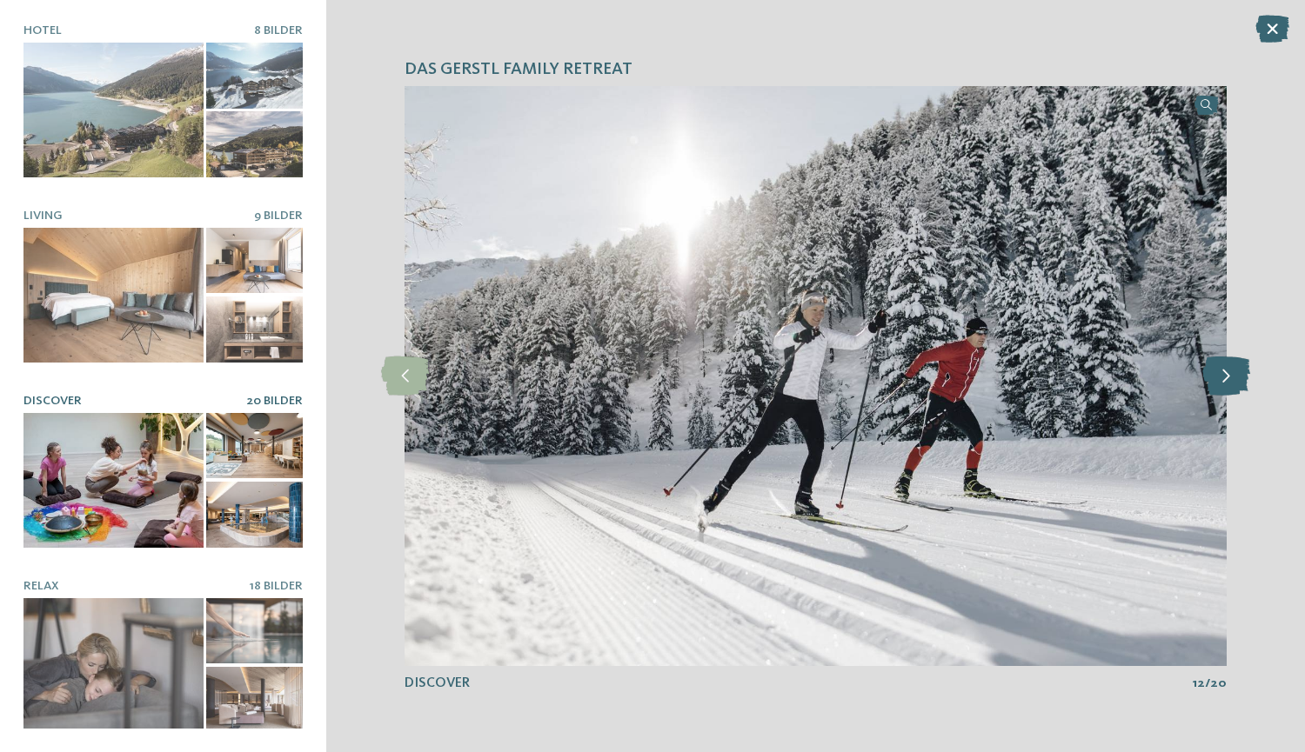
click at [1231, 379] on icon at bounding box center [1226, 376] width 48 height 39
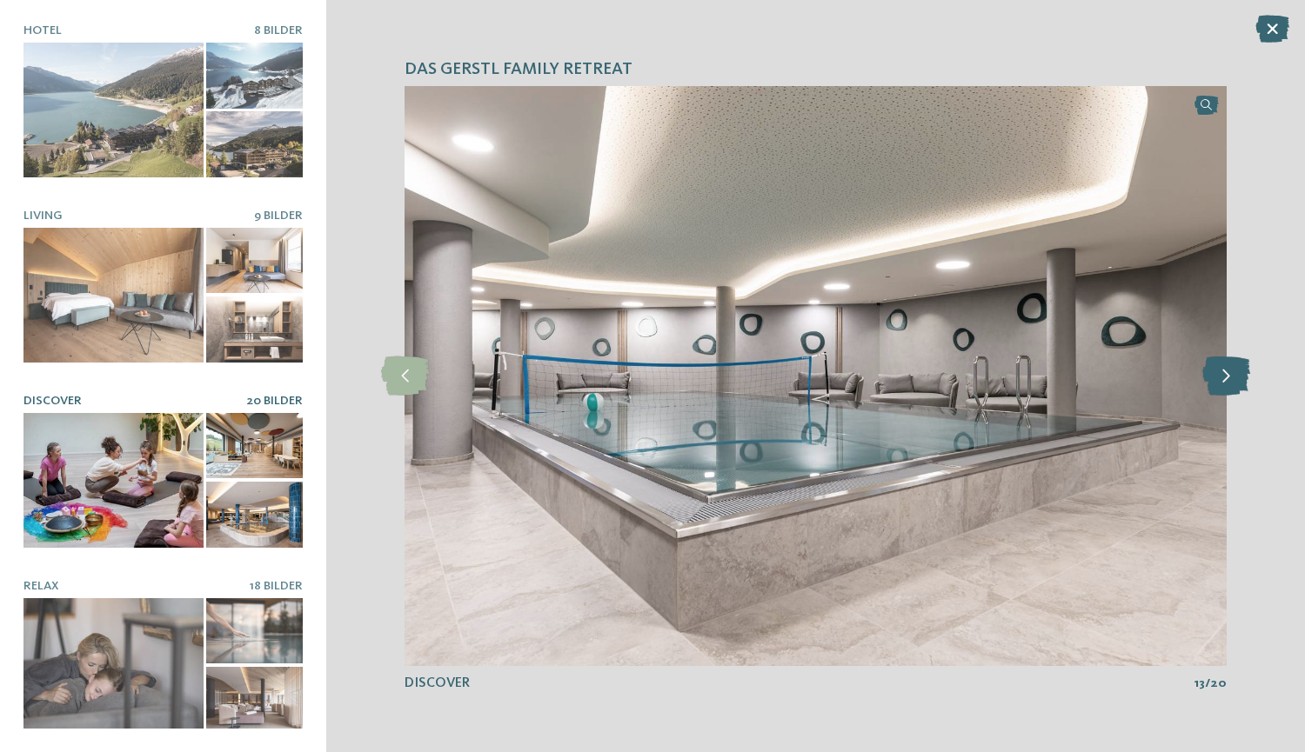
click at [1231, 379] on icon at bounding box center [1226, 376] width 48 height 39
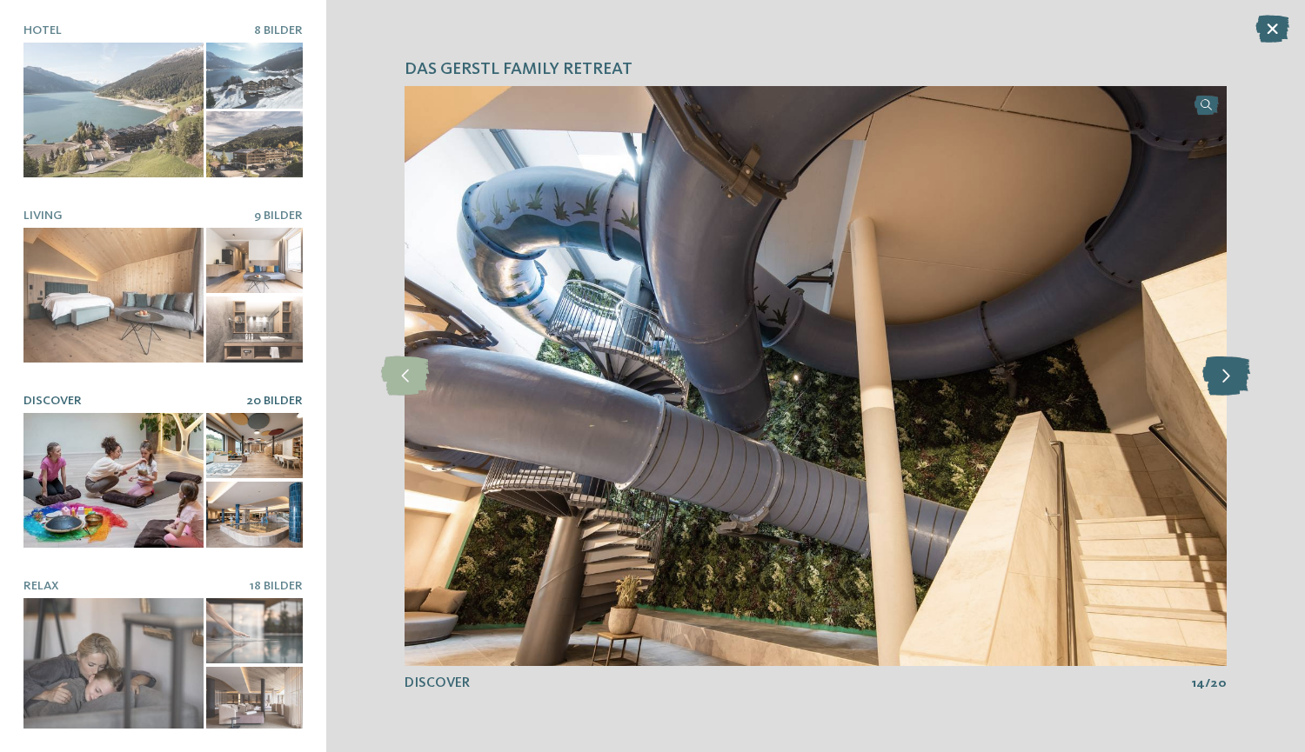
click at [1231, 379] on icon at bounding box center [1226, 376] width 48 height 39
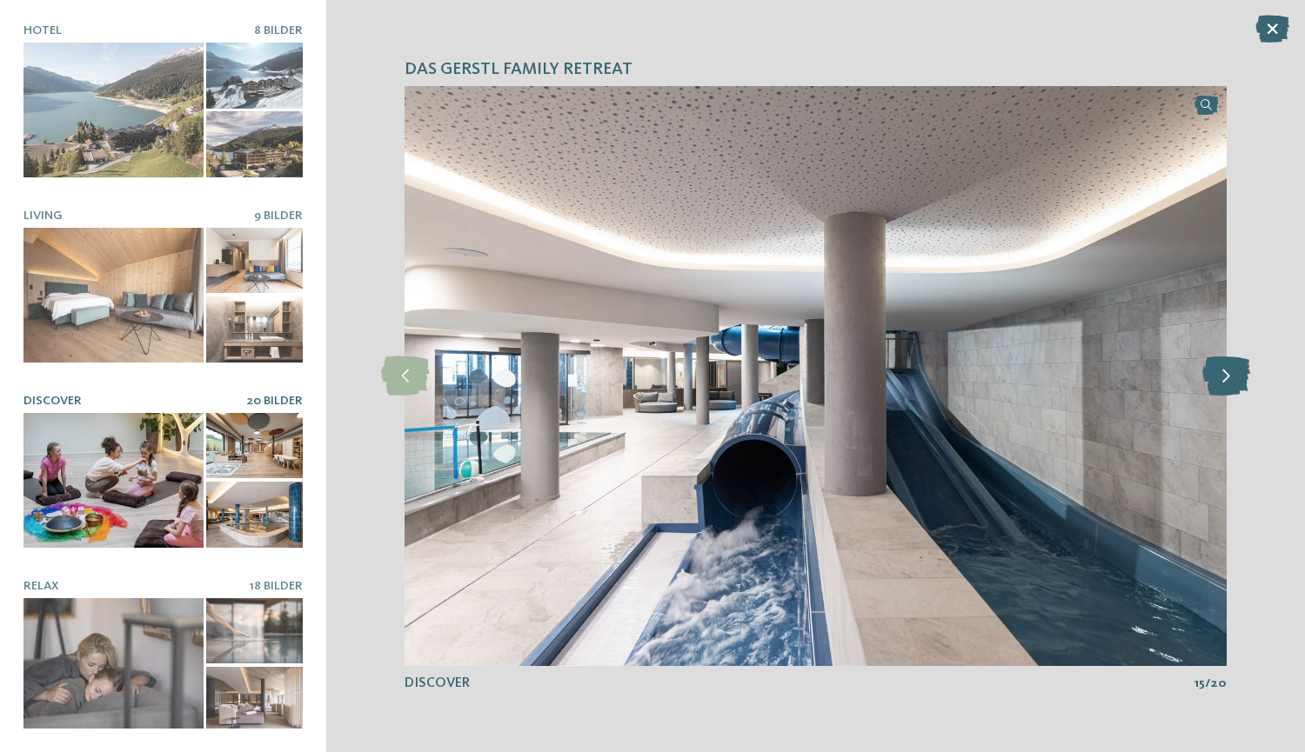
click at [1231, 379] on icon at bounding box center [1226, 376] width 48 height 39
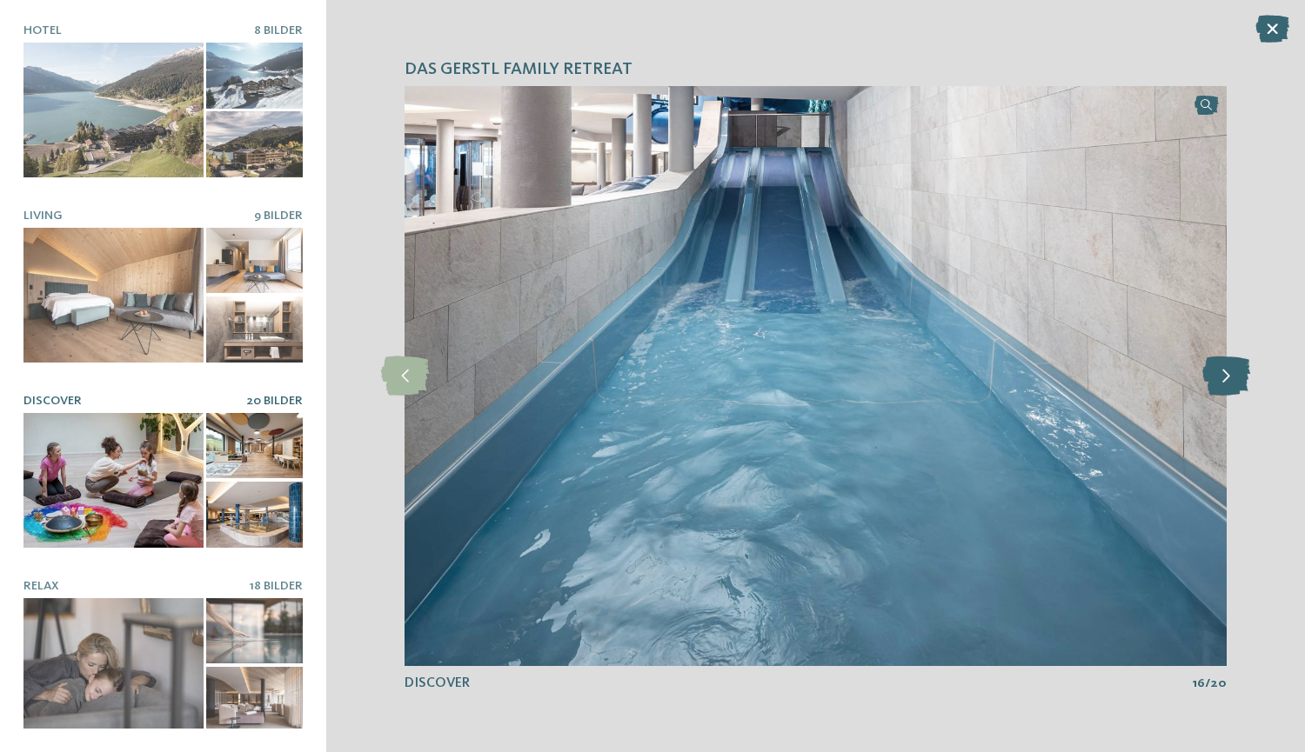
click at [1231, 379] on icon at bounding box center [1226, 376] width 48 height 39
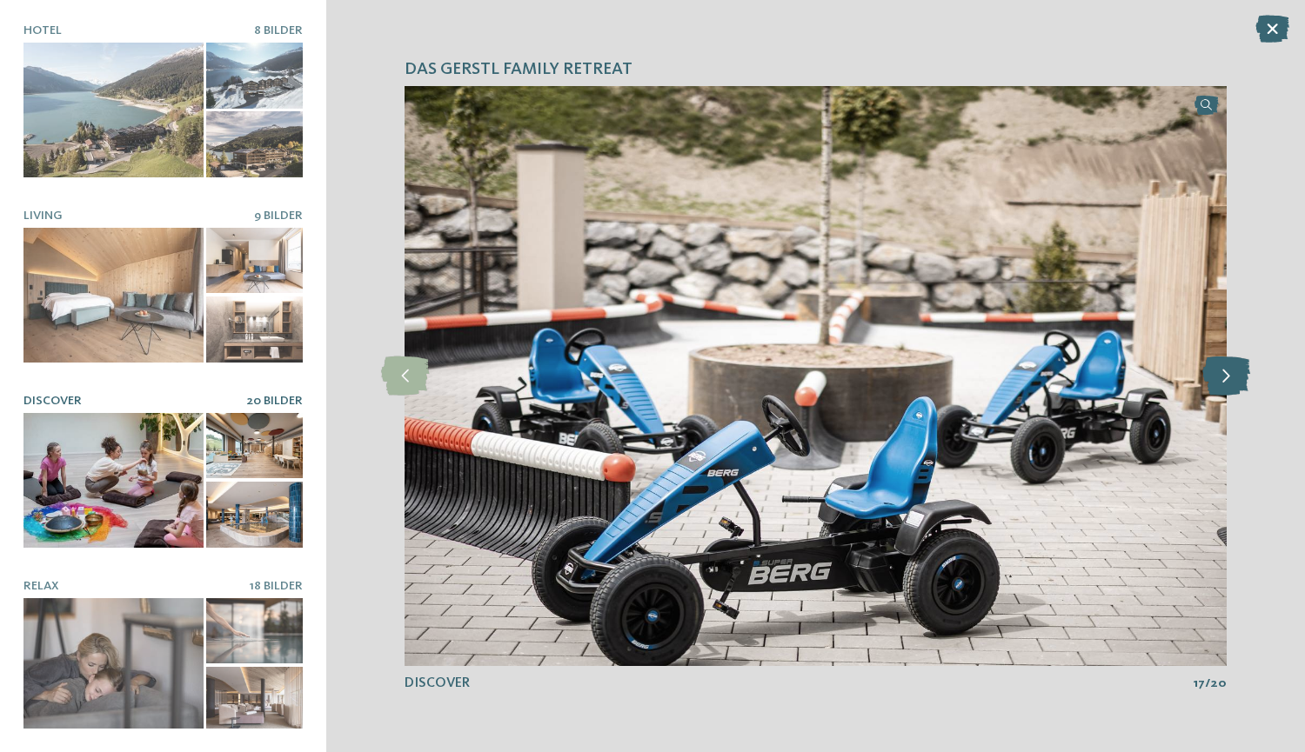
click at [1231, 379] on icon at bounding box center [1226, 376] width 48 height 39
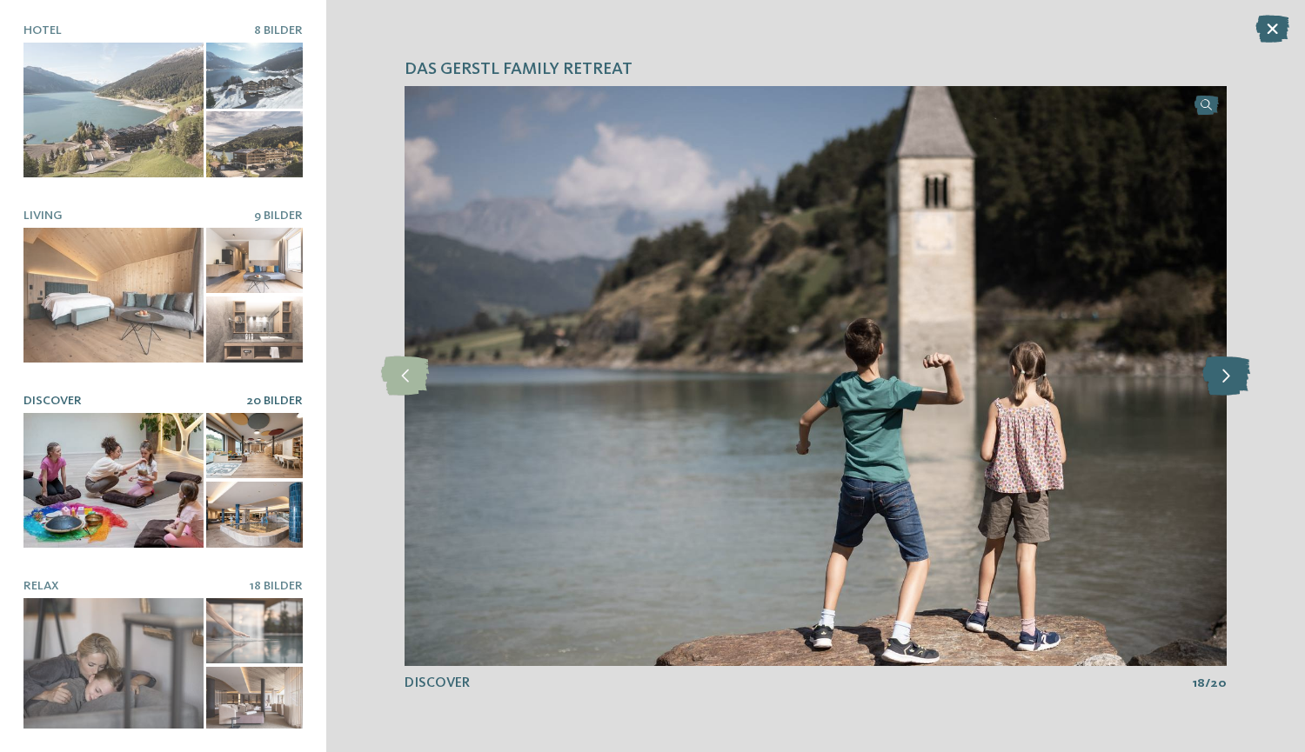
click at [1231, 379] on icon at bounding box center [1226, 376] width 48 height 39
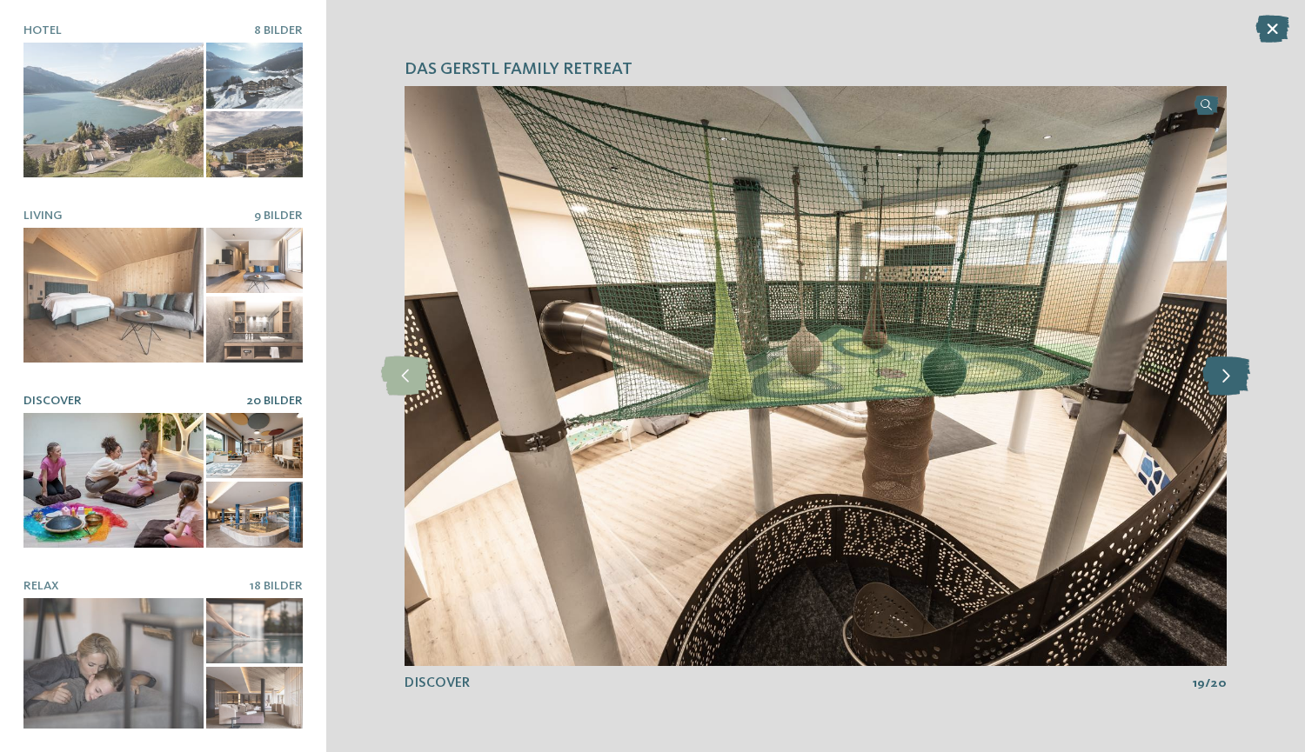
click at [1231, 379] on icon at bounding box center [1226, 376] width 48 height 39
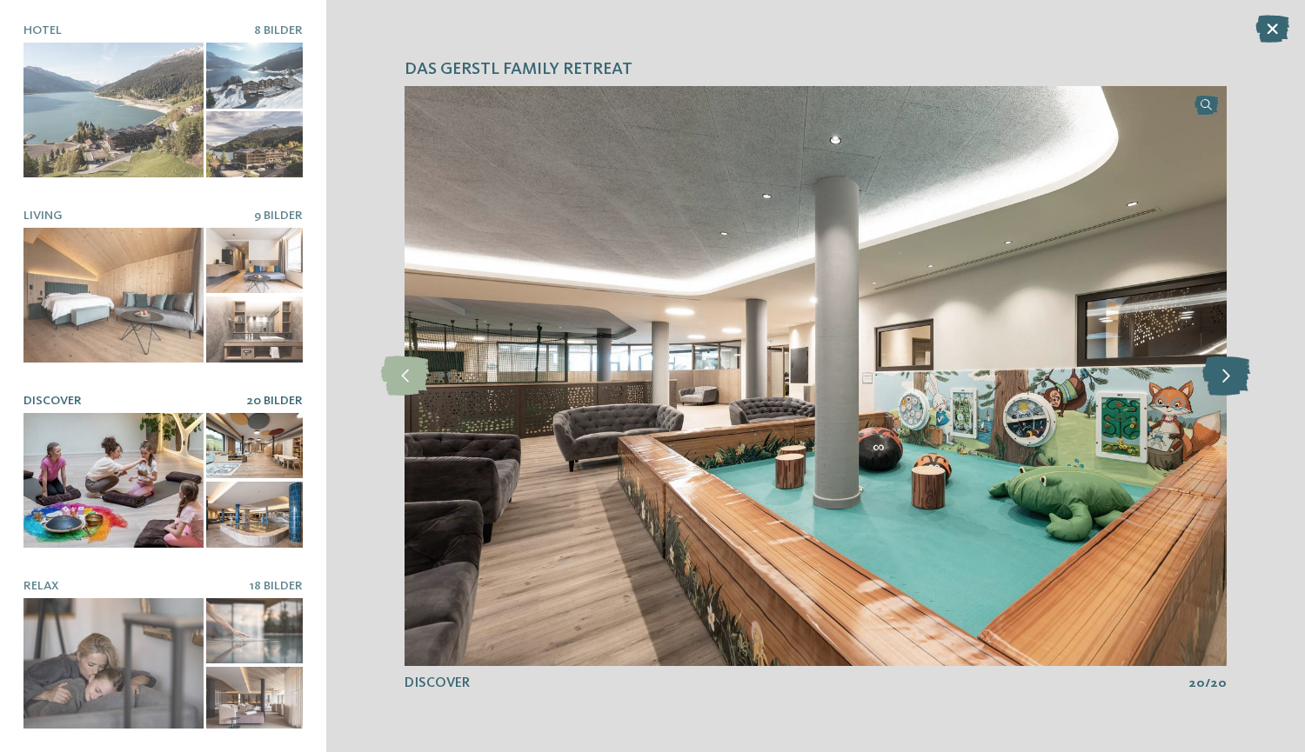
click at [1231, 379] on icon at bounding box center [1226, 376] width 48 height 39
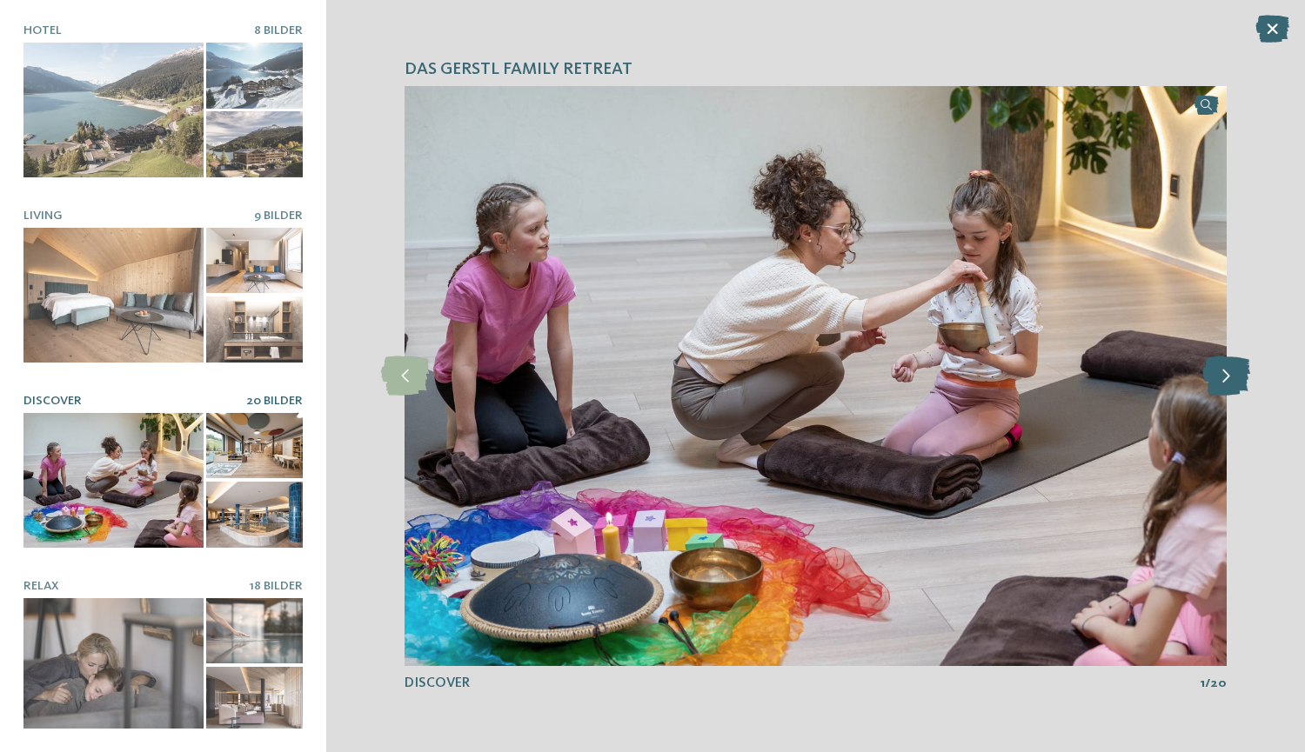
click at [1231, 379] on icon at bounding box center [1226, 376] width 48 height 39
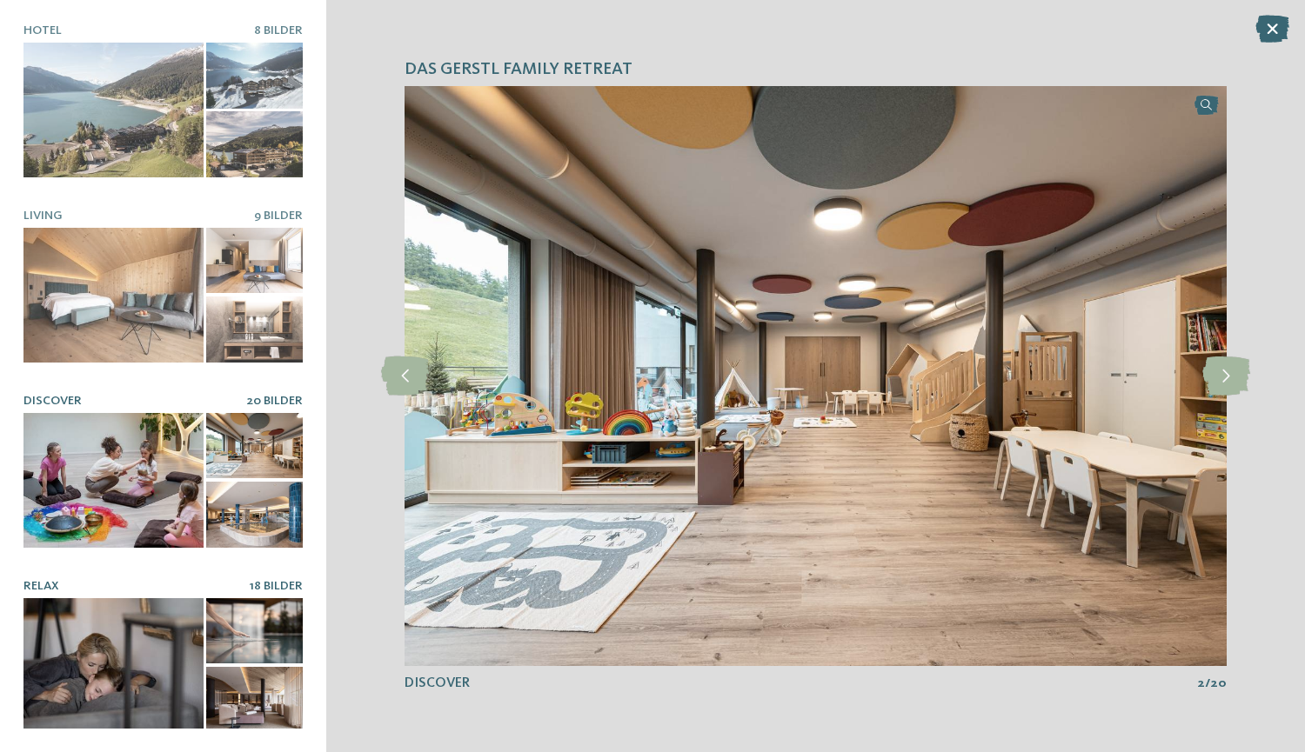
click at [147, 631] on div at bounding box center [113, 665] width 180 height 135
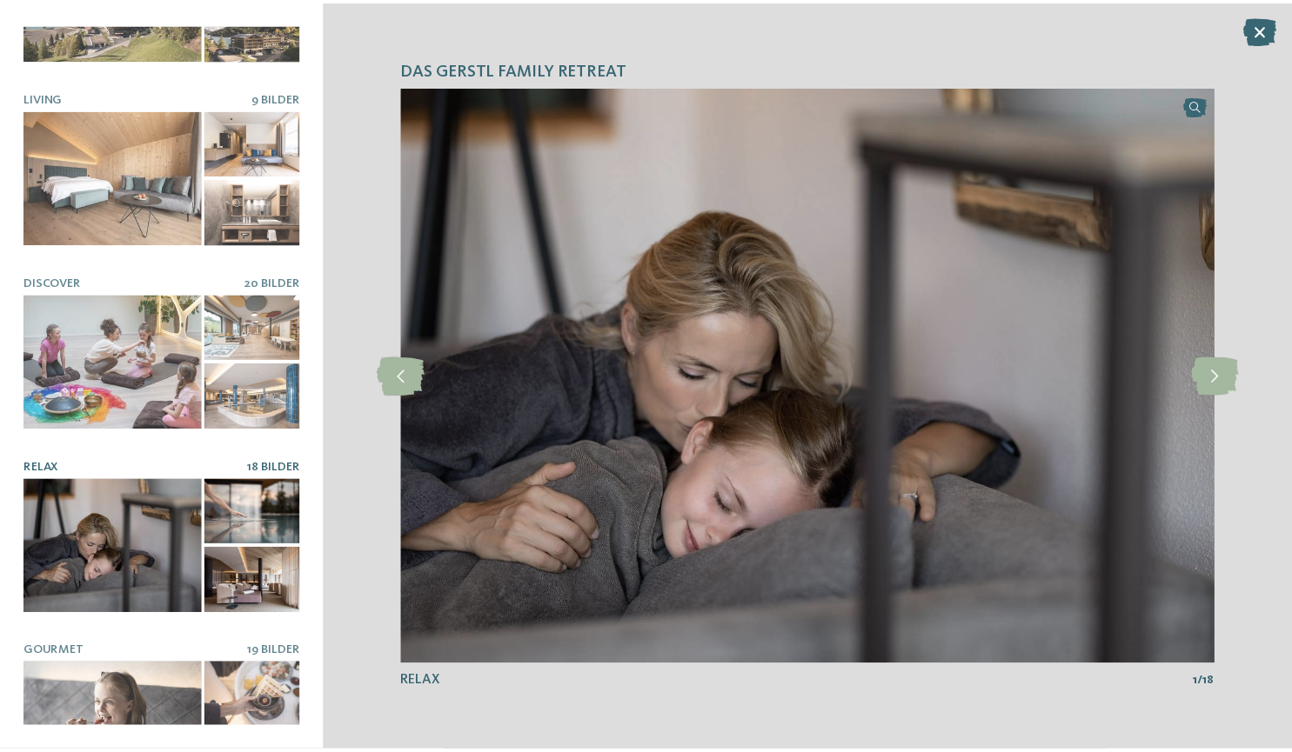
scroll to position [168, 0]
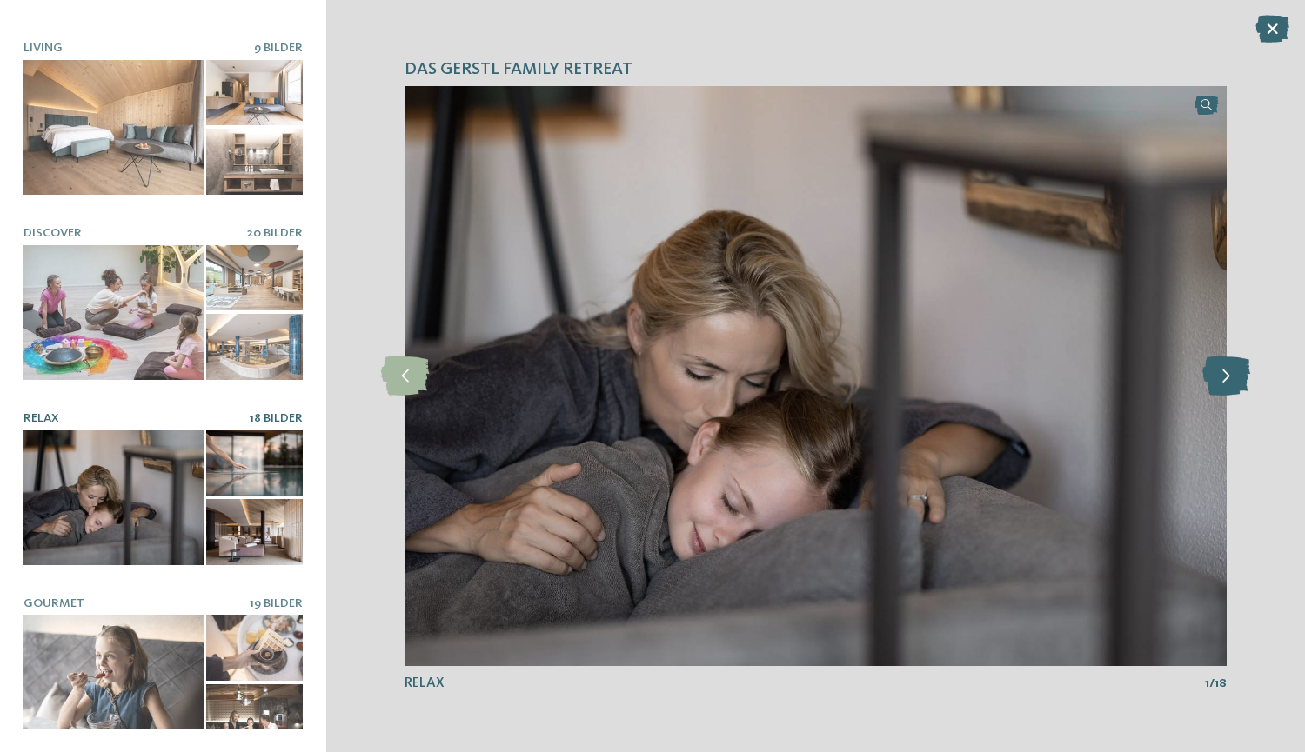
click at [1239, 363] on icon at bounding box center [1226, 376] width 48 height 39
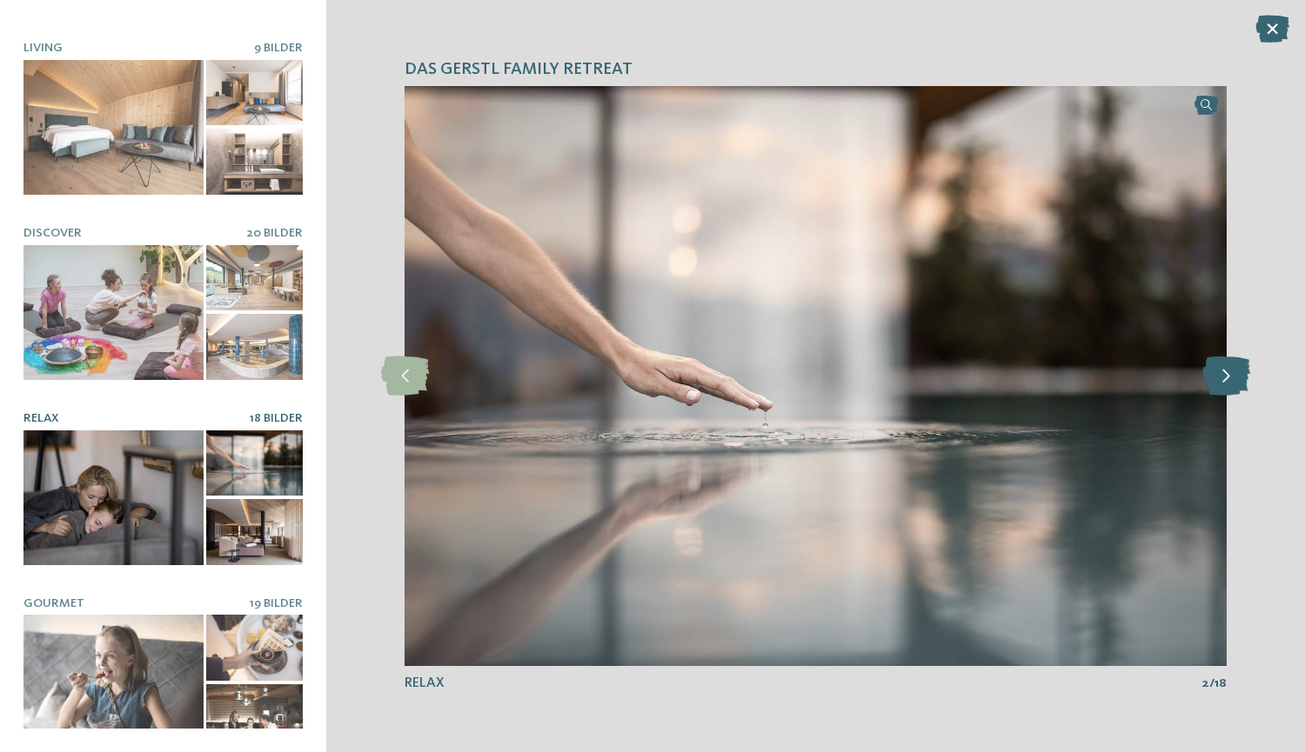
click at [1239, 363] on icon at bounding box center [1226, 376] width 48 height 39
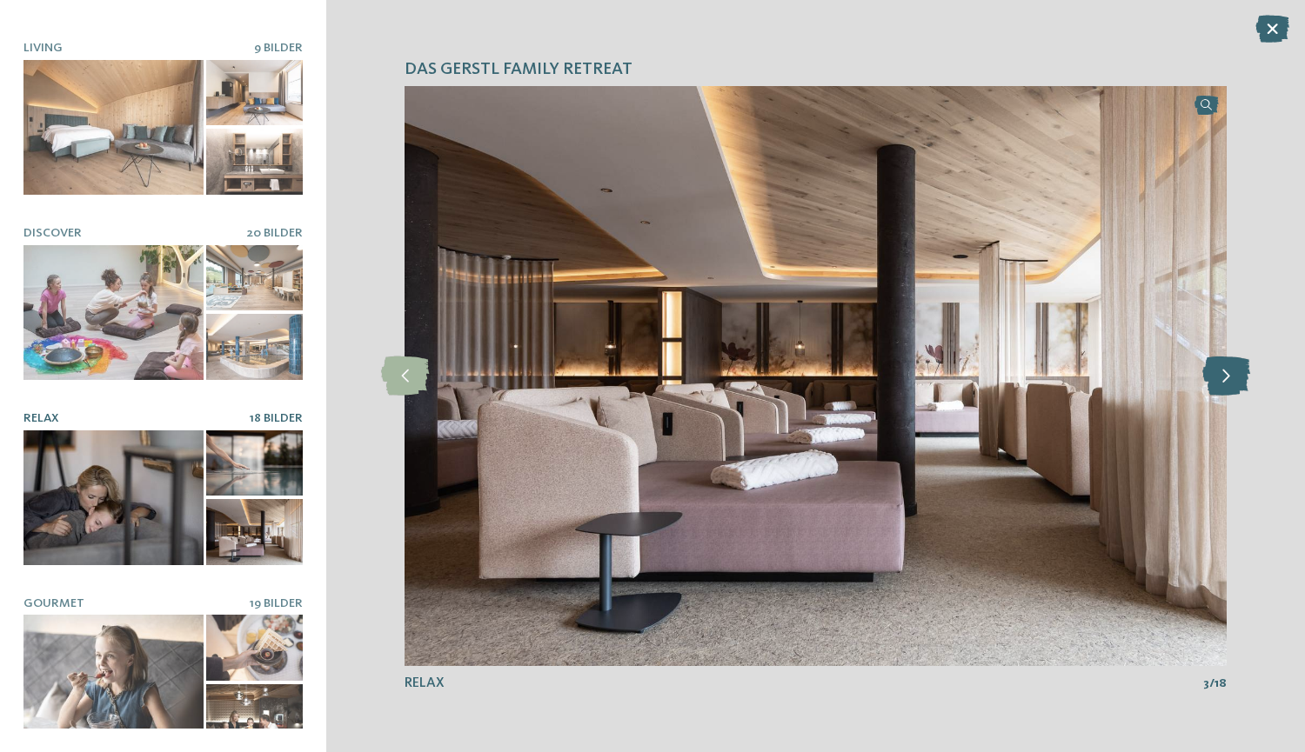
click at [1239, 363] on icon at bounding box center [1226, 376] width 48 height 39
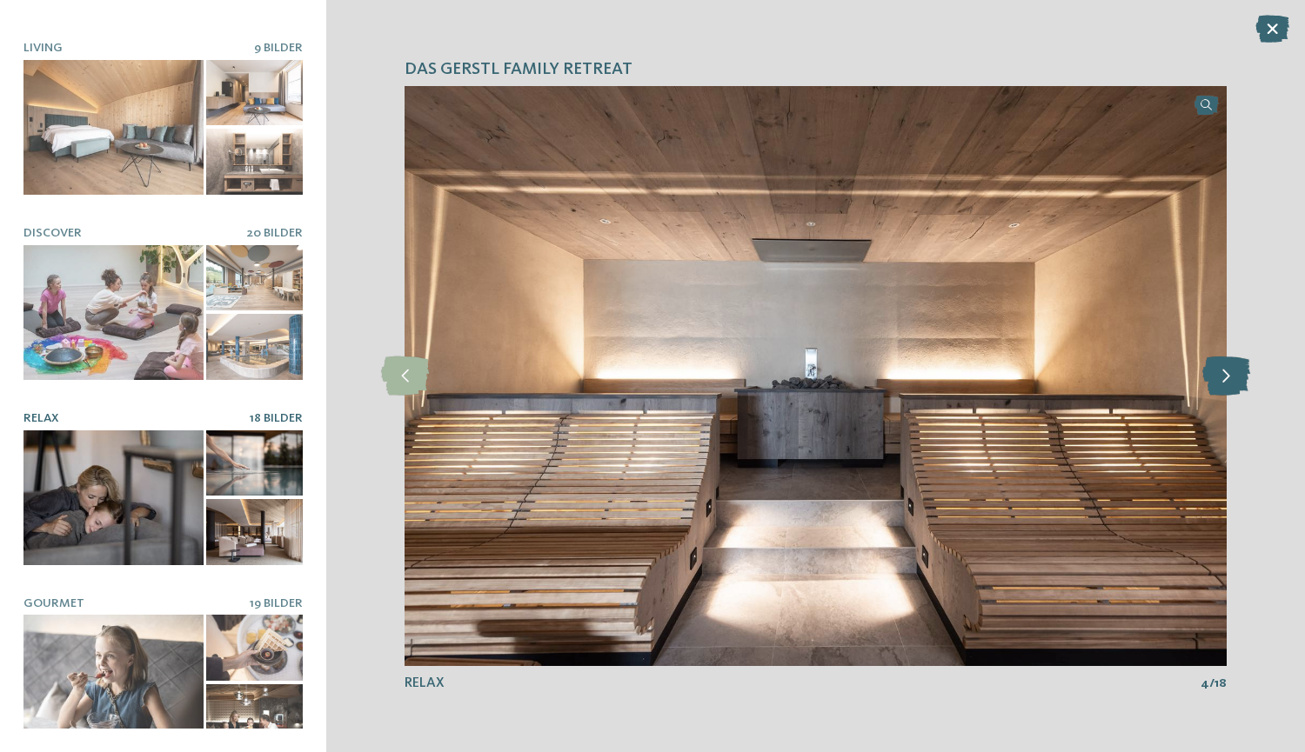
click at [1239, 363] on icon at bounding box center [1226, 376] width 48 height 39
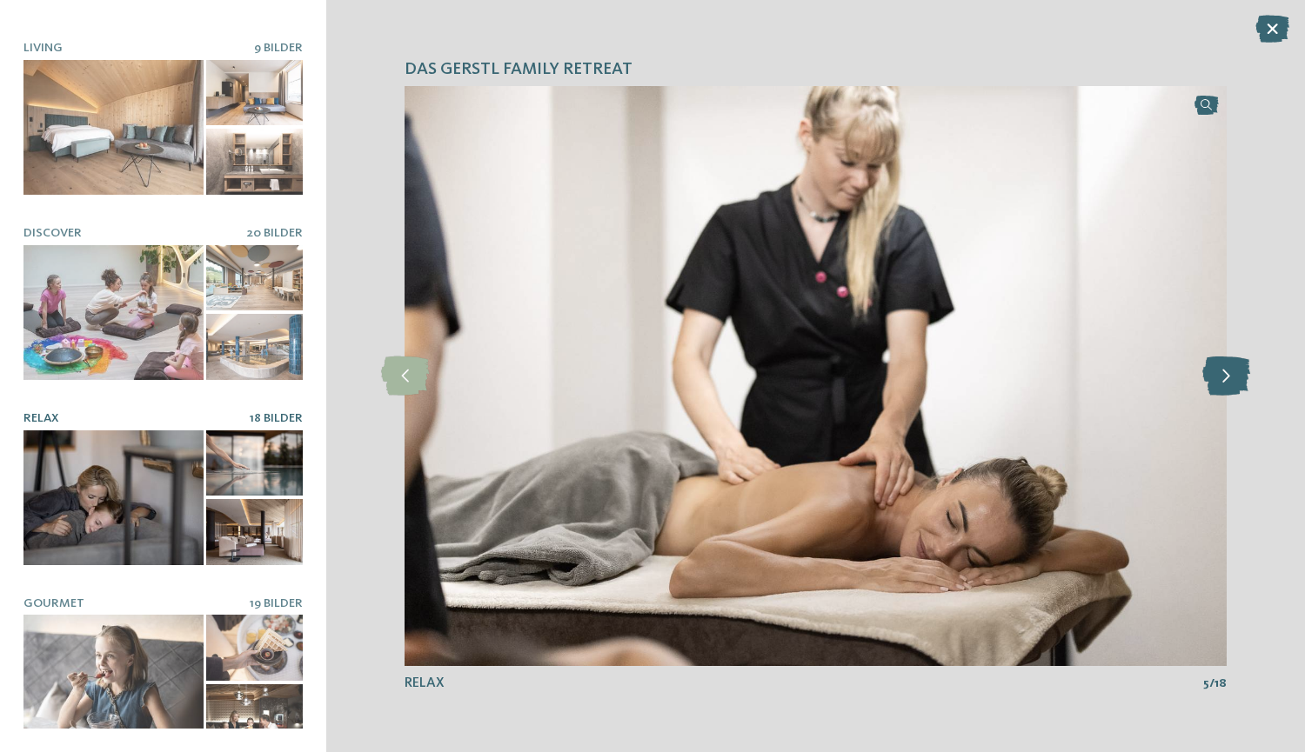
click at [1239, 363] on icon at bounding box center [1226, 376] width 48 height 39
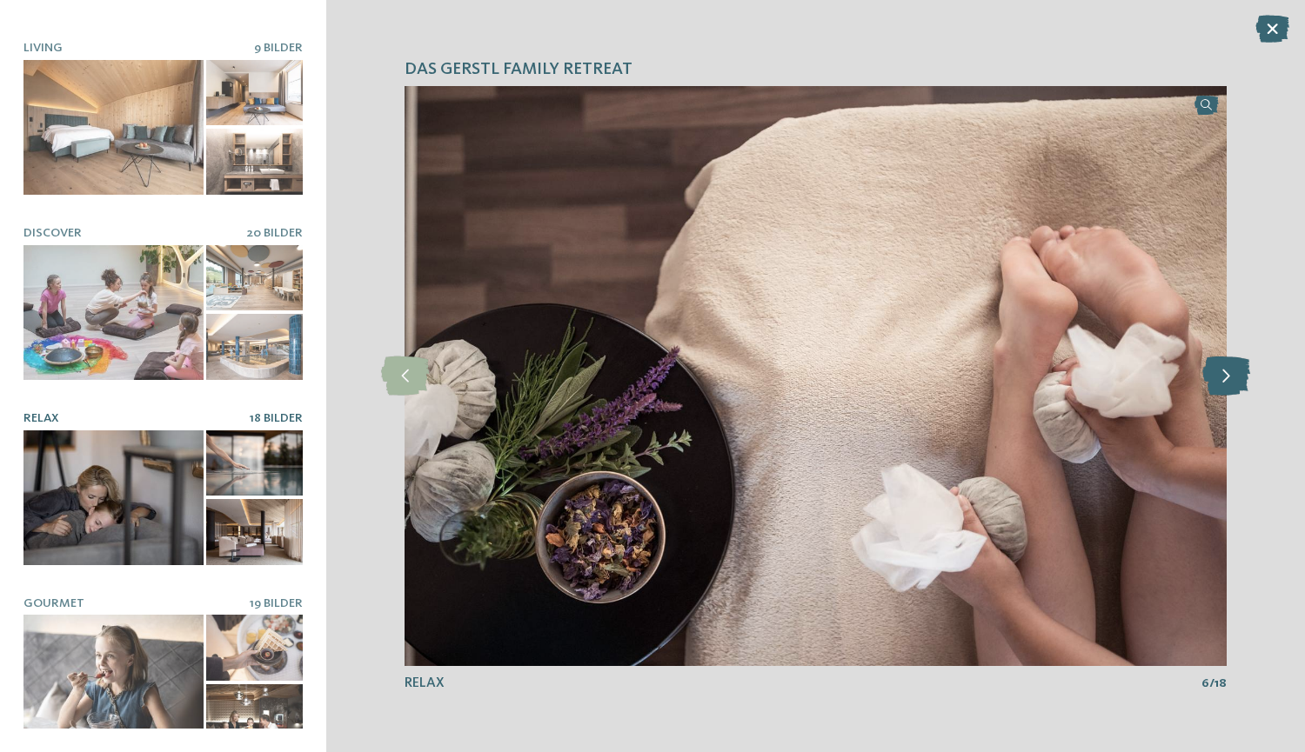
click at [1239, 363] on icon at bounding box center [1226, 376] width 48 height 39
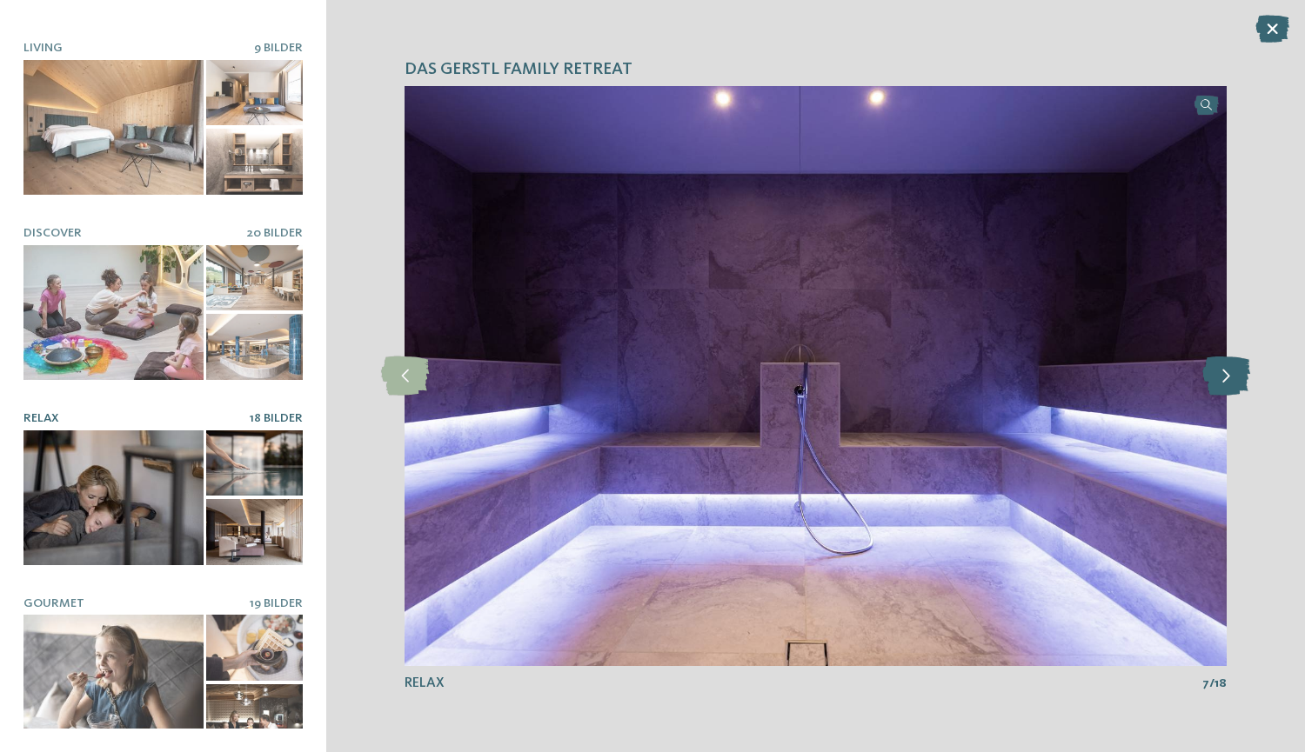
click at [1239, 363] on icon at bounding box center [1226, 376] width 48 height 39
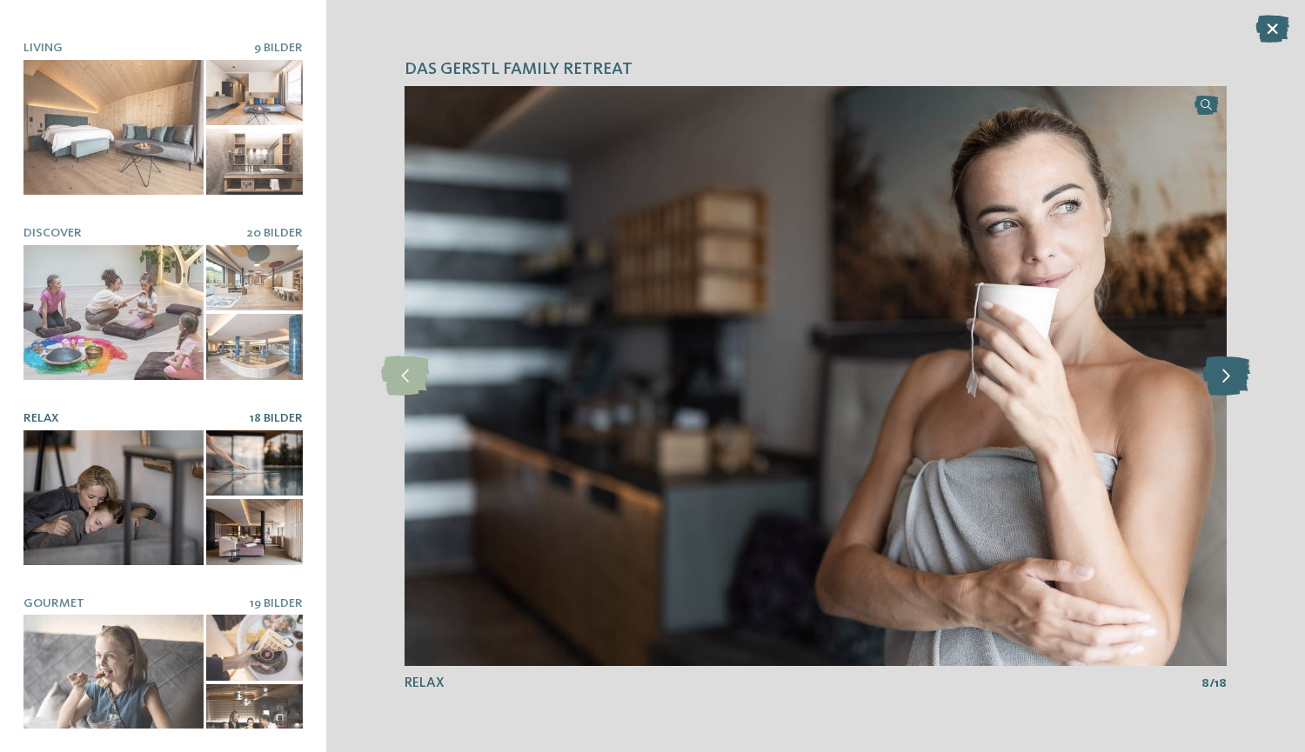
click at [1239, 363] on icon at bounding box center [1226, 376] width 48 height 39
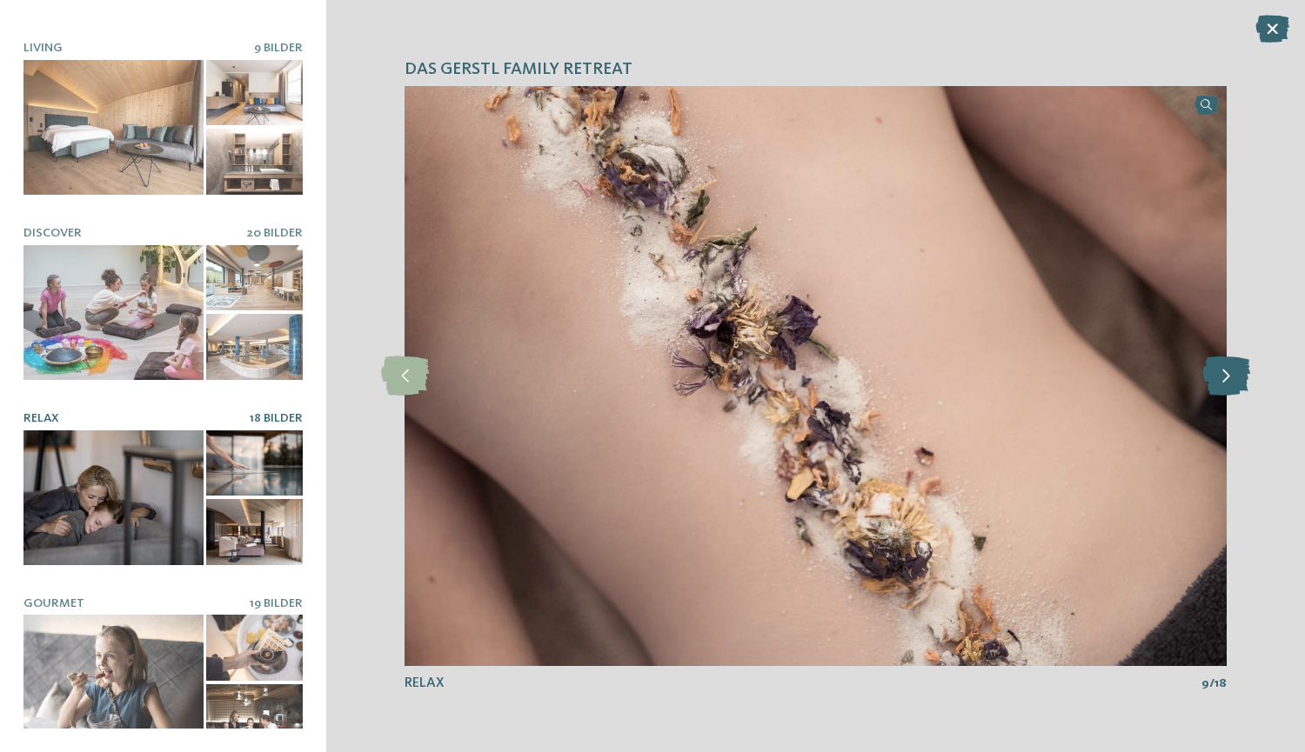
click at [1239, 363] on icon at bounding box center [1226, 376] width 48 height 39
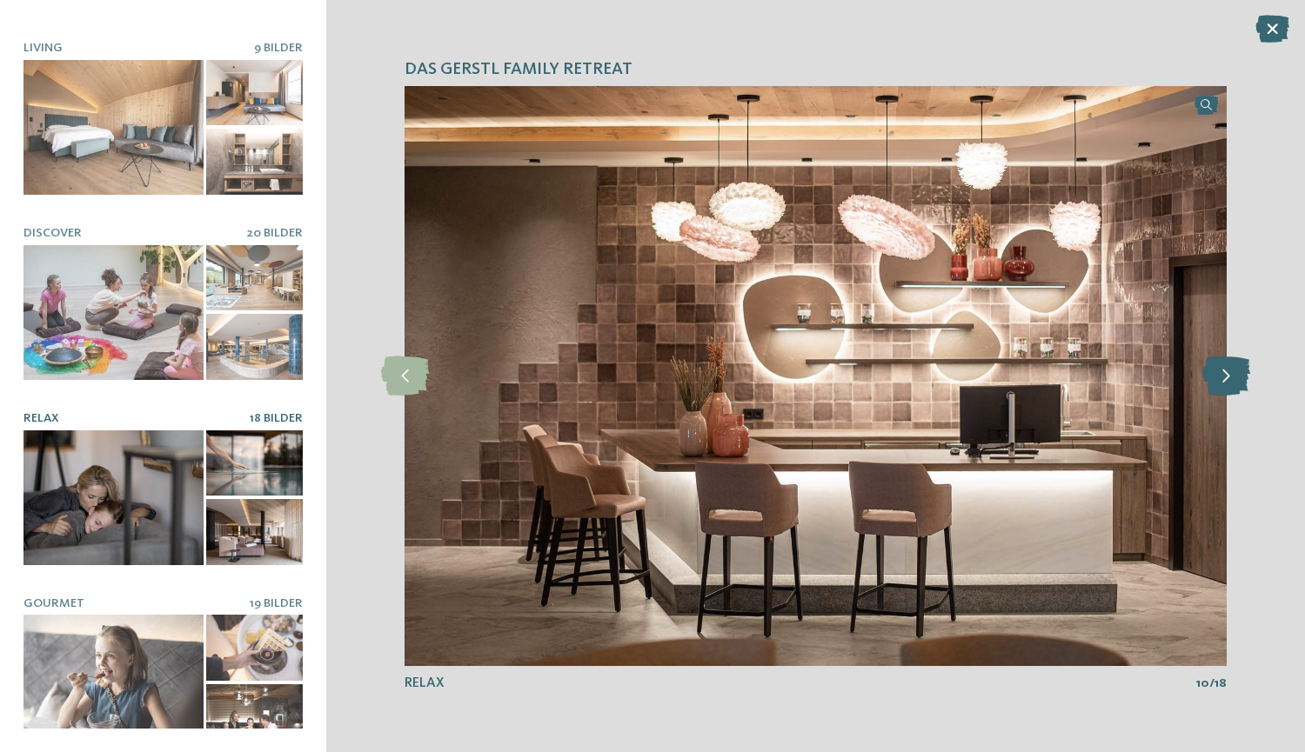
click at [1239, 363] on icon at bounding box center [1226, 376] width 48 height 39
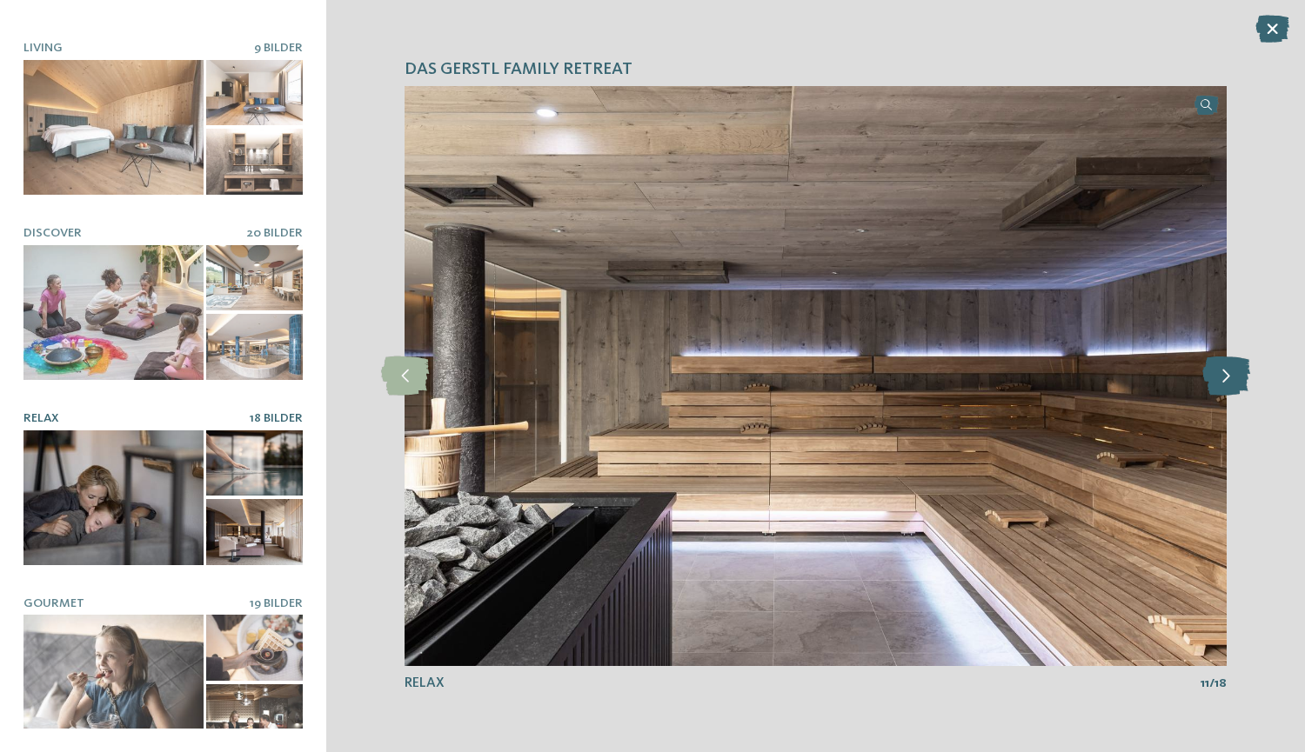
click at [1239, 363] on icon at bounding box center [1226, 376] width 48 height 39
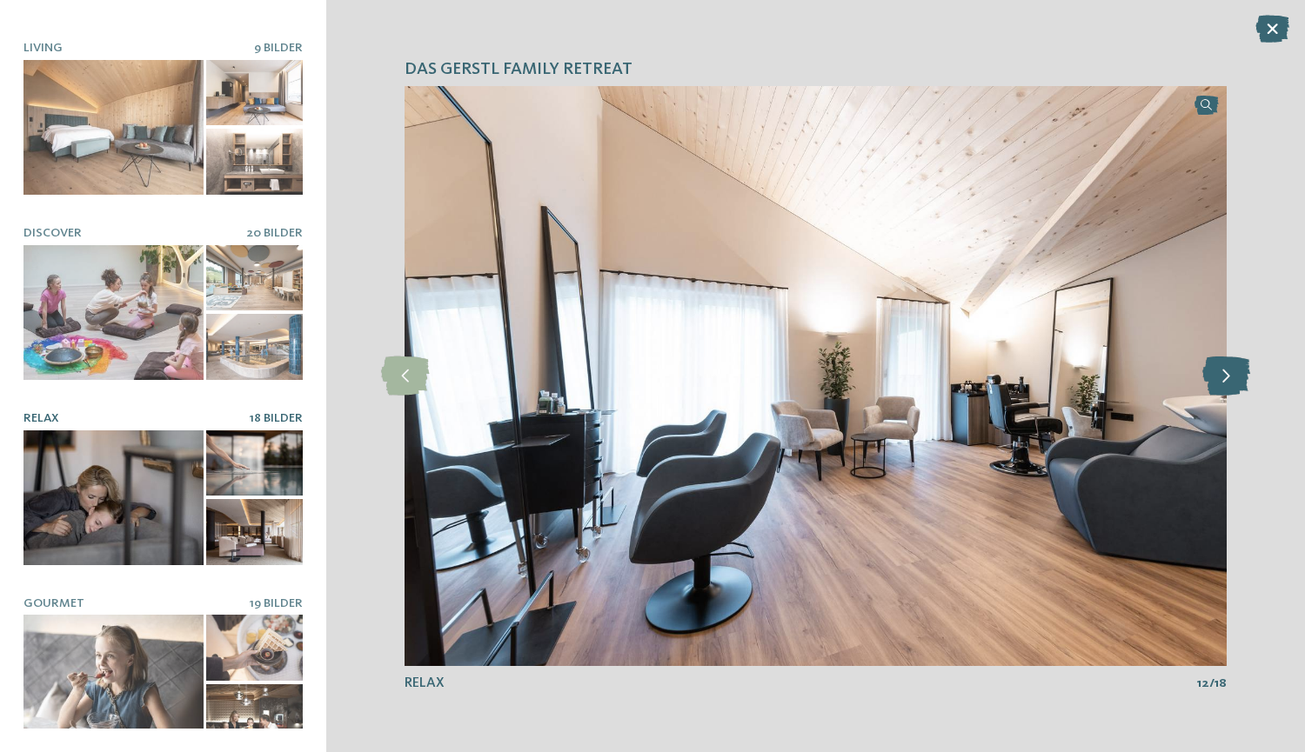
click at [1232, 362] on icon at bounding box center [1226, 376] width 48 height 39
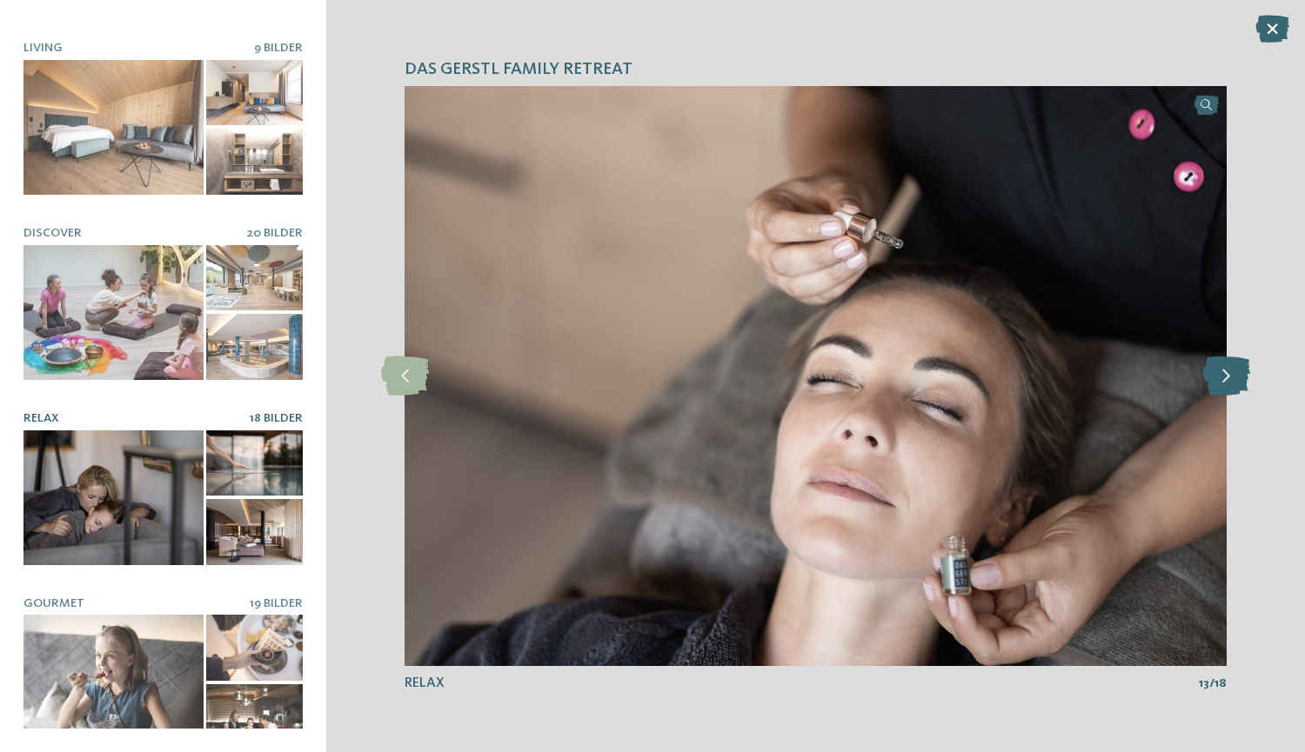
click at [1225, 360] on icon at bounding box center [1226, 376] width 48 height 39
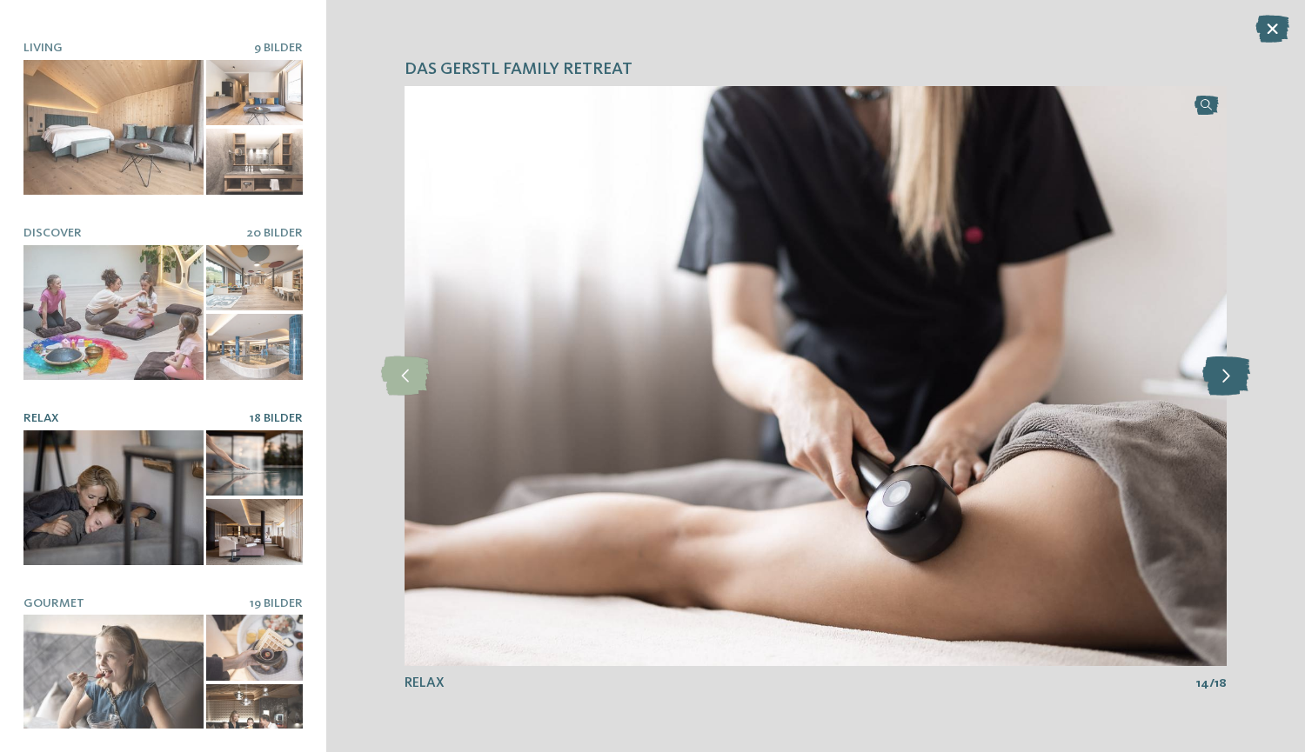
click at [1225, 360] on icon at bounding box center [1226, 376] width 48 height 39
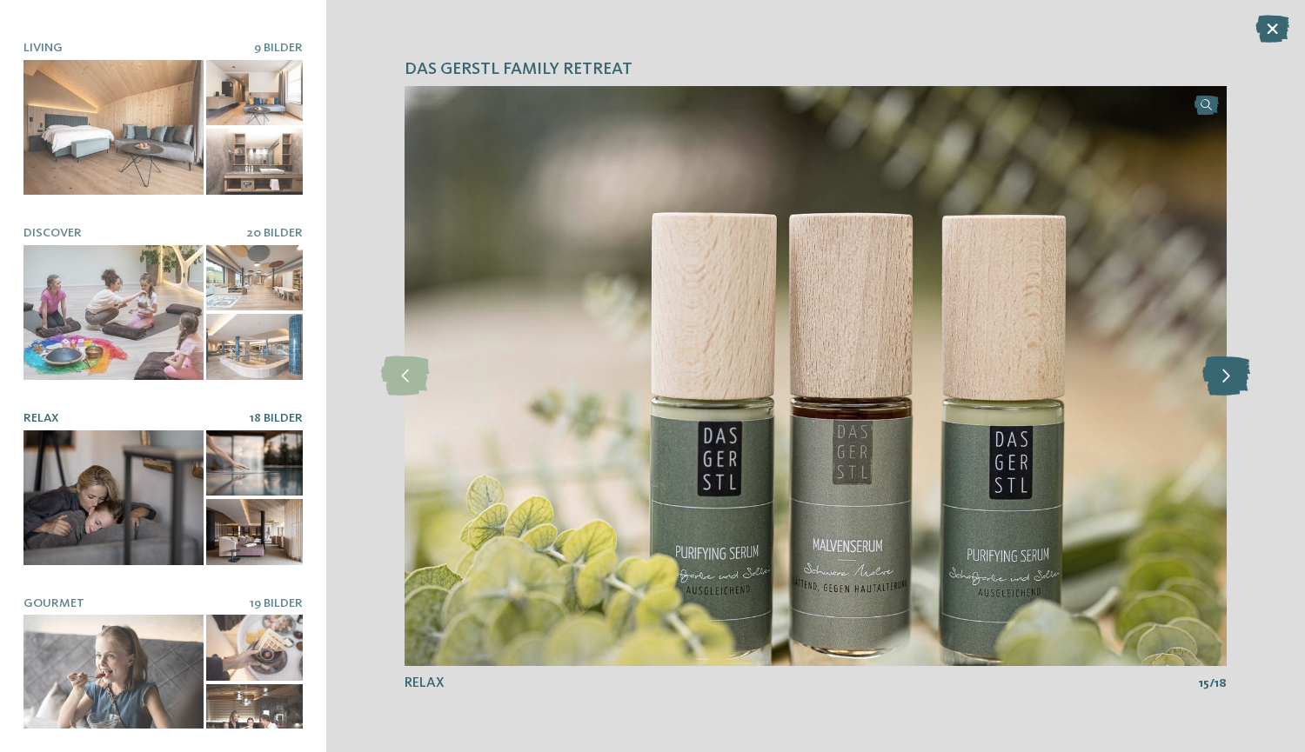
click at [1225, 360] on icon at bounding box center [1226, 376] width 48 height 39
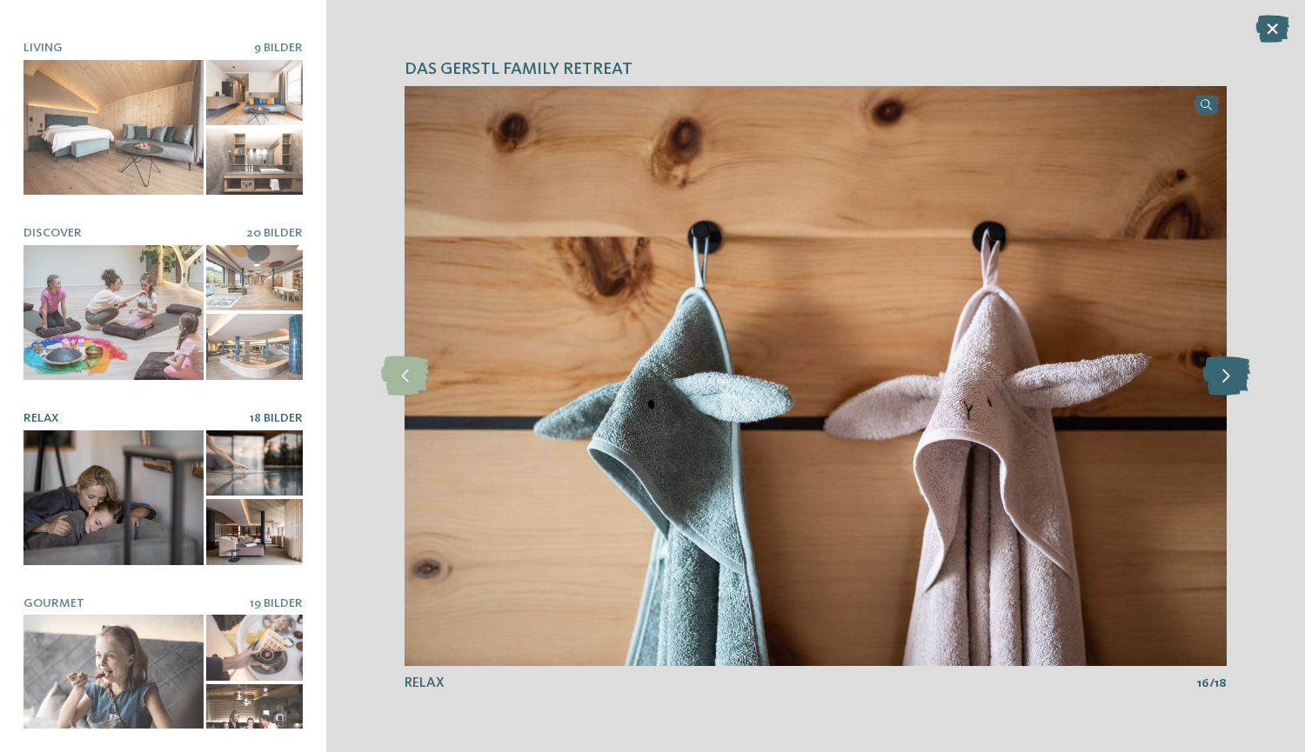
click at [1225, 360] on icon at bounding box center [1226, 376] width 48 height 39
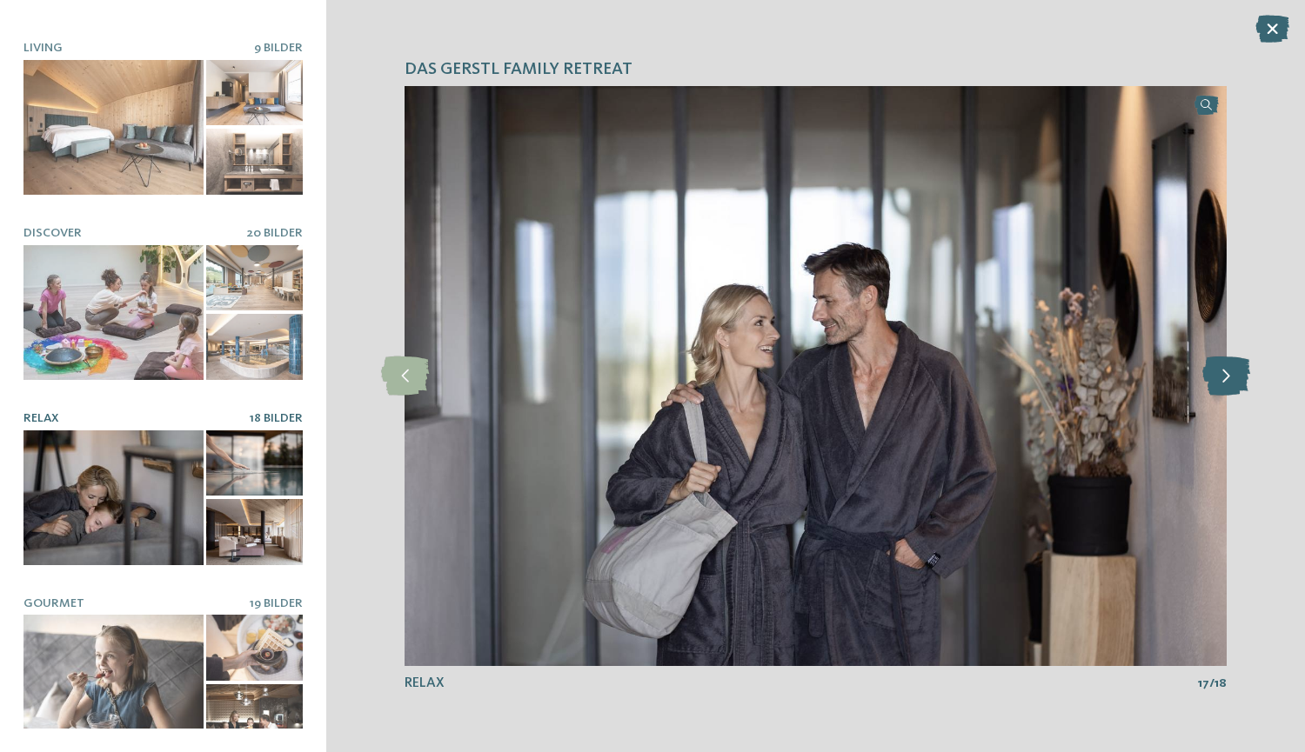
click at [1225, 360] on icon at bounding box center [1226, 376] width 48 height 39
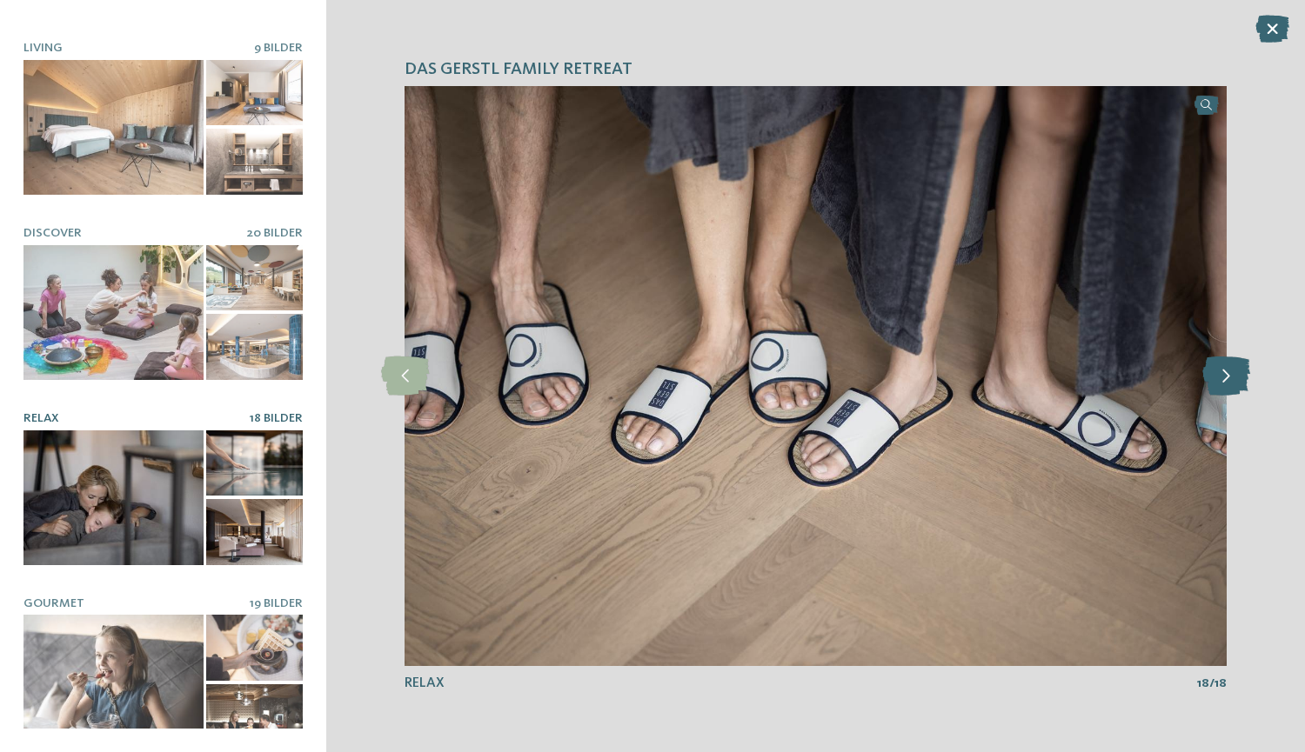
click at [1225, 360] on icon at bounding box center [1226, 376] width 48 height 39
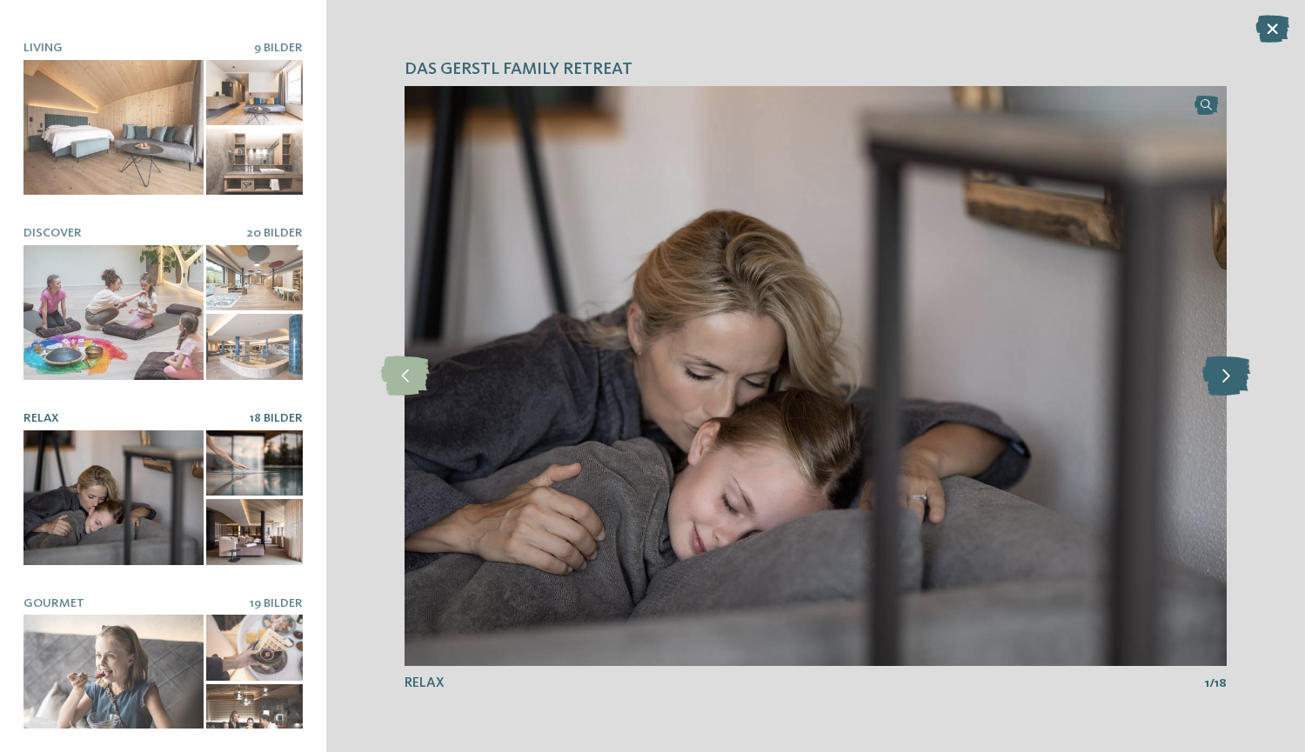
click at [1225, 360] on icon at bounding box center [1226, 376] width 48 height 39
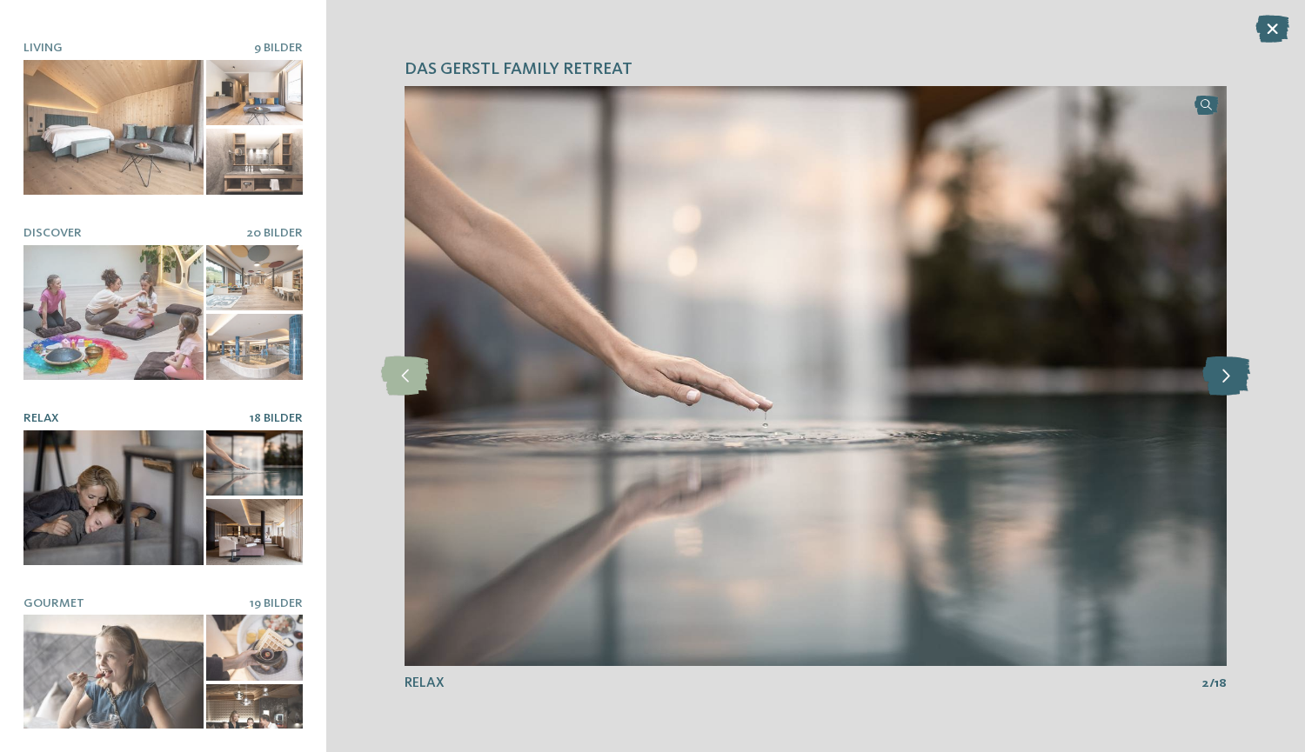
click at [1225, 360] on icon at bounding box center [1226, 376] width 48 height 39
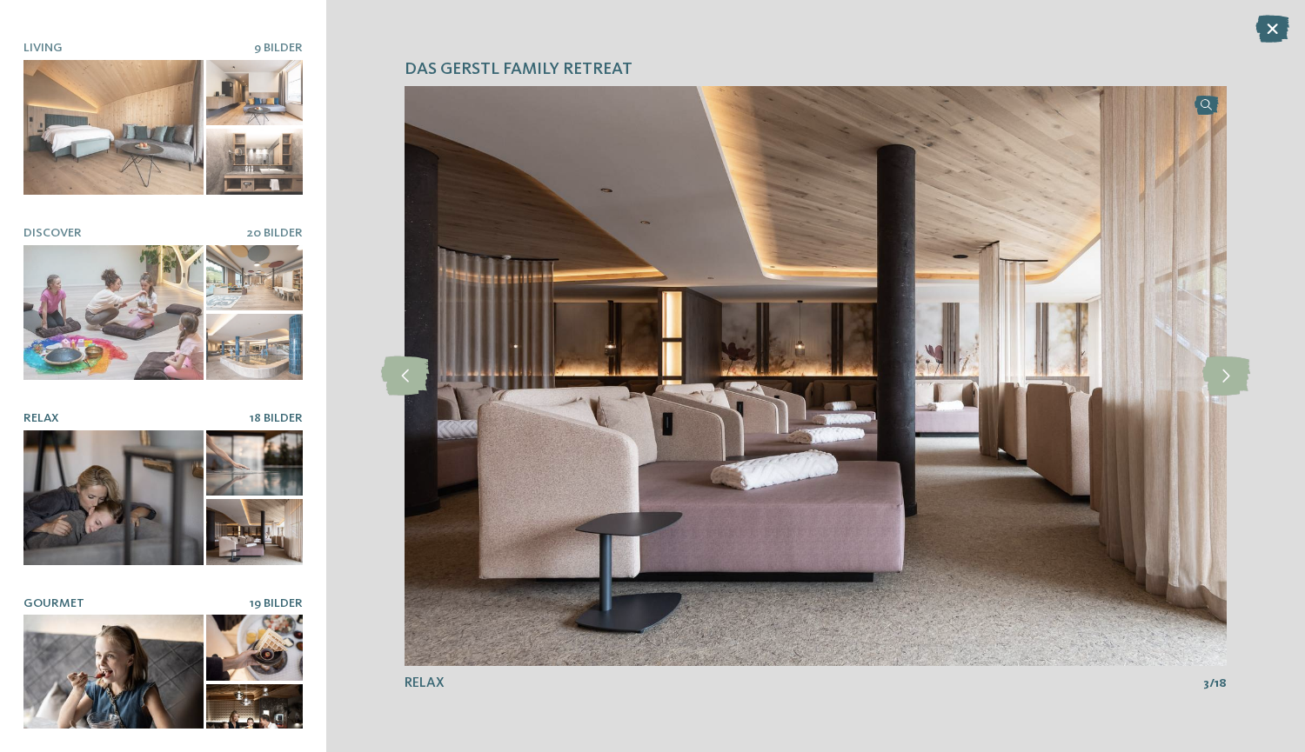
click at [230, 648] on div at bounding box center [254, 648] width 97 height 66
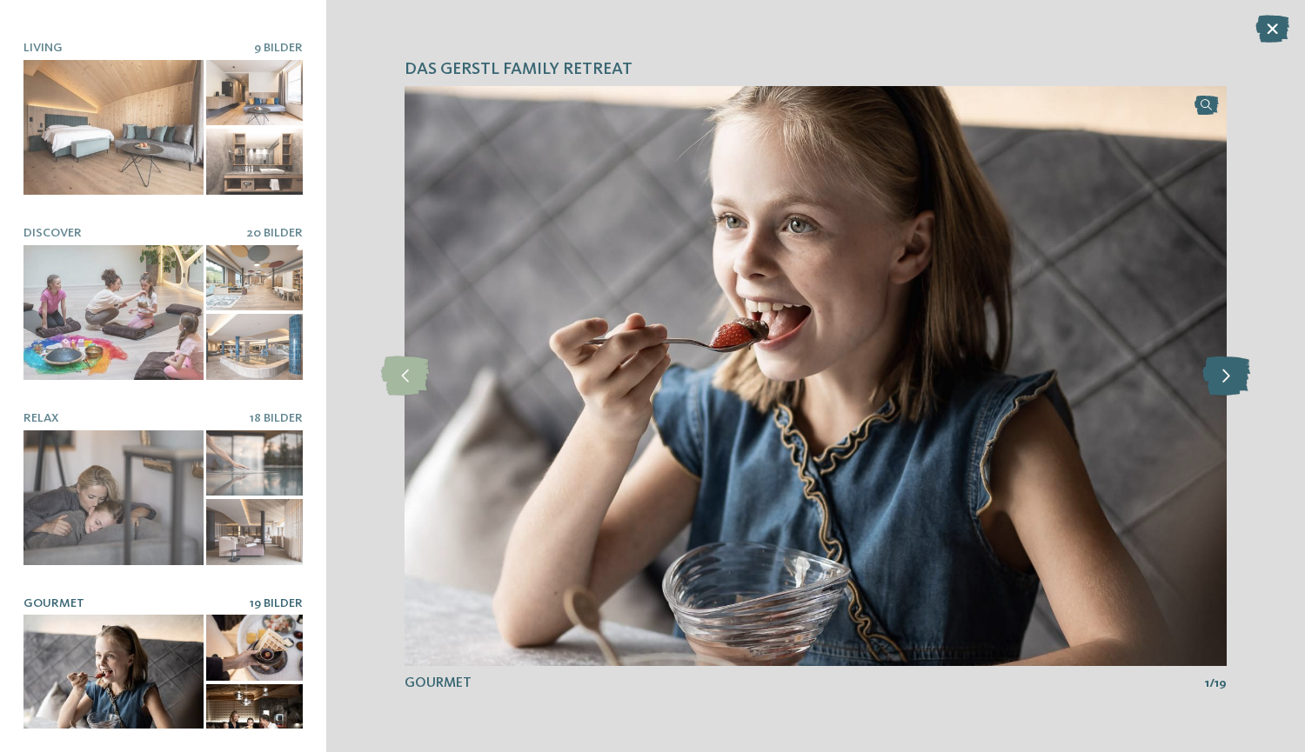
click at [1237, 379] on icon at bounding box center [1226, 376] width 48 height 39
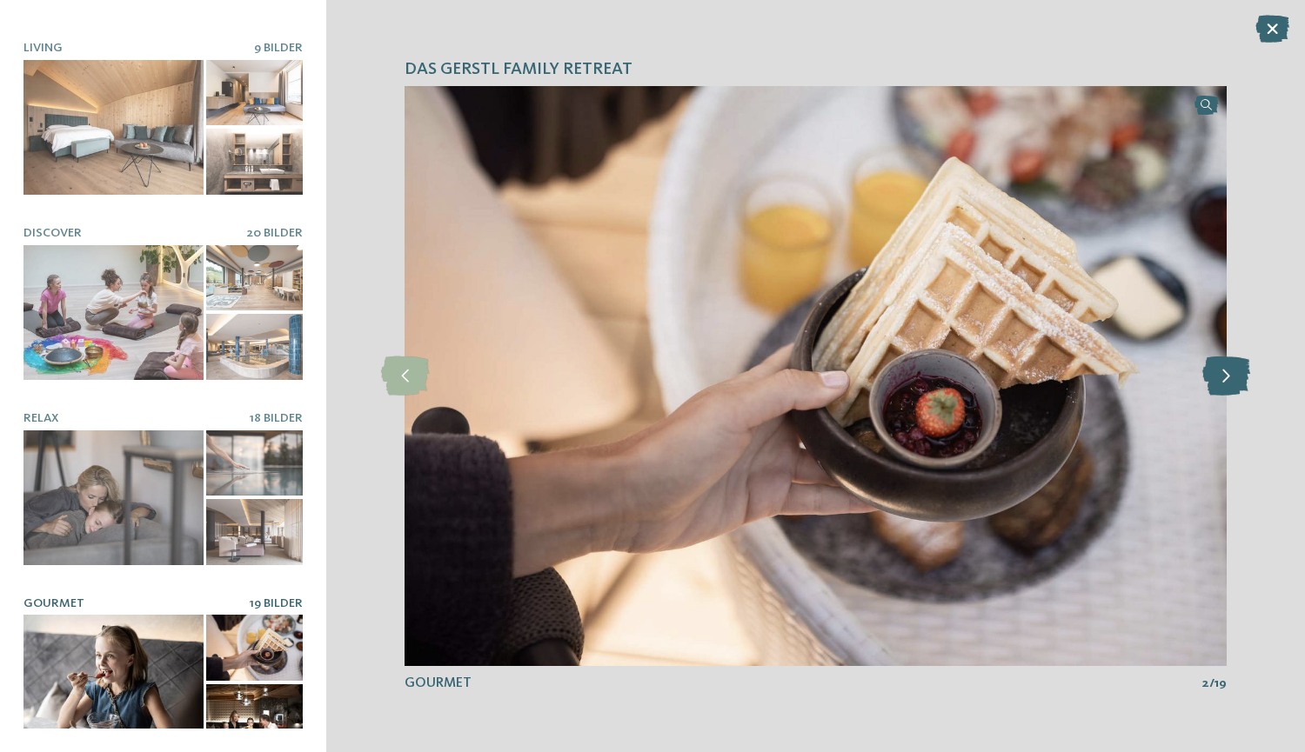
click at [1237, 379] on icon at bounding box center [1226, 376] width 48 height 39
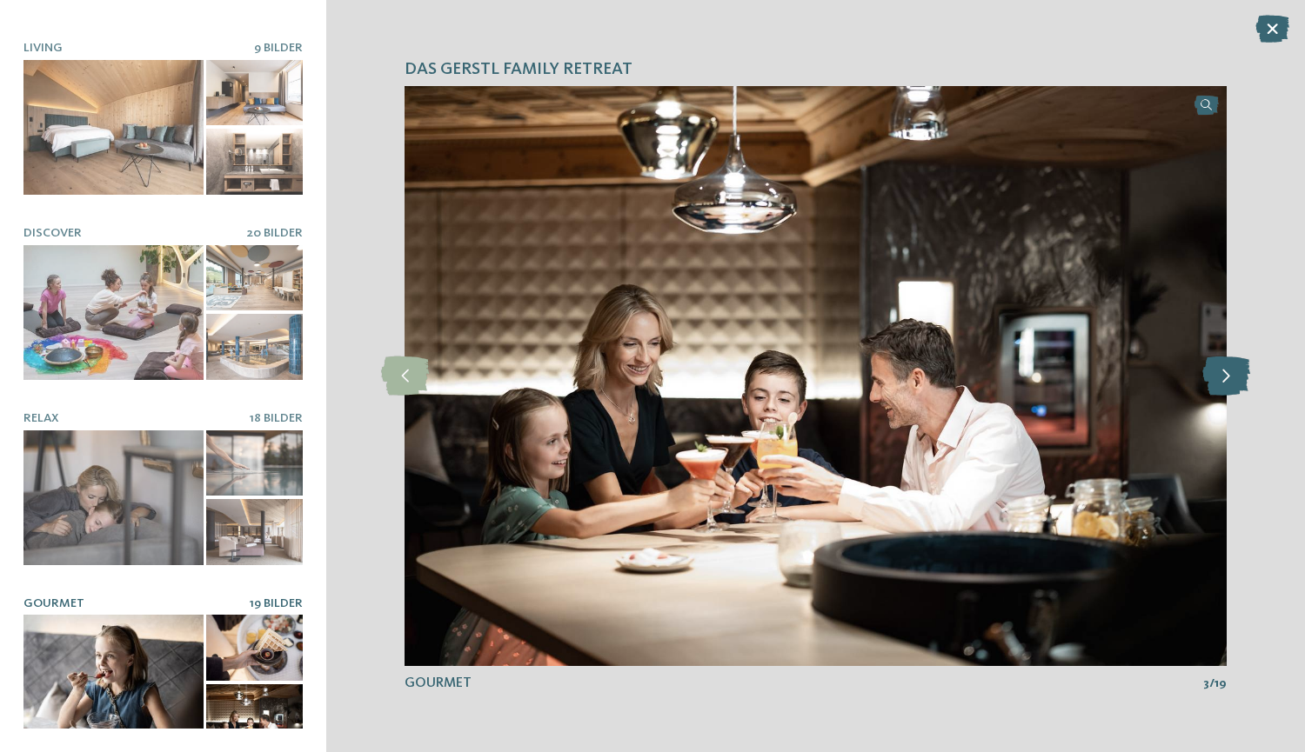
click at [1237, 379] on icon at bounding box center [1226, 376] width 48 height 39
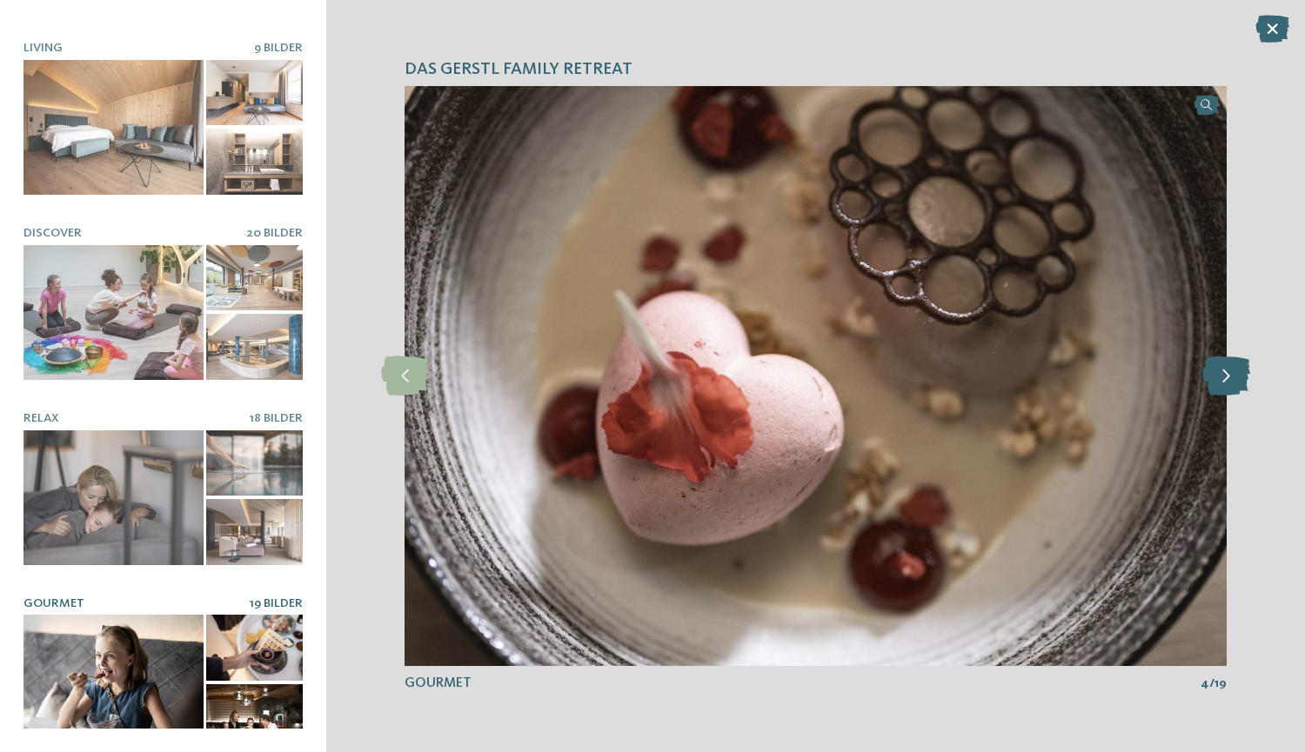
click at [1237, 379] on icon at bounding box center [1226, 376] width 48 height 39
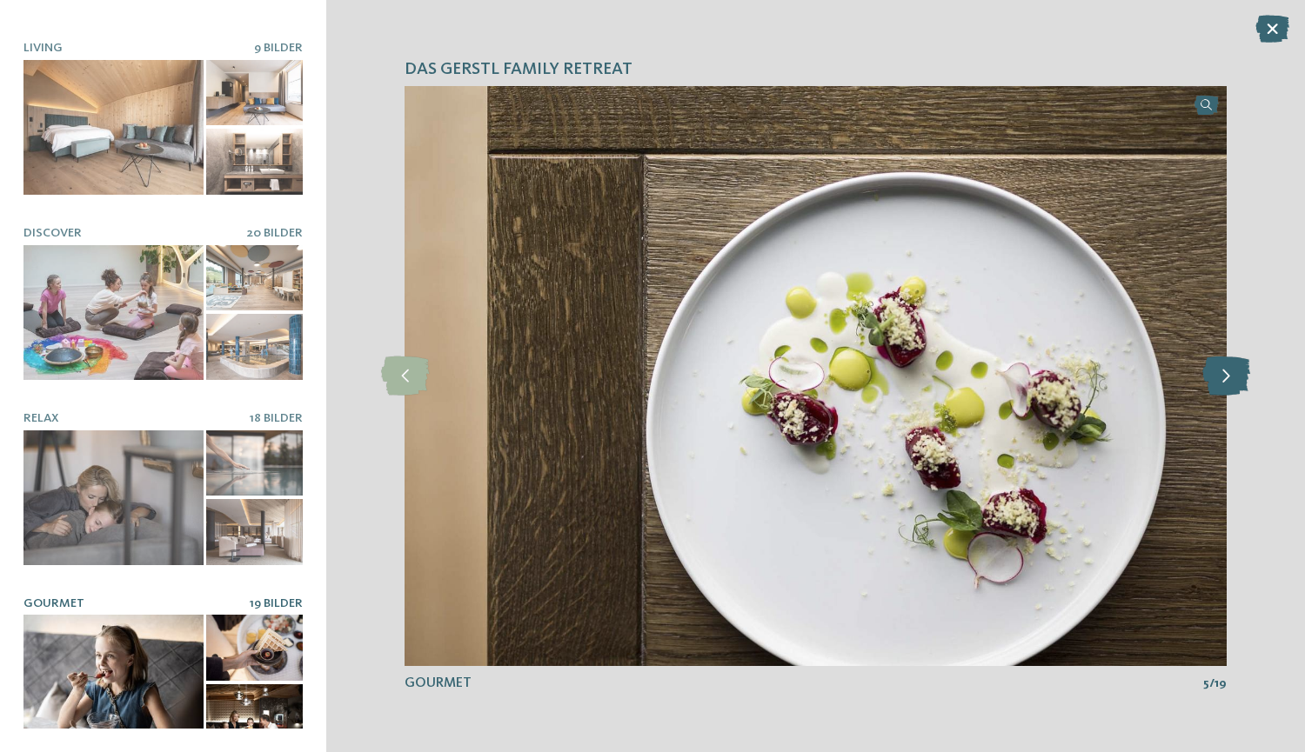
click at [1237, 379] on icon at bounding box center [1226, 376] width 48 height 39
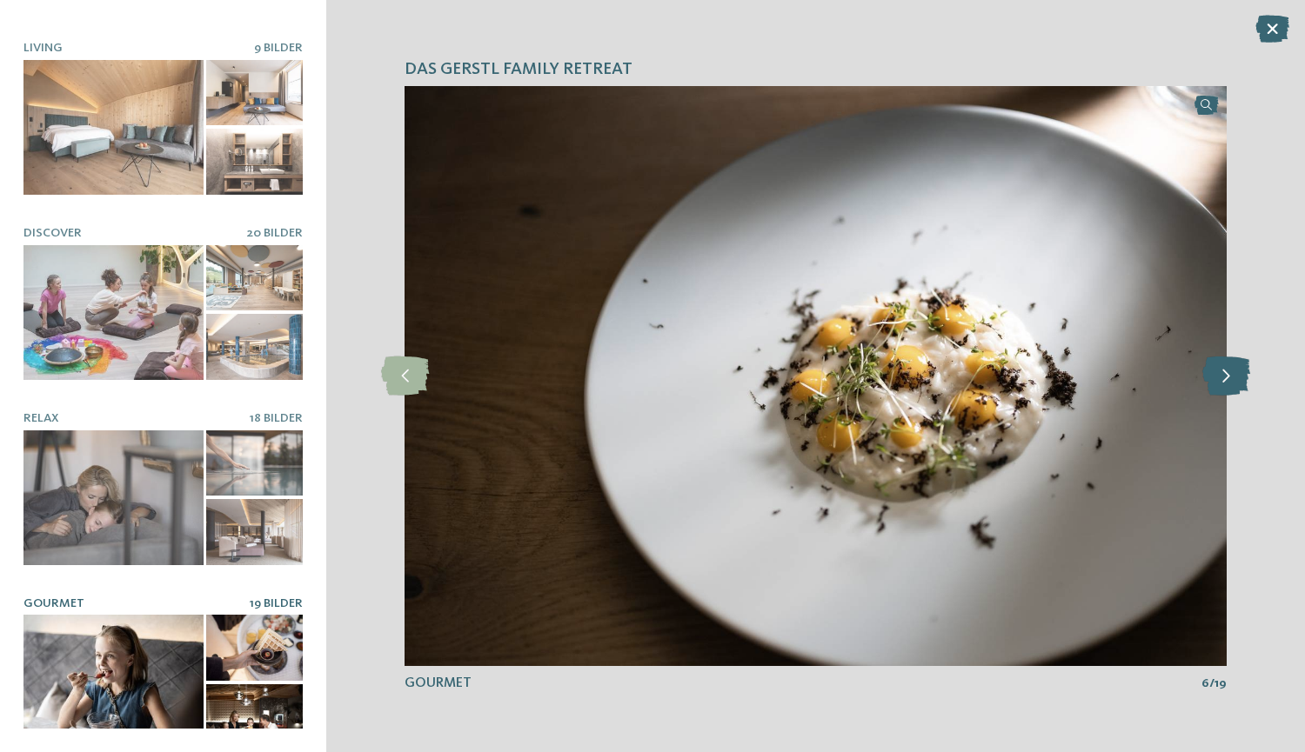
click at [1237, 379] on icon at bounding box center [1226, 376] width 48 height 39
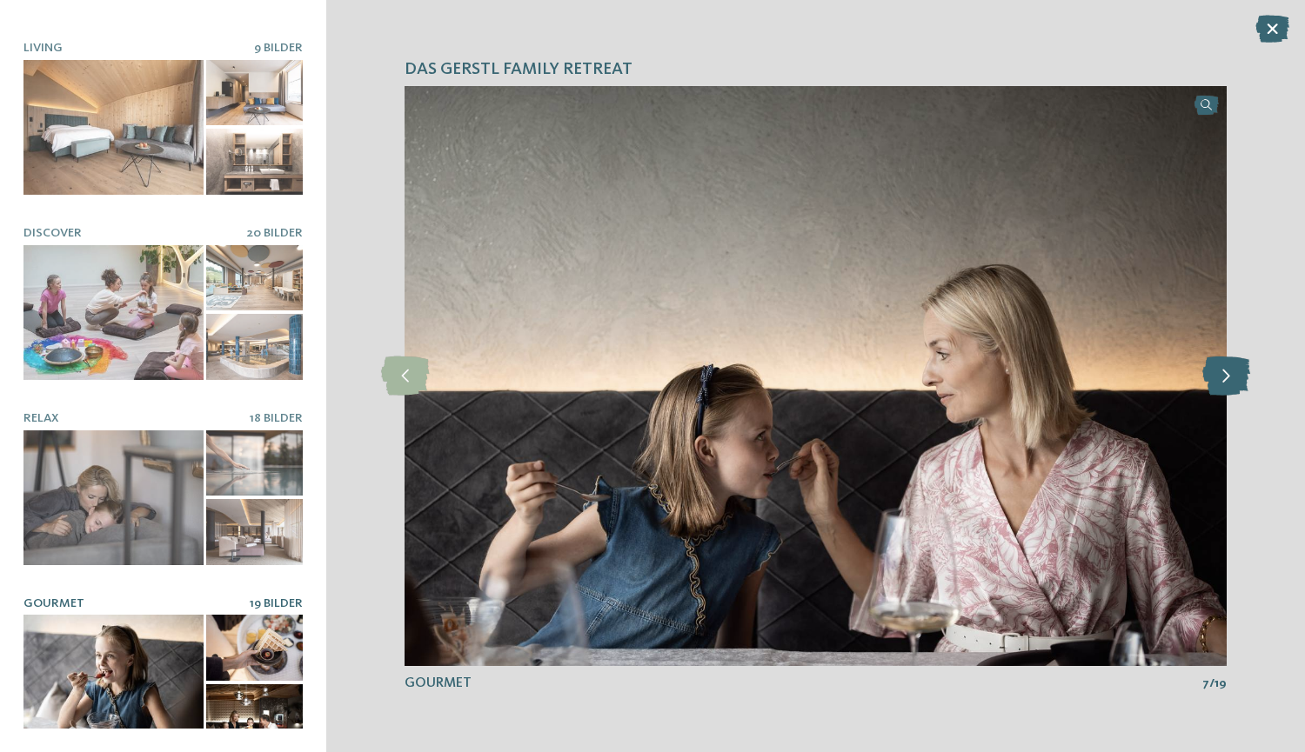
click at [1237, 379] on icon at bounding box center [1226, 376] width 48 height 39
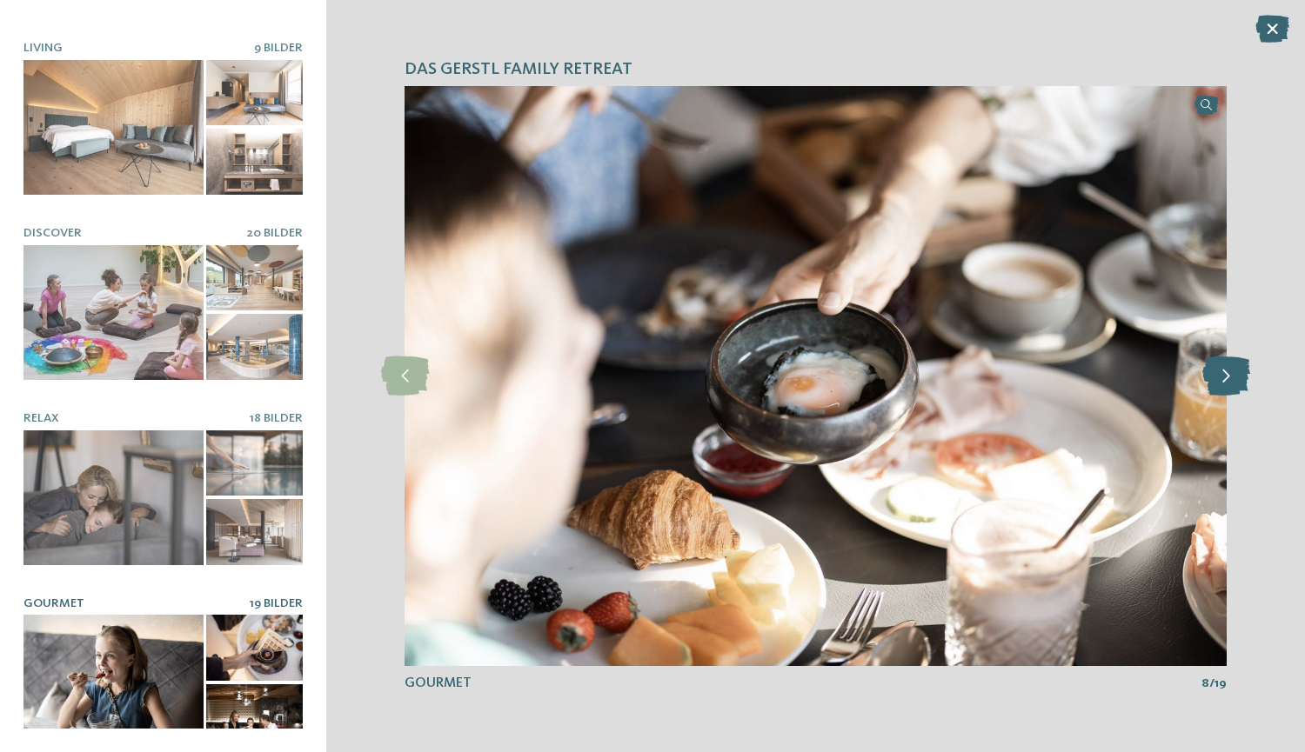
click at [1237, 379] on icon at bounding box center [1226, 376] width 48 height 39
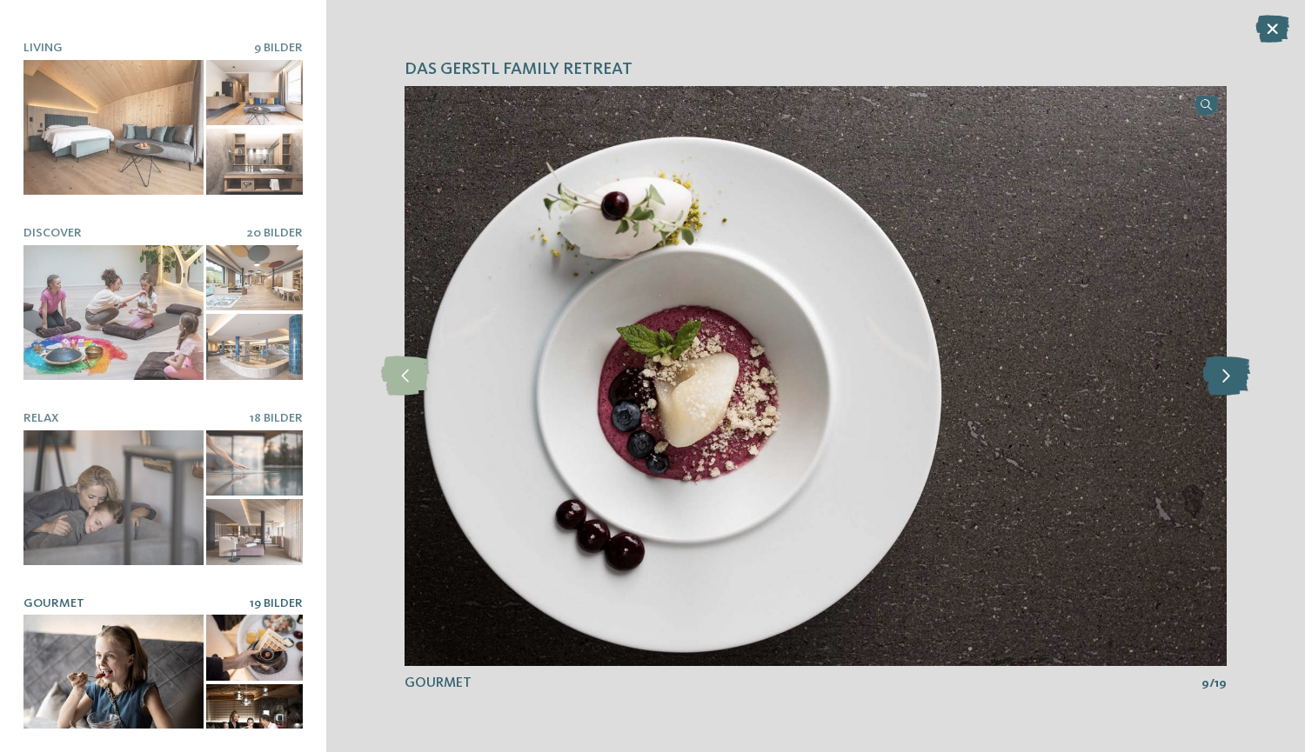
click at [1237, 379] on icon at bounding box center [1226, 376] width 48 height 39
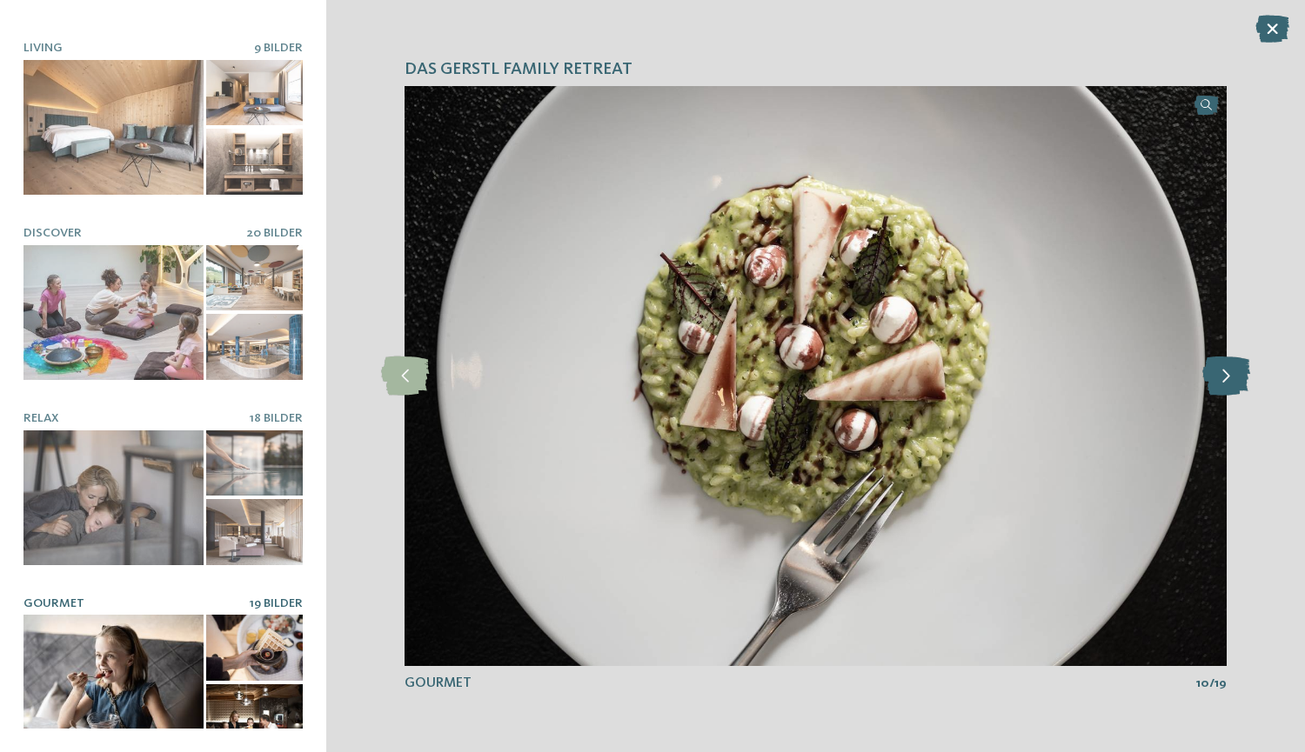
click at [1237, 379] on icon at bounding box center [1226, 376] width 48 height 39
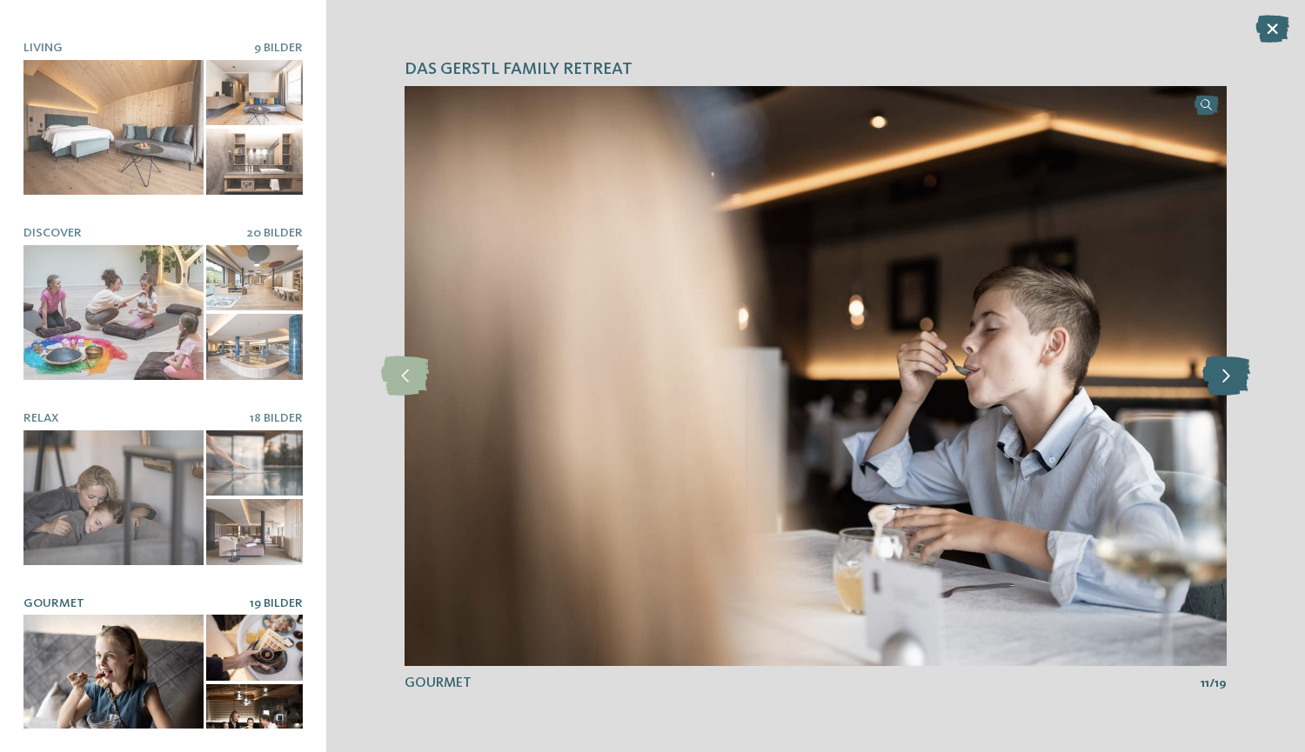
click at [1237, 379] on icon at bounding box center [1226, 376] width 48 height 39
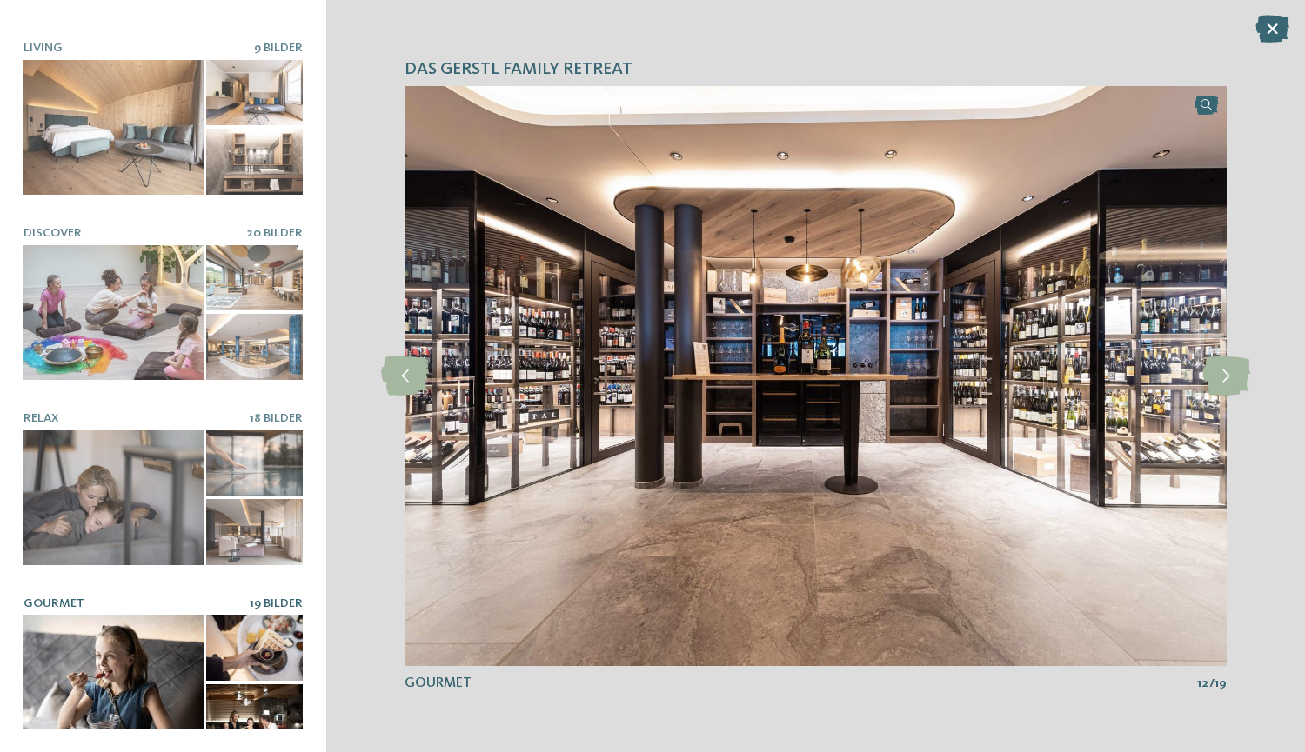
click at [1274, 14] on div "DAS GERSTL Family Retreat slide 2 of 8" at bounding box center [815, 376] width 978 height 752
click at [1279, 17] on icon at bounding box center [1272, 29] width 34 height 28
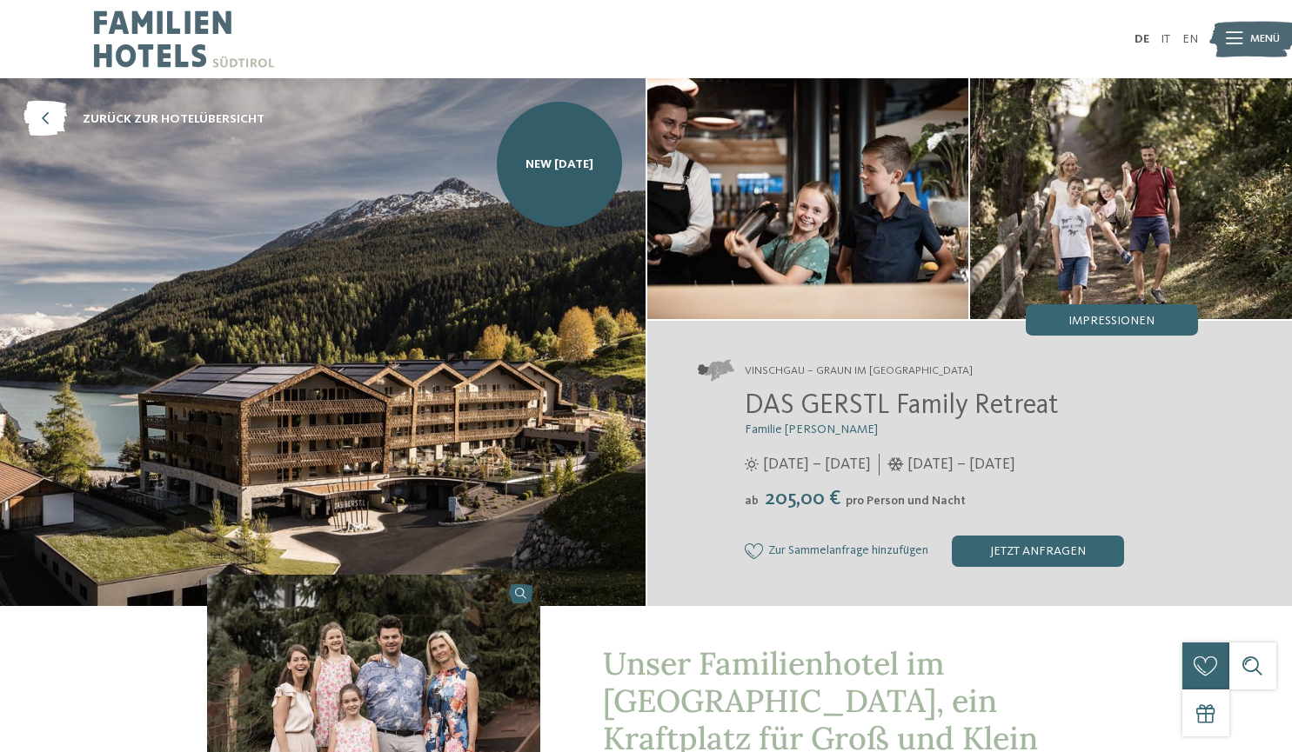
click at [1273, 27] on div "Menü" at bounding box center [1265, 39] width 30 height 39
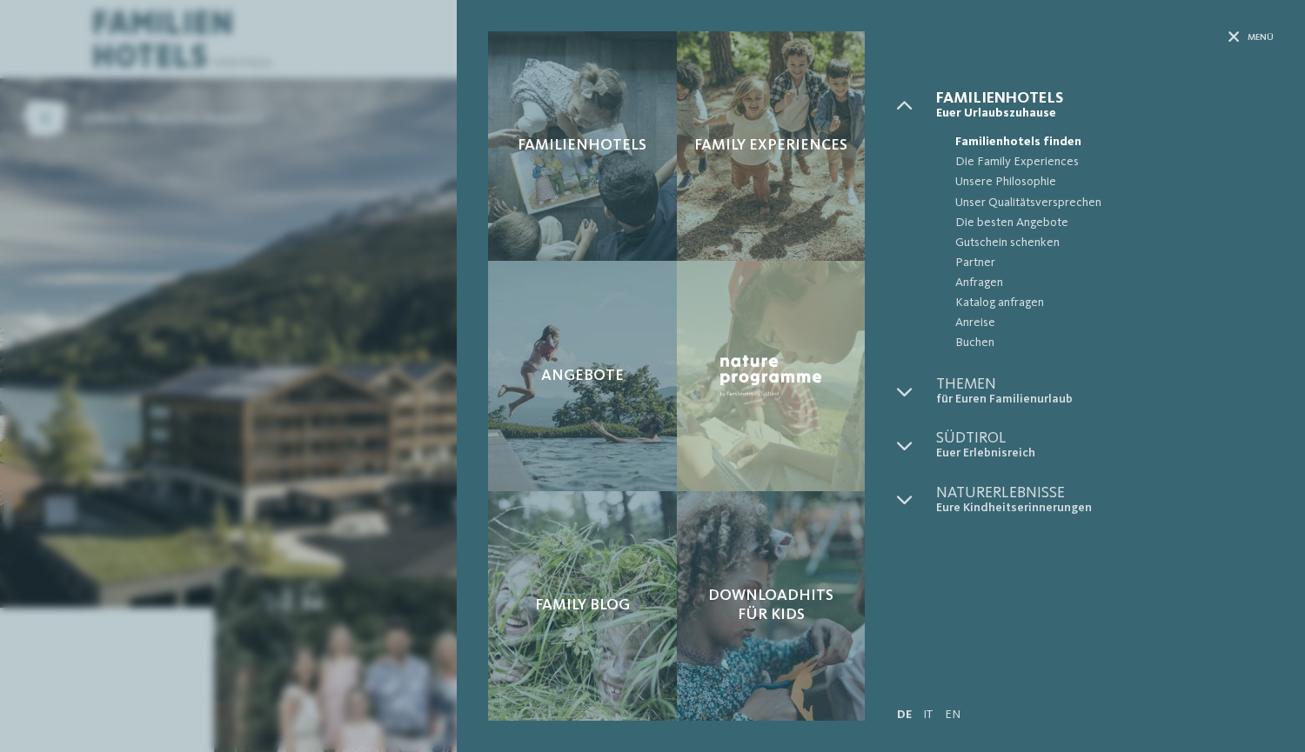
drag, startPoint x: 148, startPoint y: 277, endPoint x: 157, endPoint y: 272, distance: 10.9
click at [148, 276] on div "Familienhotels Family Experiences Angebote" at bounding box center [652, 376] width 1305 height 752
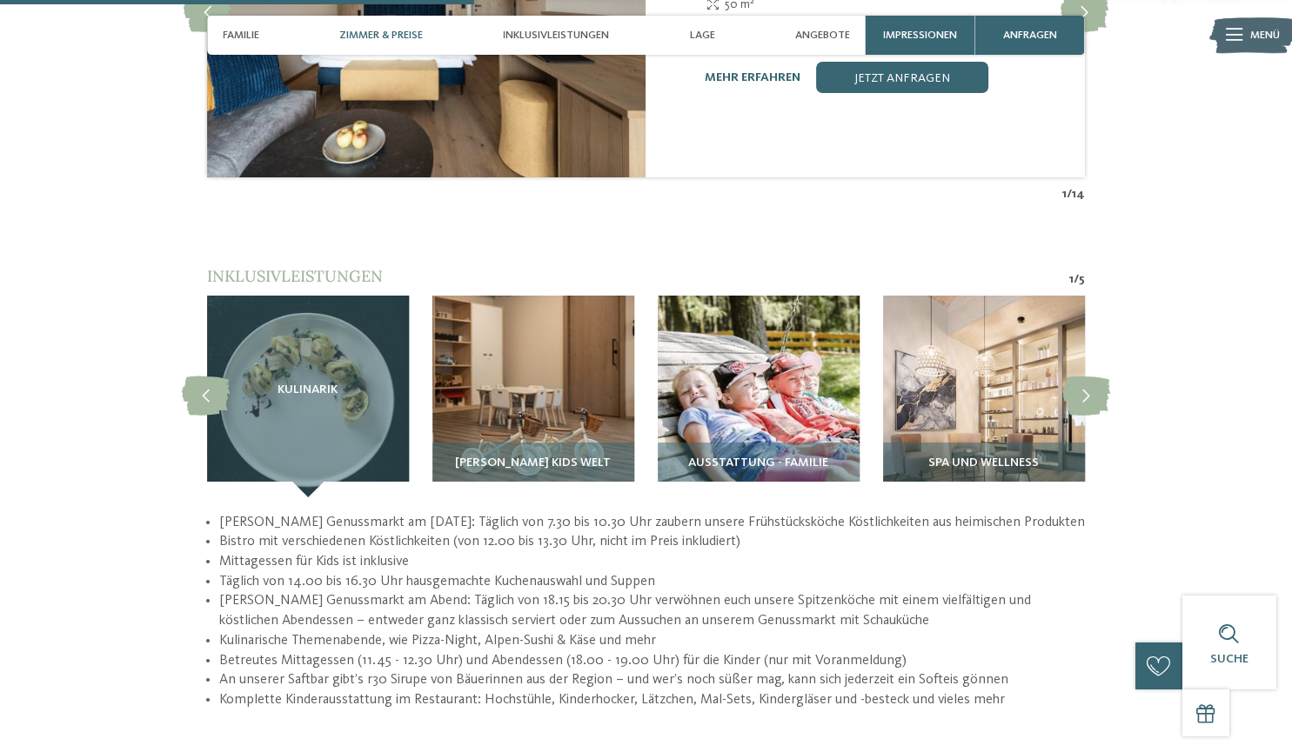
scroll to position [2087, 0]
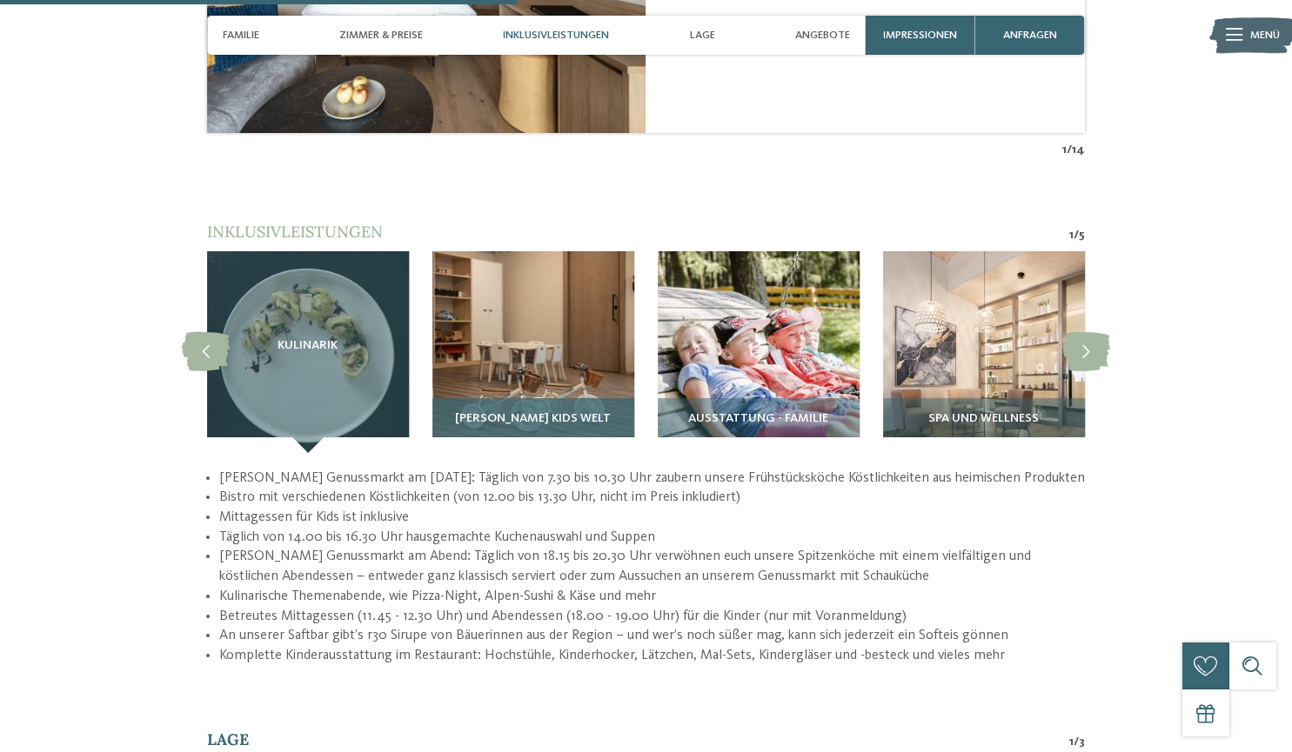
click at [568, 412] on span "[PERSON_NAME] Kids Welt" at bounding box center [533, 419] width 156 height 14
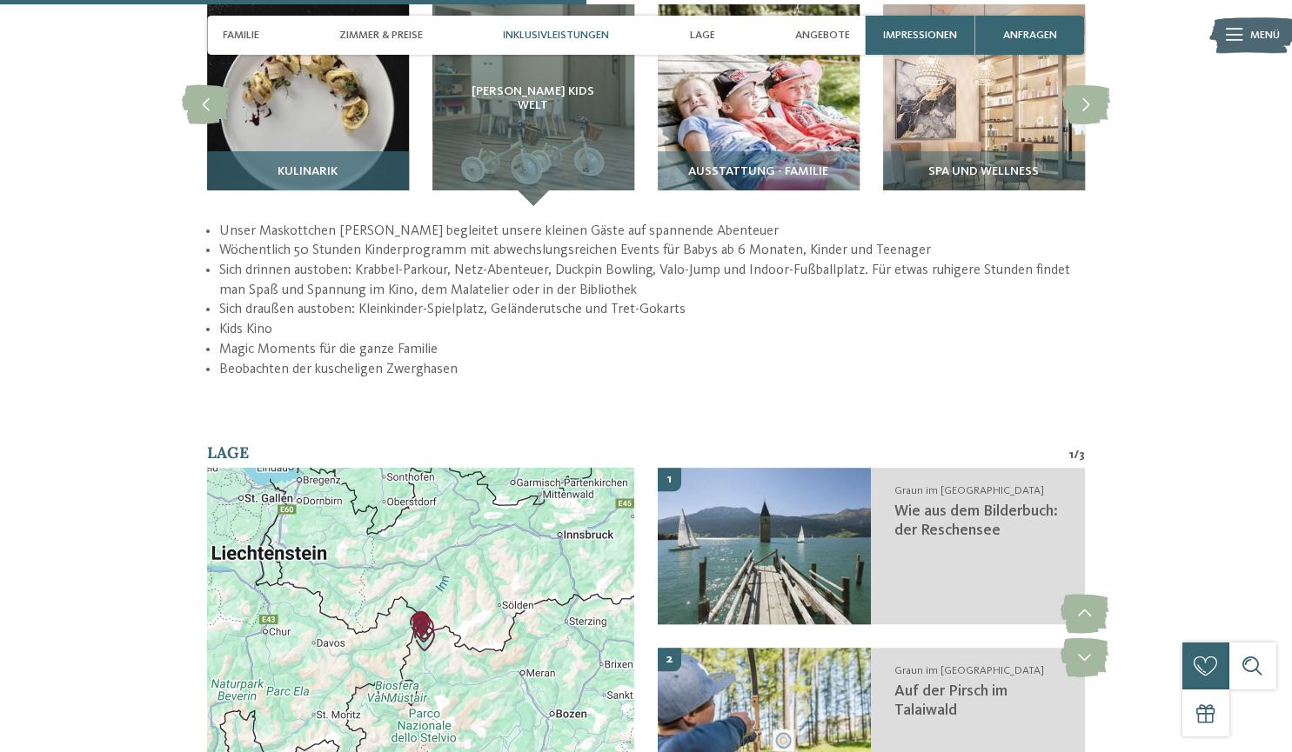
scroll to position [2348, 0]
